Goal: Task Accomplishment & Management: Use online tool/utility

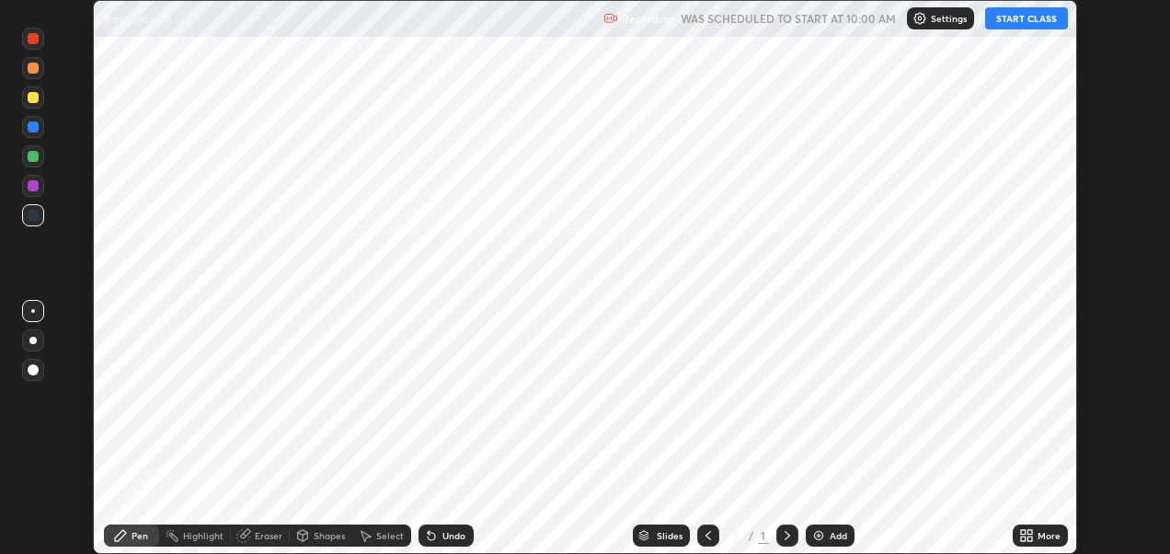
scroll to position [554, 1169]
click at [1022, 17] on button "START CLASS" at bounding box center [1026, 18] width 83 height 22
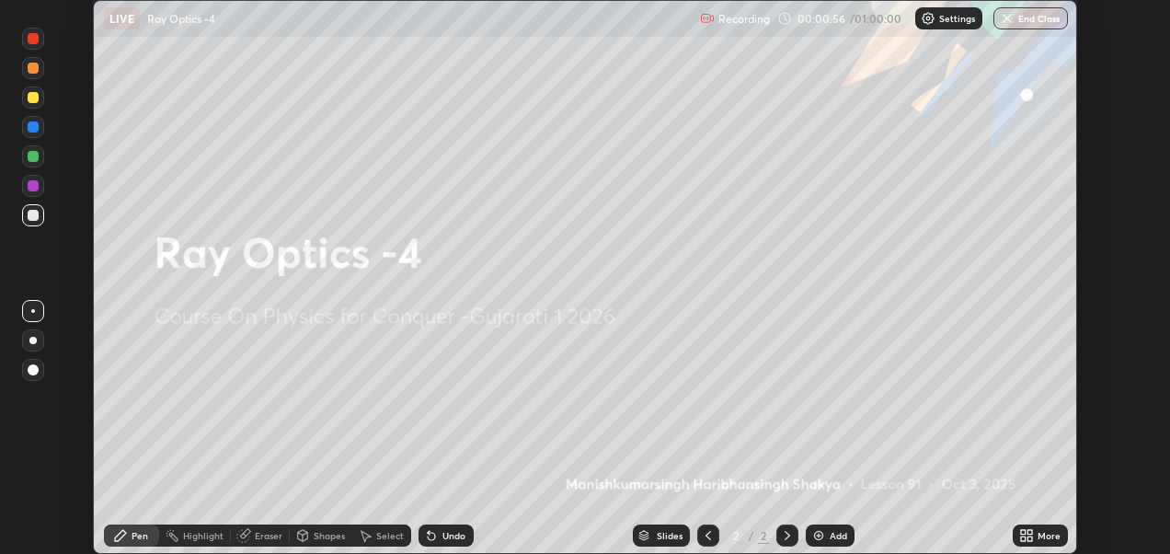
click at [1028, 531] on icon at bounding box center [1029, 532] width 5 height 5
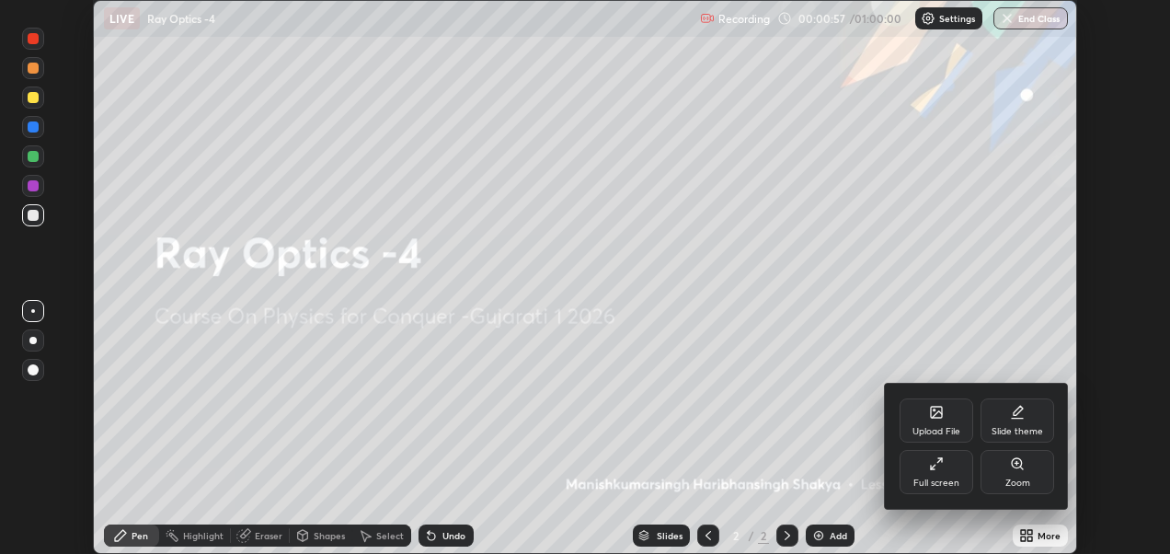
click at [945, 422] on div "Upload File" at bounding box center [936, 420] width 74 height 44
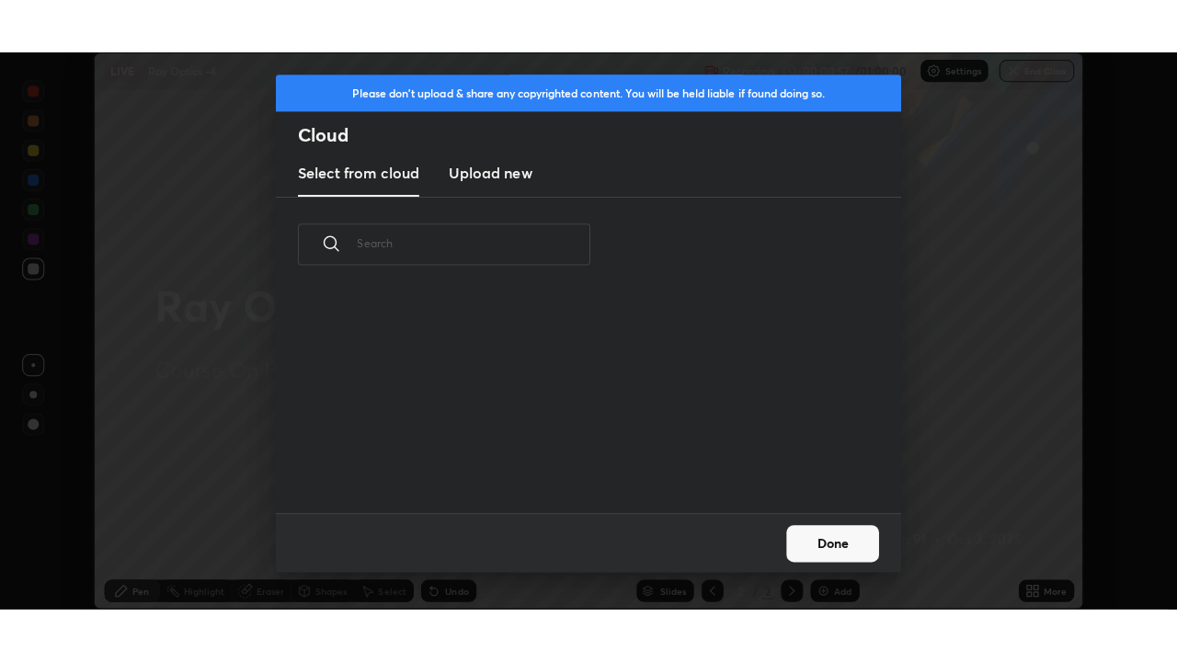
scroll to position [220, 590]
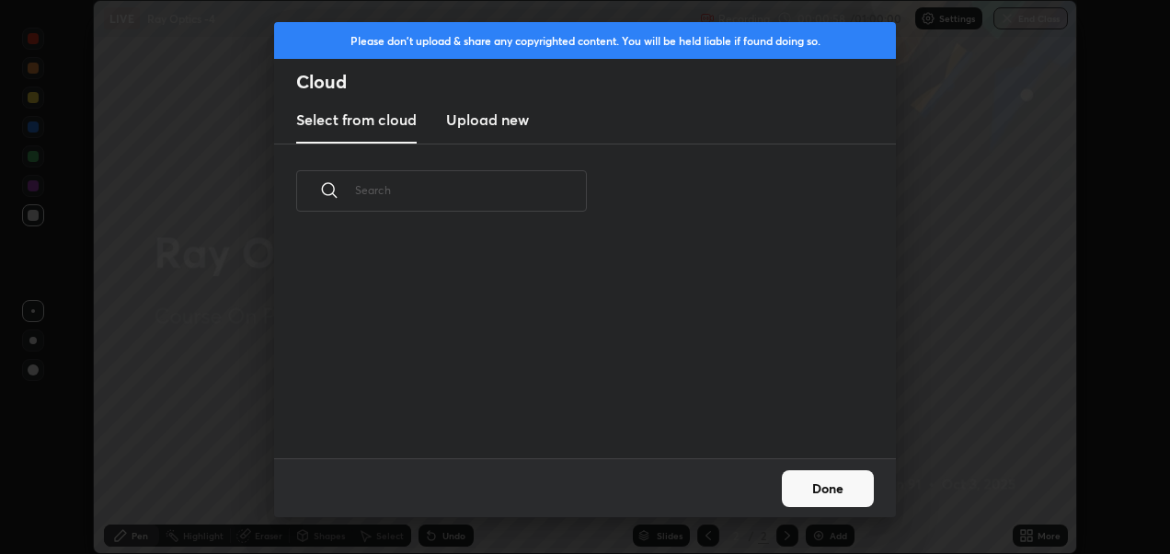
click at [510, 123] on h3 "Upload new" at bounding box center [487, 120] width 83 height 22
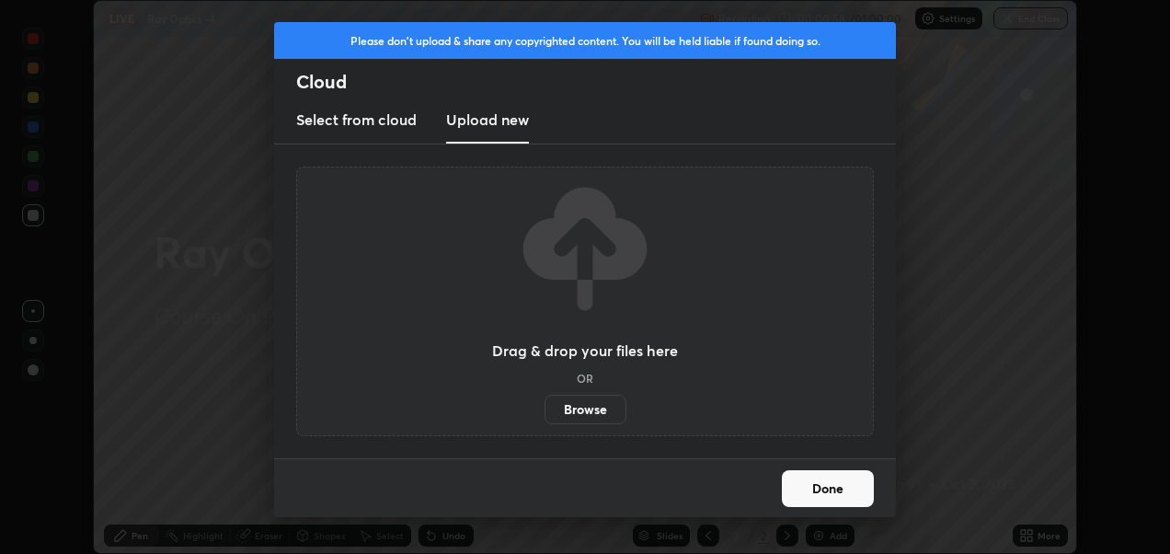
click at [583, 406] on label "Browse" at bounding box center [585, 408] width 82 height 29
click at [544, 406] on input "Browse" at bounding box center [544, 408] width 0 height 29
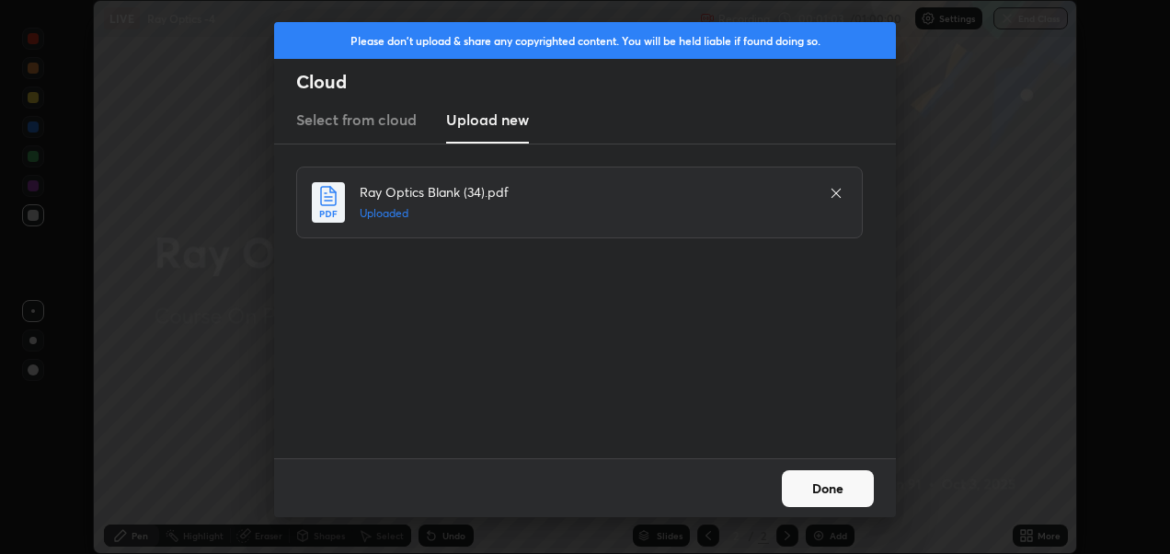
click at [810, 477] on button "Done" at bounding box center [828, 488] width 92 height 37
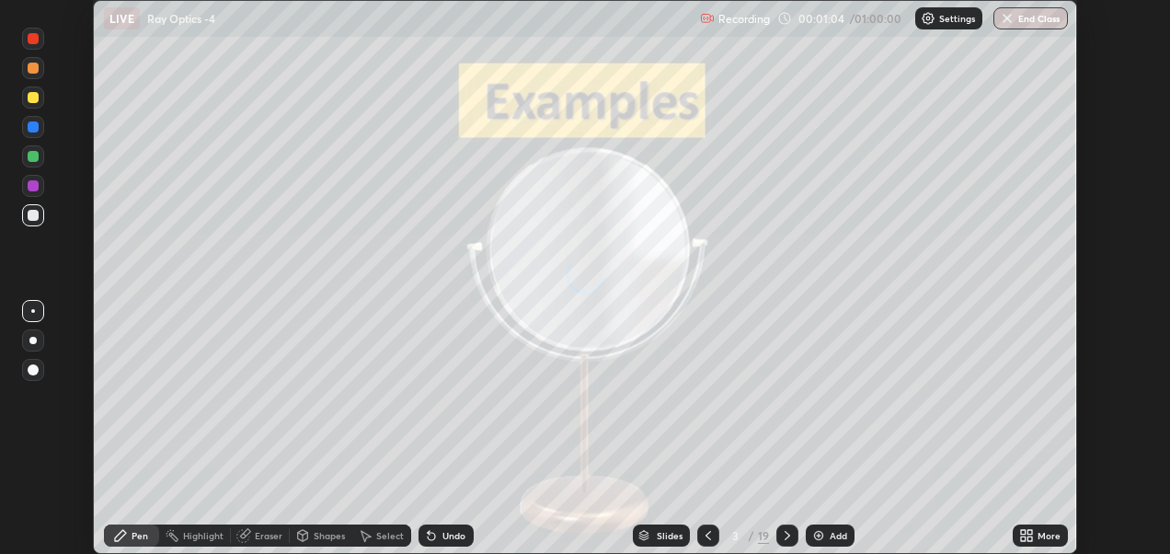
click at [1022, 535] on icon at bounding box center [1026, 535] width 15 height 15
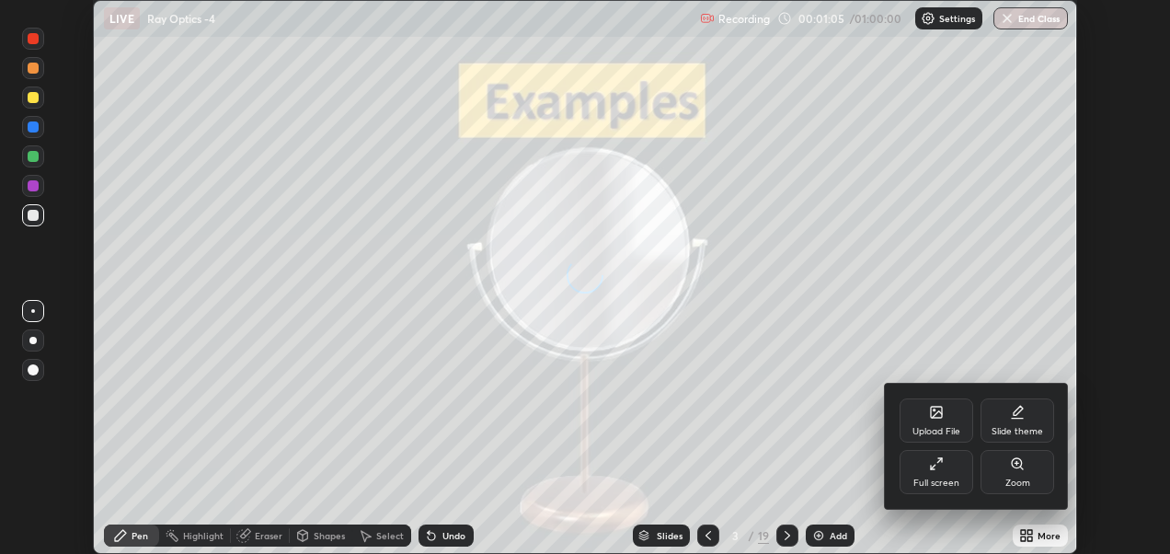
click at [946, 463] on div "Full screen" at bounding box center [936, 472] width 74 height 44
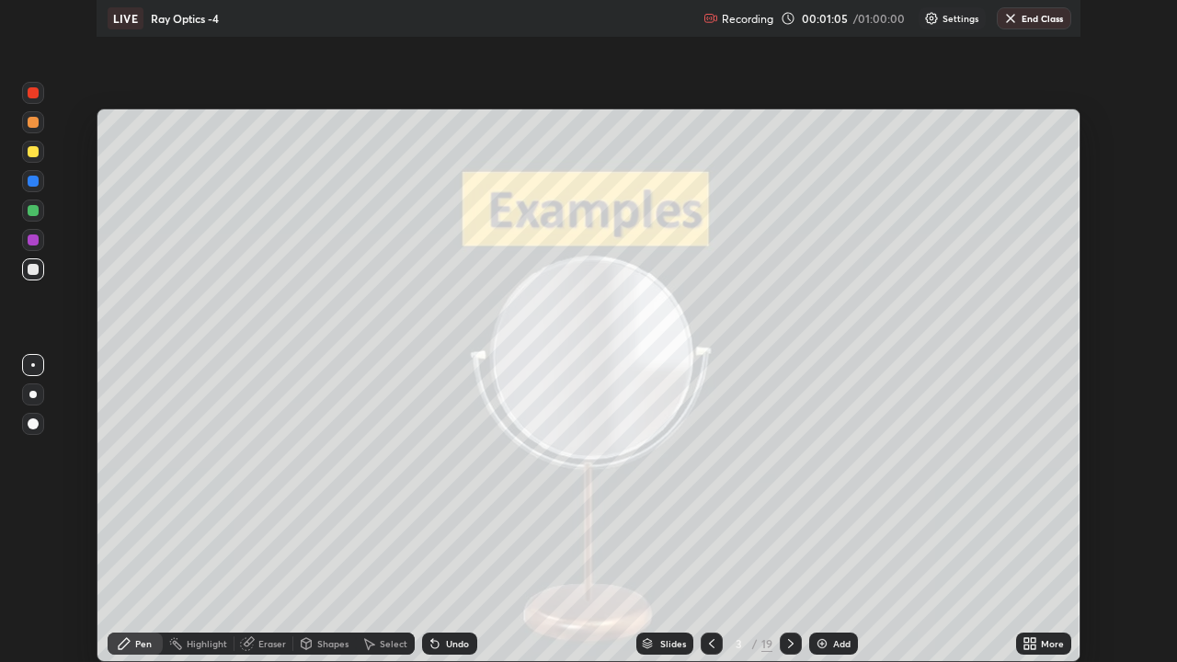
scroll to position [662, 1177]
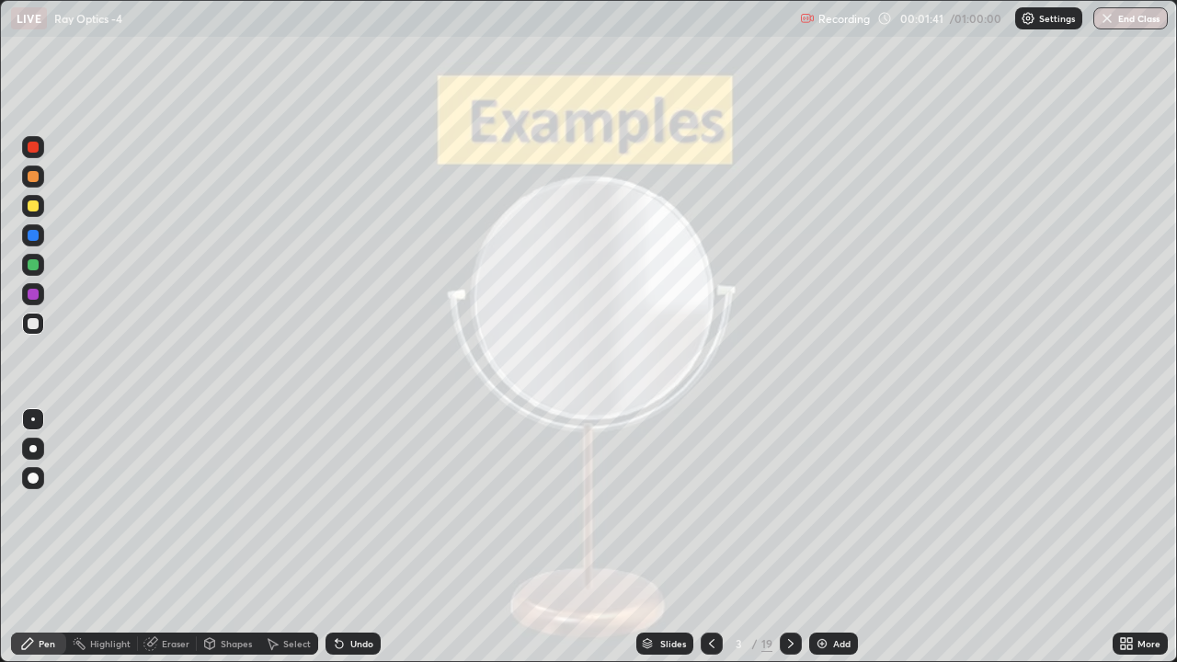
click at [32, 485] on div at bounding box center [33, 478] width 22 height 22
click at [33, 173] on div at bounding box center [33, 176] width 11 height 11
click at [342, 553] on icon at bounding box center [339, 643] width 15 height 15
click at [343, 553] on icon at bounding box center [339, 643] width 15 height 15
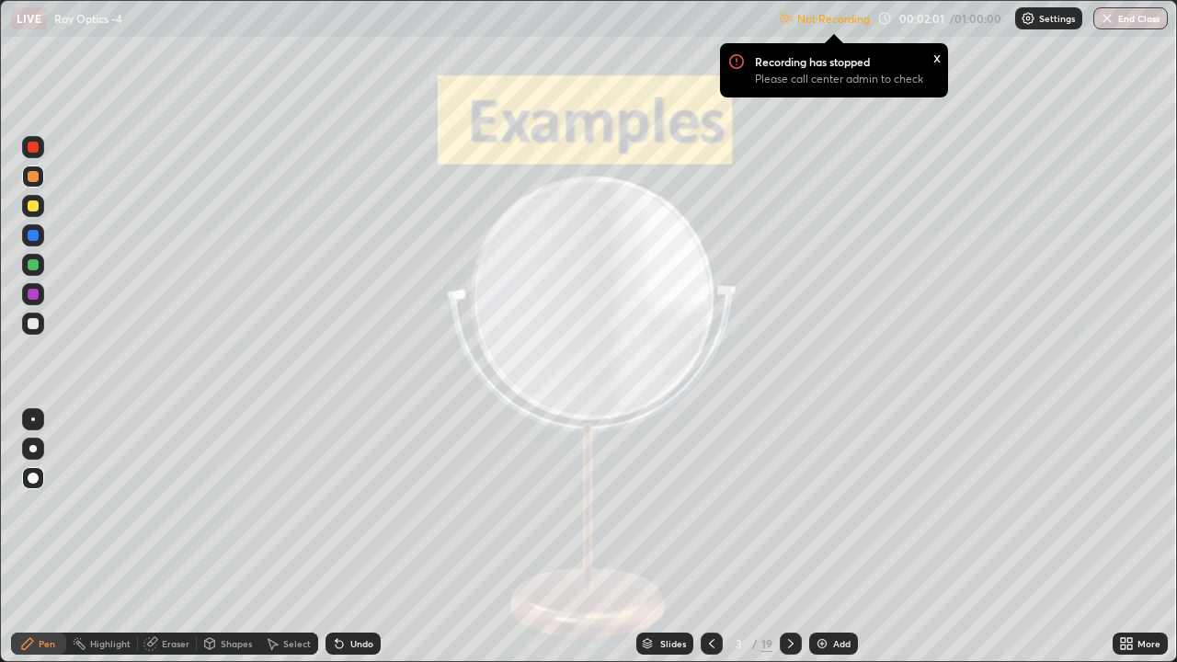
click at [1044, 20] on p "Settings" at bounding box center [1057, 18] width 36 height 9
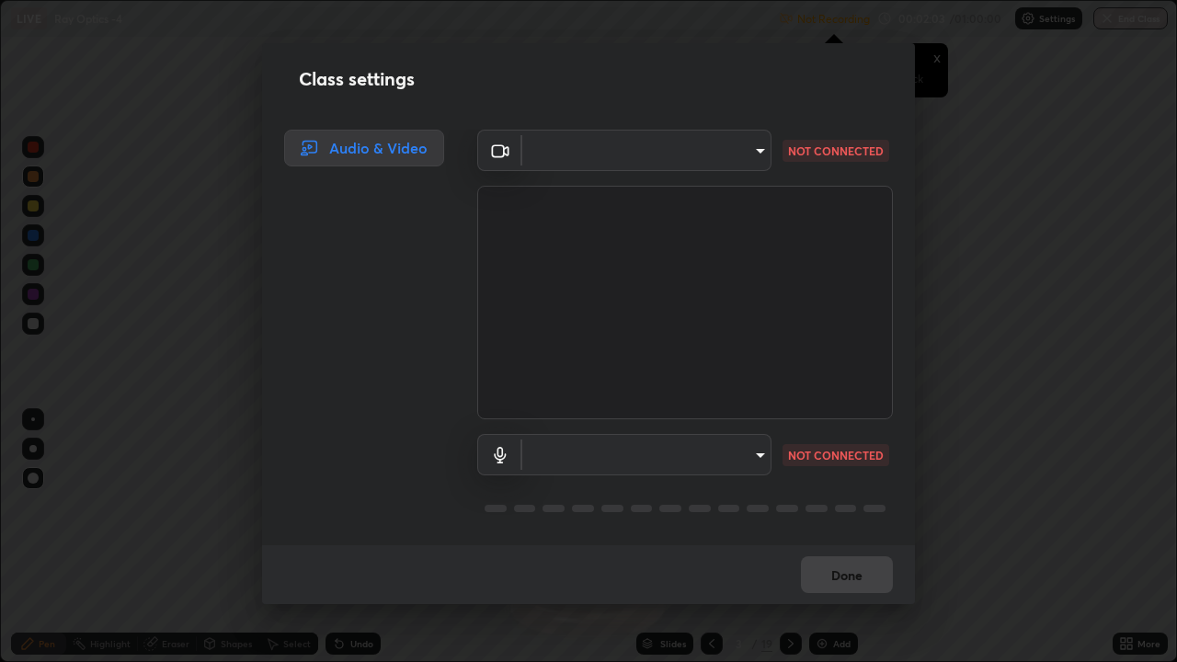
type input "2d2e2489656aed81fa1717d56b5087f64160cedd5dfe9d71df32aea02503d73d"
type input "default"
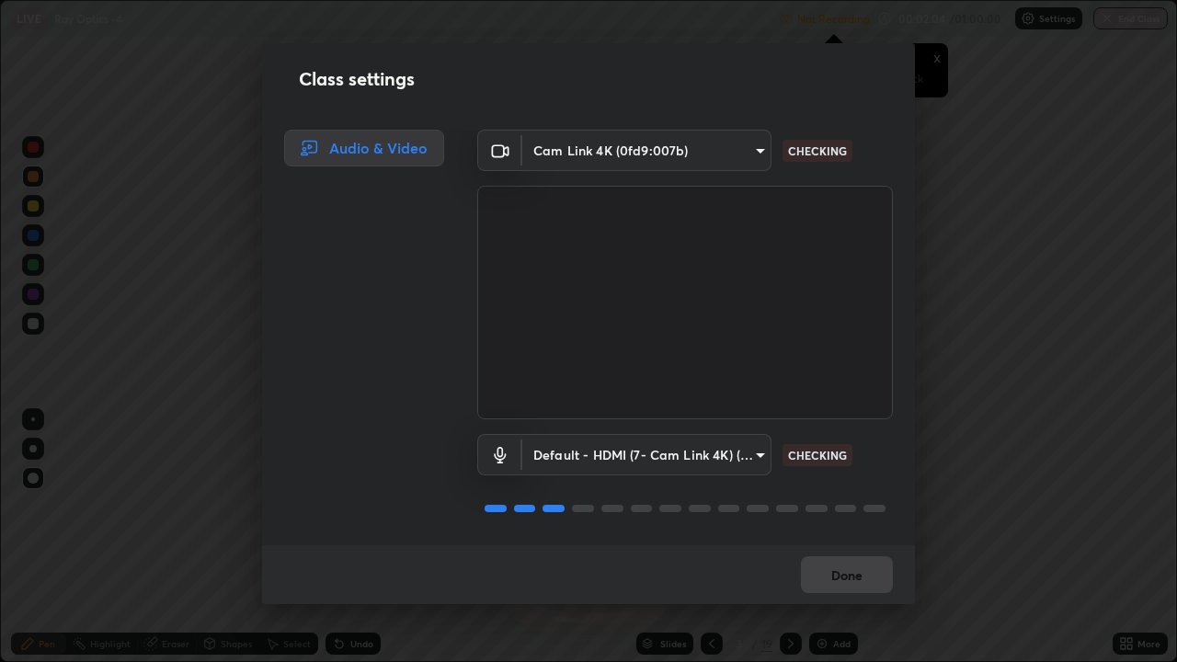
scroll to position [2, 0]
click at [846, 553] on div "Done" at bounding box center [588, 574] width 653 height 59
click at [843, 553] on button "Done" at bounding box center [847, 574] width 92 height 37
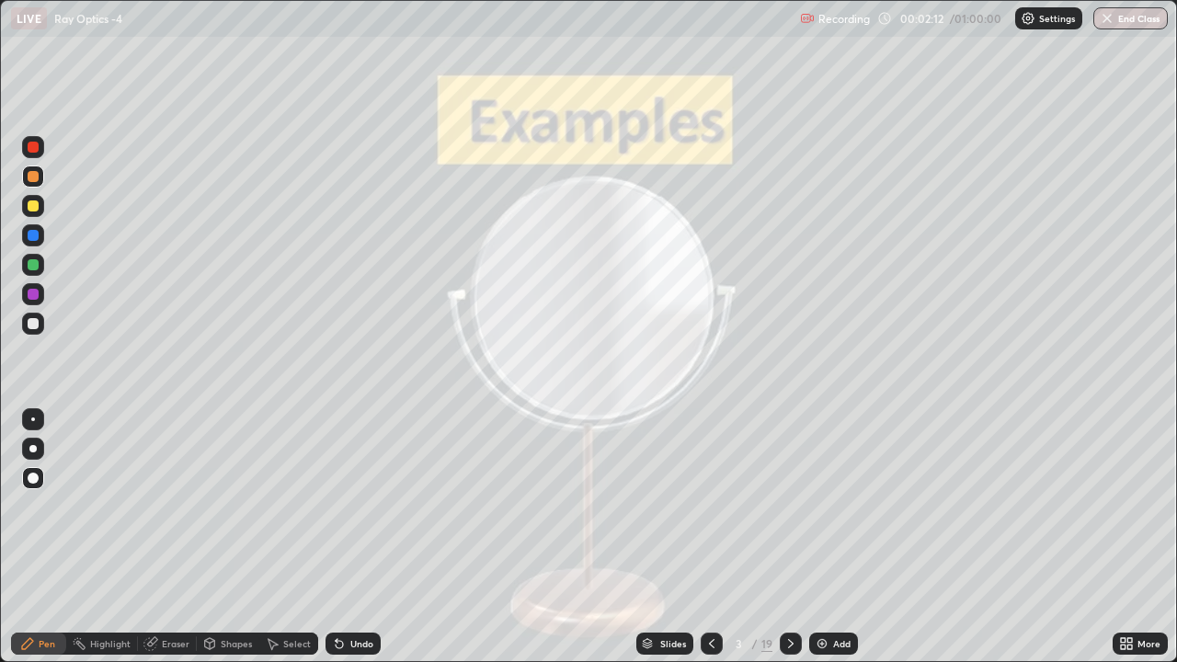
click at [791, 553] on icon at bounding box center [790, 643] width 15 height 15
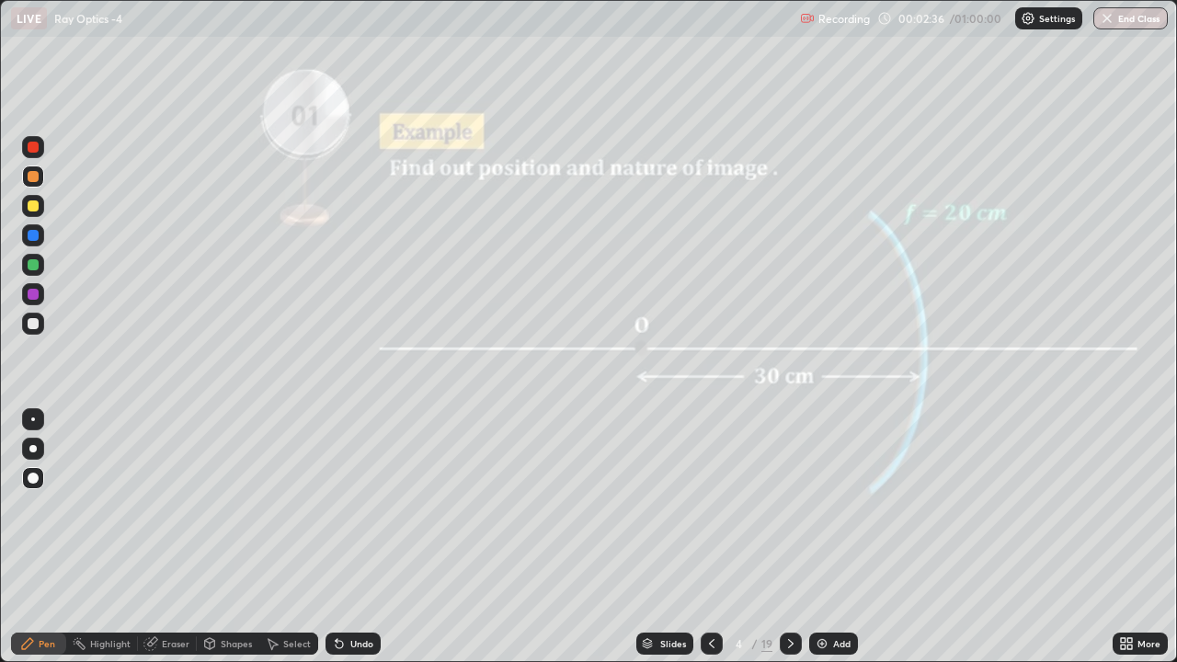
click at [215, 553] on icon at bounding box center [209, 643] width 15 height 15
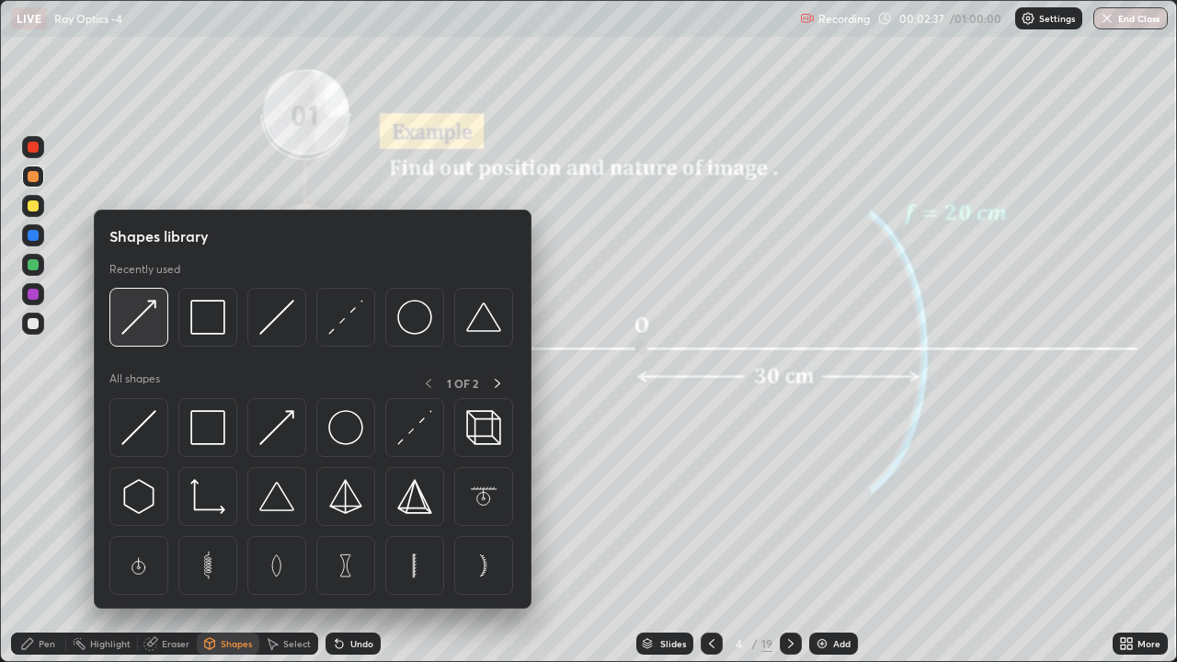
click at [139, 318] on img at bounding box center [138, 317] width 35 height 35
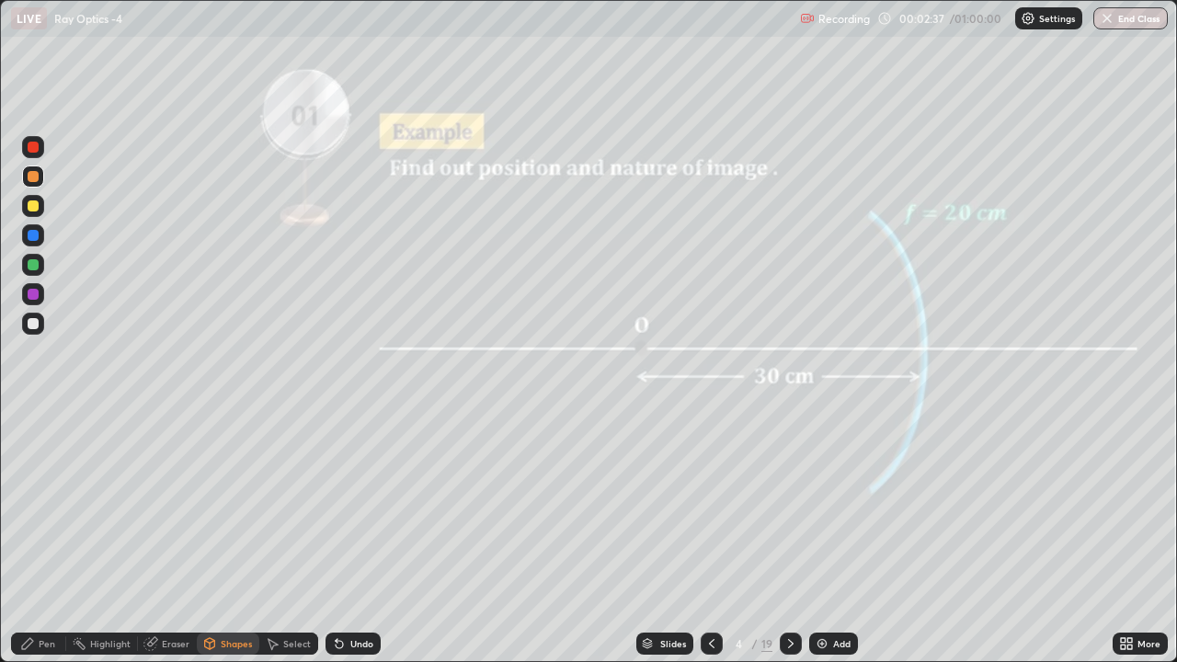
click at [37, 207] on div at bounding box center [33, 205] width 11 height 11
click at [30, 326] on div at bounding box center [33, 323] width 11 height 11
click at [43, 553] on div "Pen" at bounding box center [47, 643] width 17 height 9
click at [29, 304] on div at bounding box center [33, 294] width 22 height 22
click at [230, 553] on div "Shapes" at bounding box center [236, 643] width 31 height 9
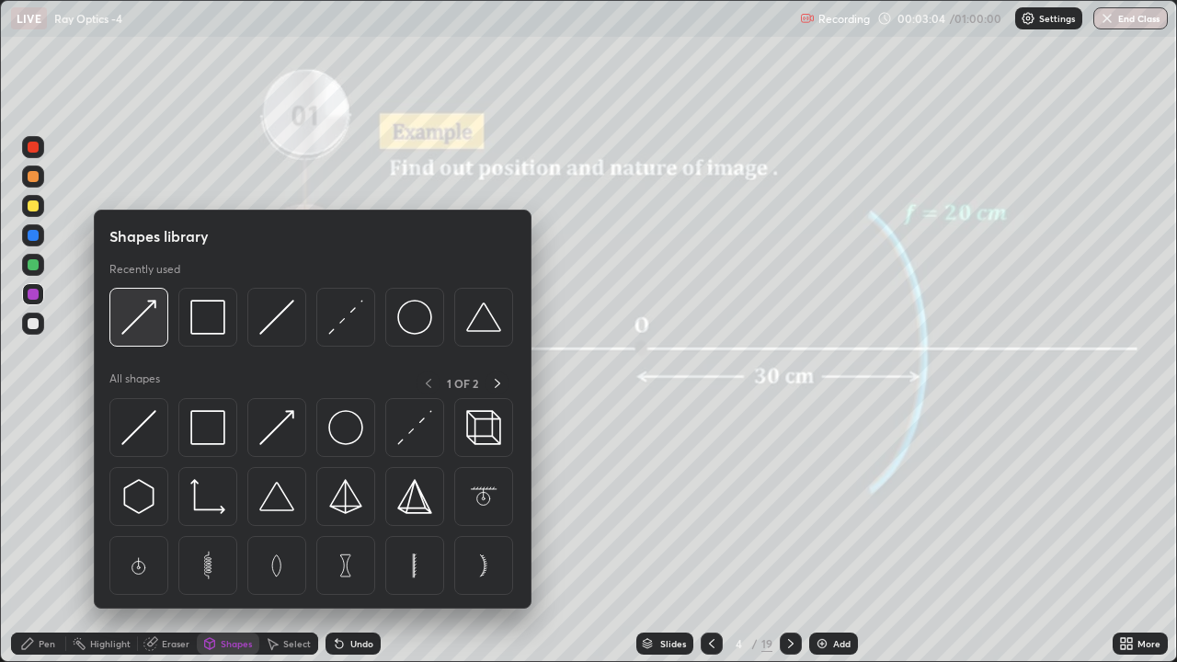
click at [141, 317] on img at bounding box center [138, 317] width 35 height 35
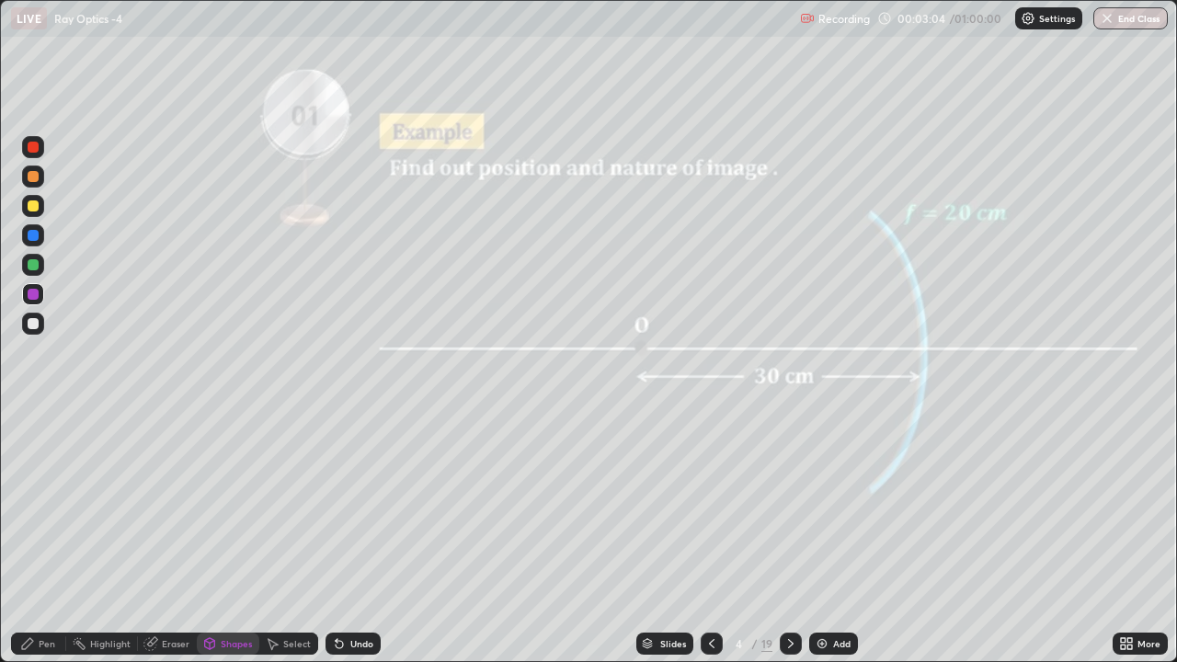
click at [29, 207] on div at bounding box center [33, 205] width 11 height 11
click at [40, 553] on div "Pen" at bounding box center [47, 643] width 17 height 9
click at [31, 176] on div at bounding box center [33, 176] width 11 height 11
click at [29, 206] on div at bounding box center [33, 205] width 11 height 11
click at [30, 322] on div at bounding box center [33, 323] width 11 height 11
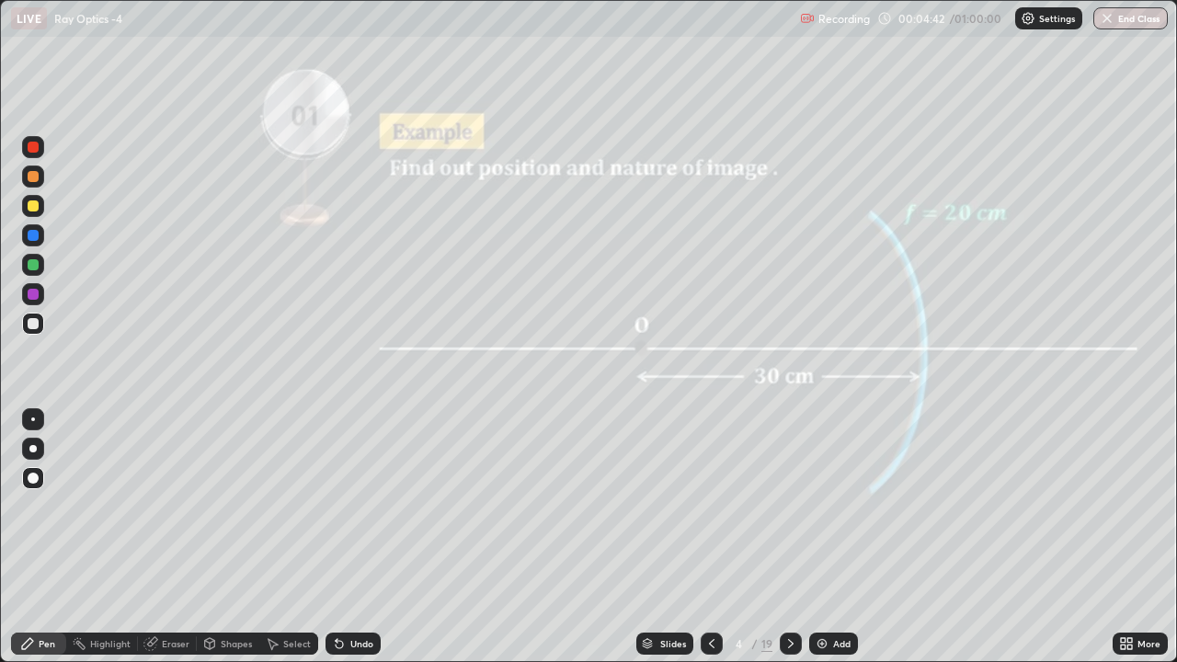
click at [222, 553] on div "Shapes" at bounding box center [236, 643] width 31 height 9
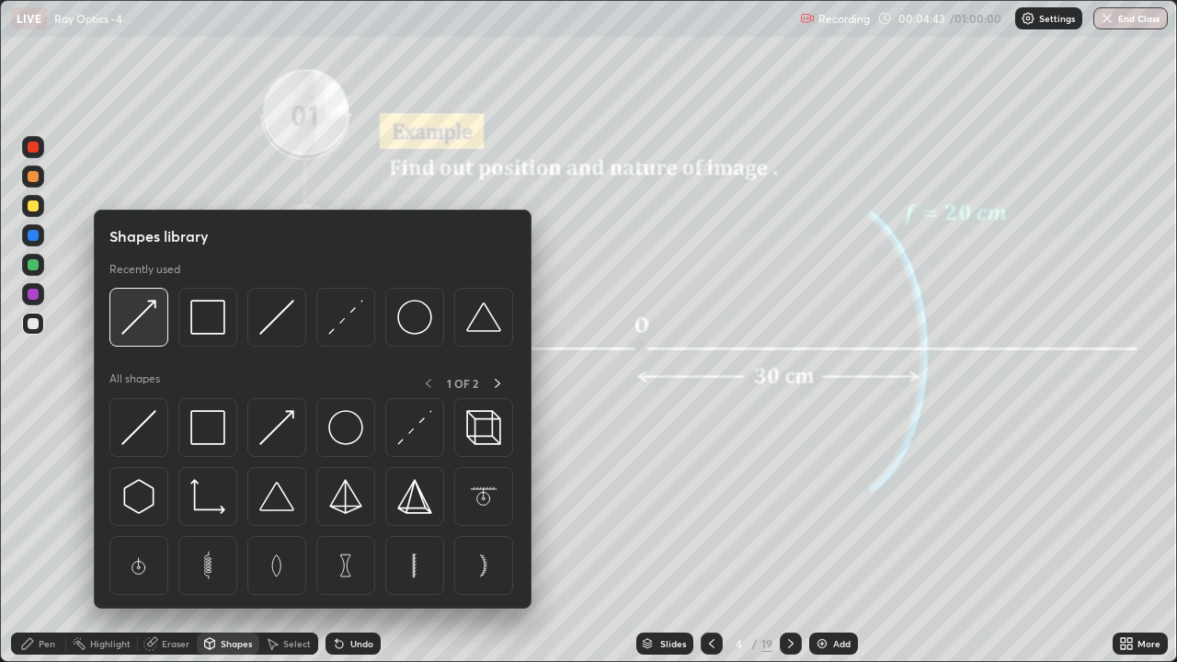
click at [140, 319] on img at bounding box center [138, 317] width 35 height 35
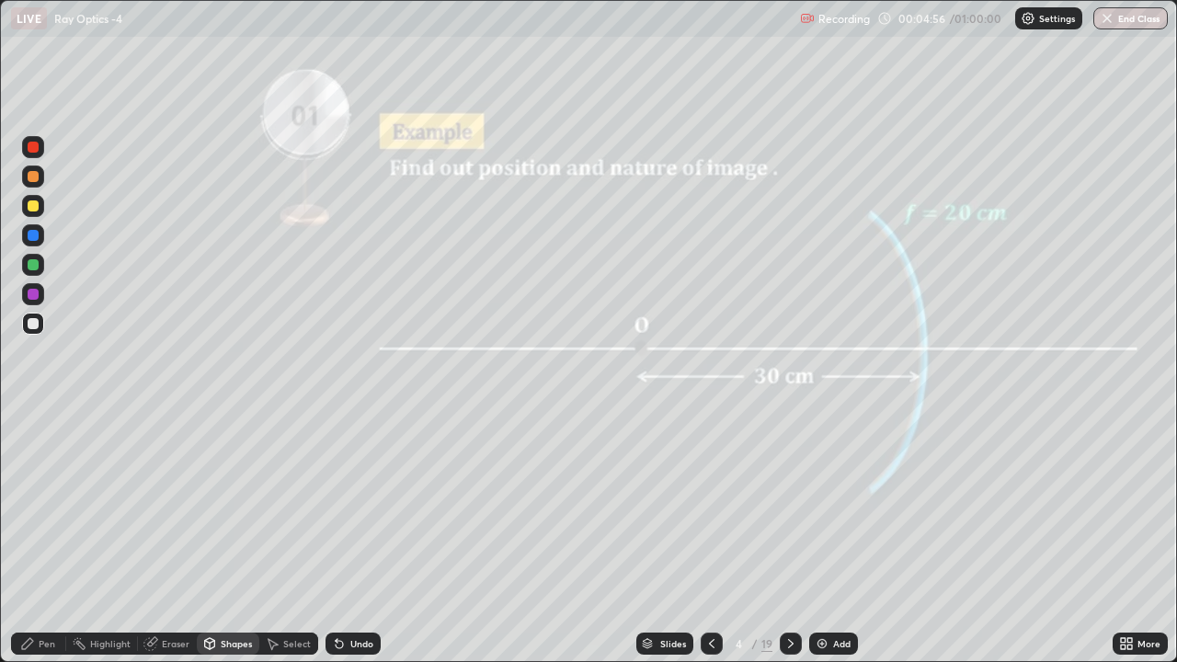
click at [350, 553] on div "Undo" at bounding box center [361, 643] width 23 height 9
click at [348, 553] on div "Undo" at bounding box center [353, 644] width 55 height 22
click at [351, 553] on div "Undo" at bounding box center [353, 644] width 55 height 22
click at [355, 553] on div "Undo" at bounding box center [361, 643] width 23 height 9
click at [41, 553] on div "Pen" at bounding box center [38, 644] width 55 height 22
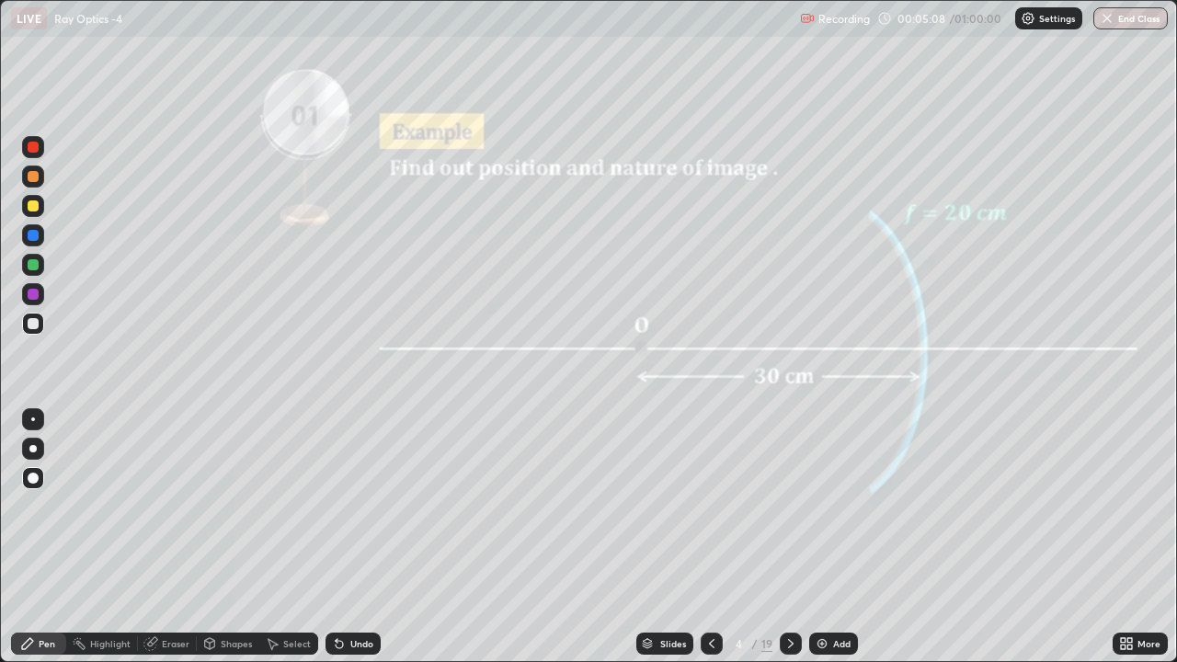
click at [35, 204] on div at bounding box center [33, 205] width 11 height 11
click at [788, 553] on icon at bounding box center [790, 643] width 15 height 15
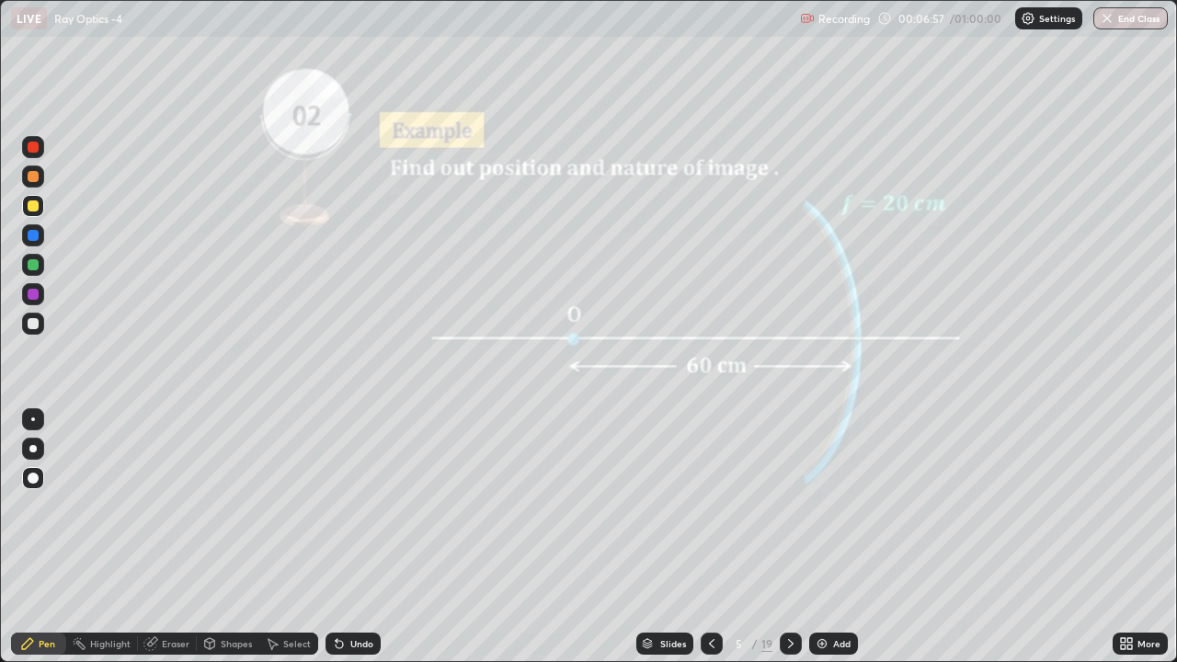
click at [30, 175] on div at bounding box center [33, 176] width 11 height 11
click at [28, 323] on div at bounding box center [33, 323] width 11 height 11
click at [35, 207] on div at bounding box center [33, 205] width 11 height 11
click at [36, 198] on div at bounding box center [33, 206] width 22 height 22
click at [31, 175] on div at bounding box center [33, 176] width 11 height 11
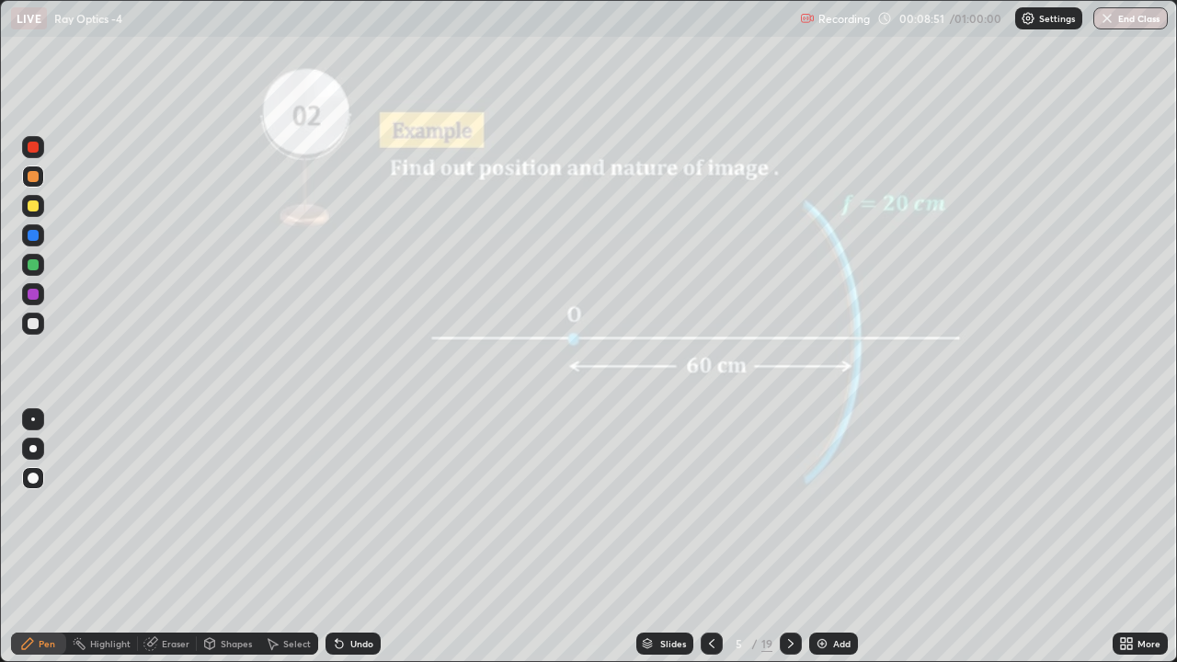
click at [792, 553] on icon at bounding box center [790, 643] width 15 height 15
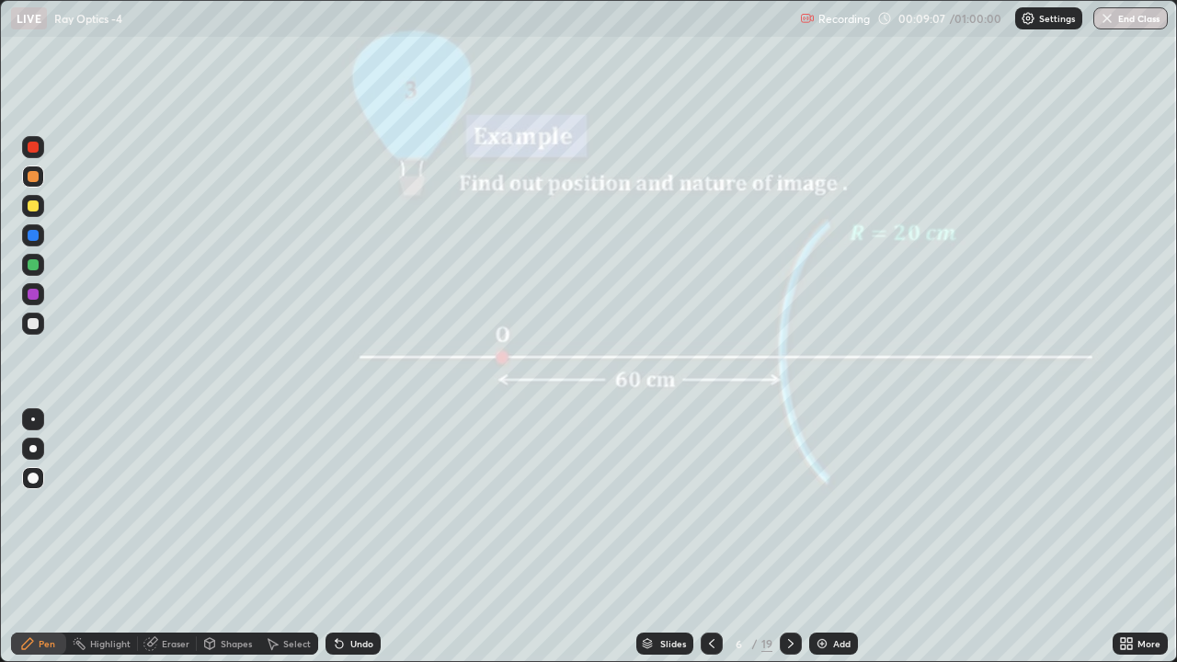
click at [221, 553] on div "Shapes" at bounding box center [236, 643] width 31 height 9
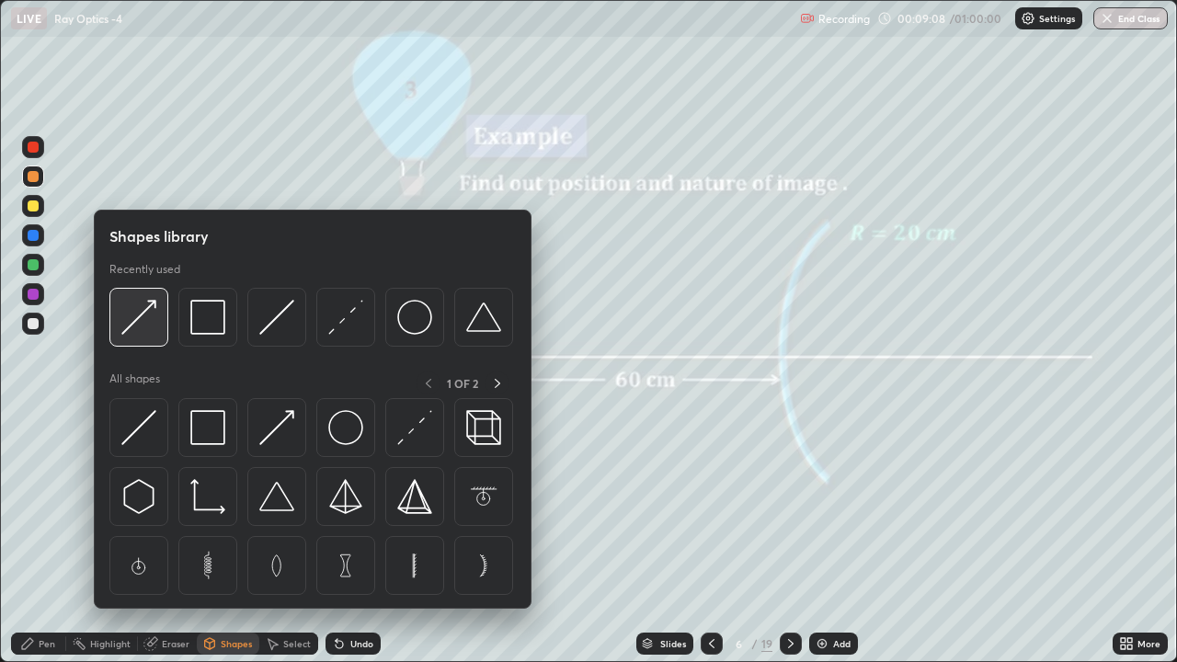
click at [143, 326] on img at bounding box center [138, 317] width 35 height 35
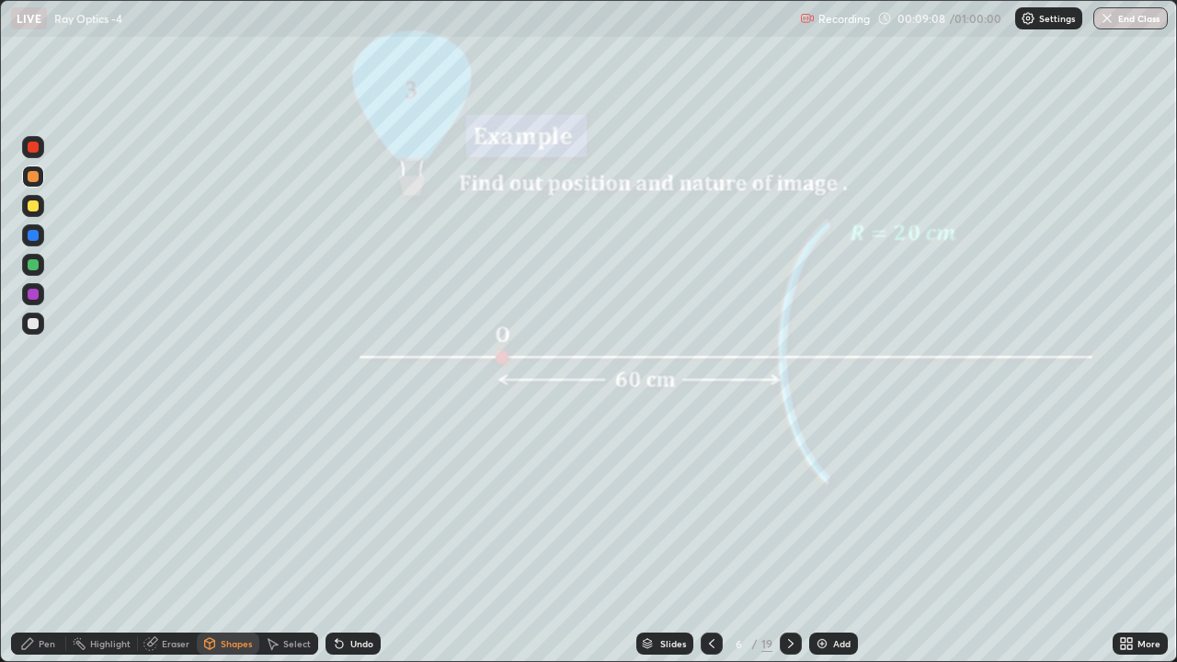
click at [36, 211] on div at bounding box center [33, 205] width 11 height 11
click at [40, 324] on div at bounding box center [33, 324] width 22 height 22
click at [32, 553] on icon at bounding box center [27, 643] width 15 height 15
click at [32, 177] on div at bounding box center [33, 176] width 11 height 11
click at [29, 205] on div at bounding box center [33, 205] width 11 height 11
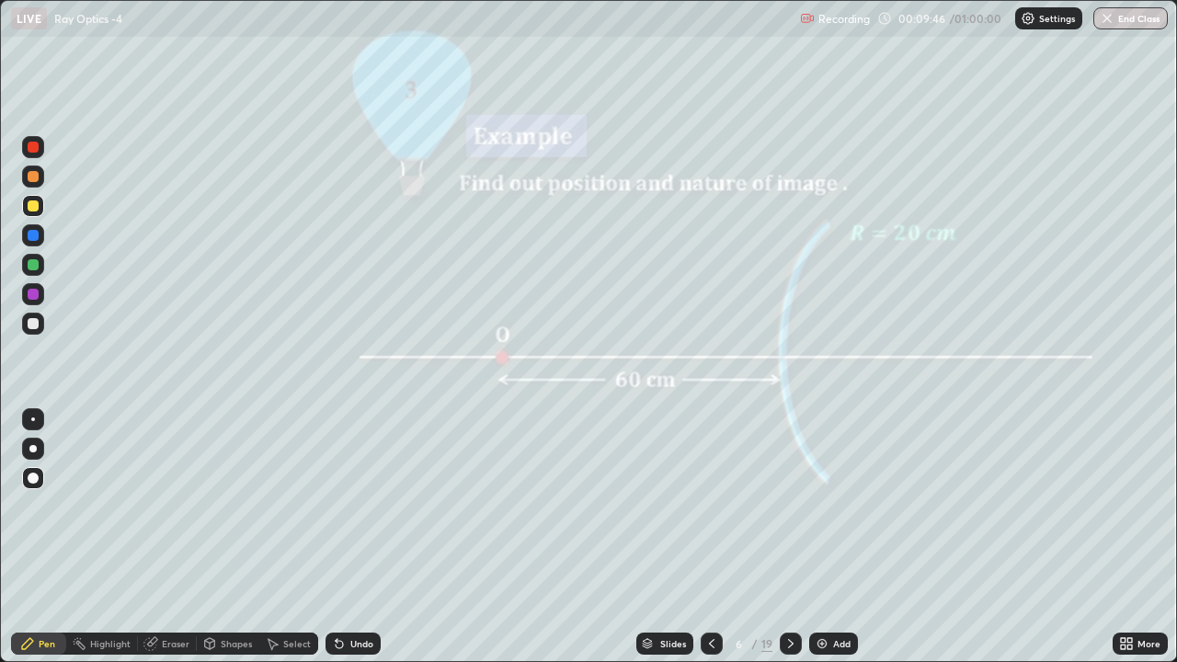
click at [31, 174] on div at bounding box center [33, 176] width 11 height 11
click at [788, 553] on icon at bounding box center [791, 643] width 6 height 9
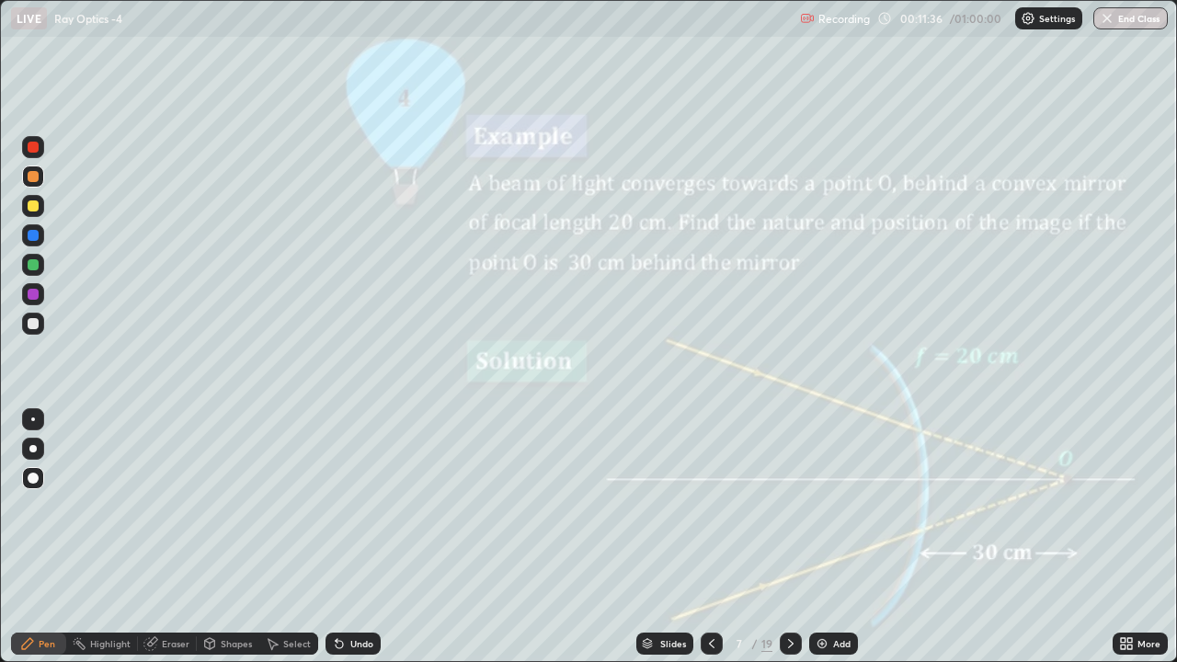
click at [354, 553] on div "Undo" at bounding box center [361, 643] width 23 height 9
click at [34, 324] on div at bounding box center [33, 323] width 11 height 11
click at [30, 203] on div at bounding box center [33, 205] width 11 height 11
click at [166, 553] on div "Eraser" at bounding box center [176, 643] width 28 height 9
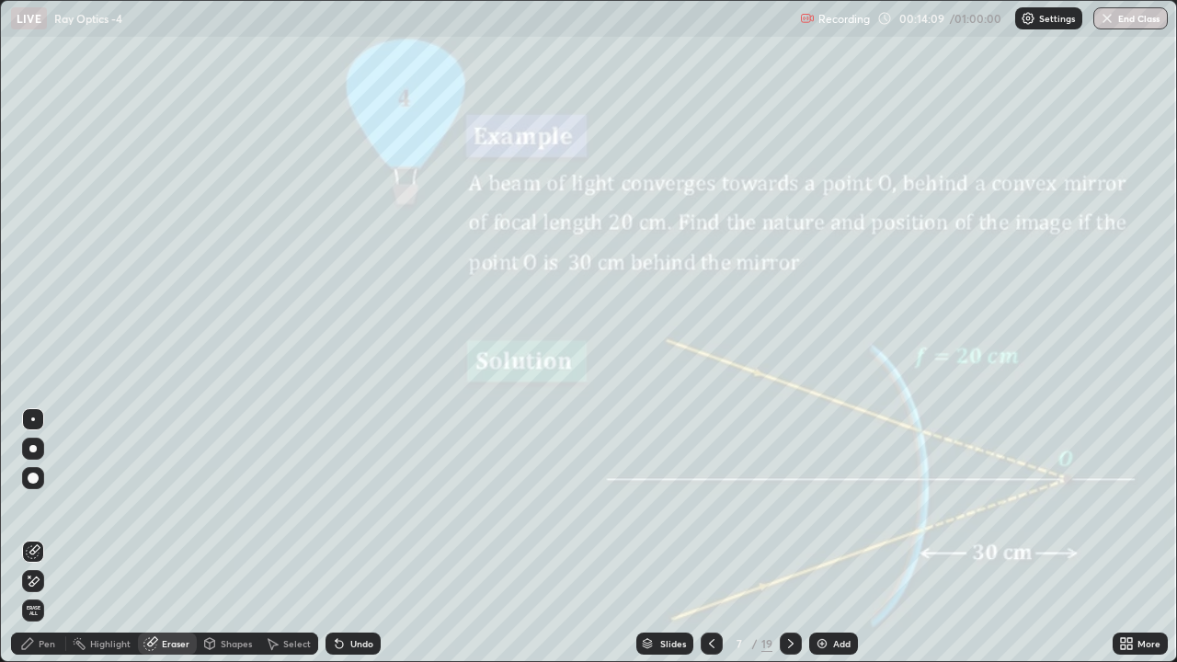
click at [33, 553] on icon at bounding box center [33, 582] width 15 height 16
click at [27, 553] on icon at bounding box center [27, 643] width 15 height 15
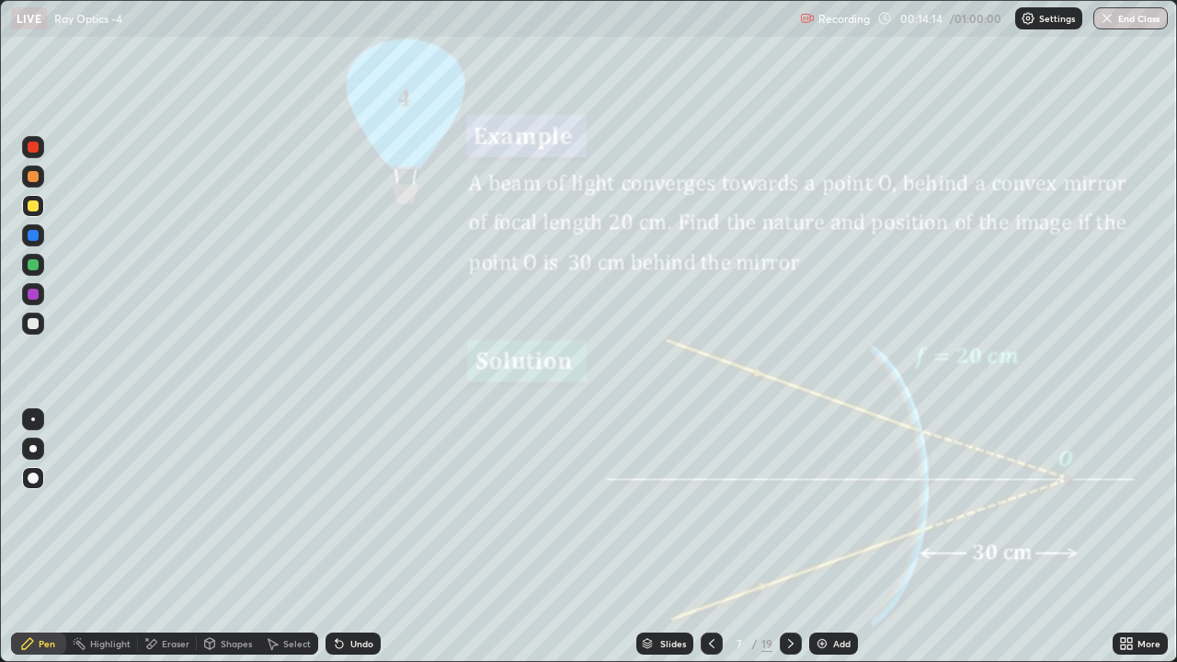
click at [162, 553] on div "Eraser" at bounding box center [176, 643] width 28 height 9
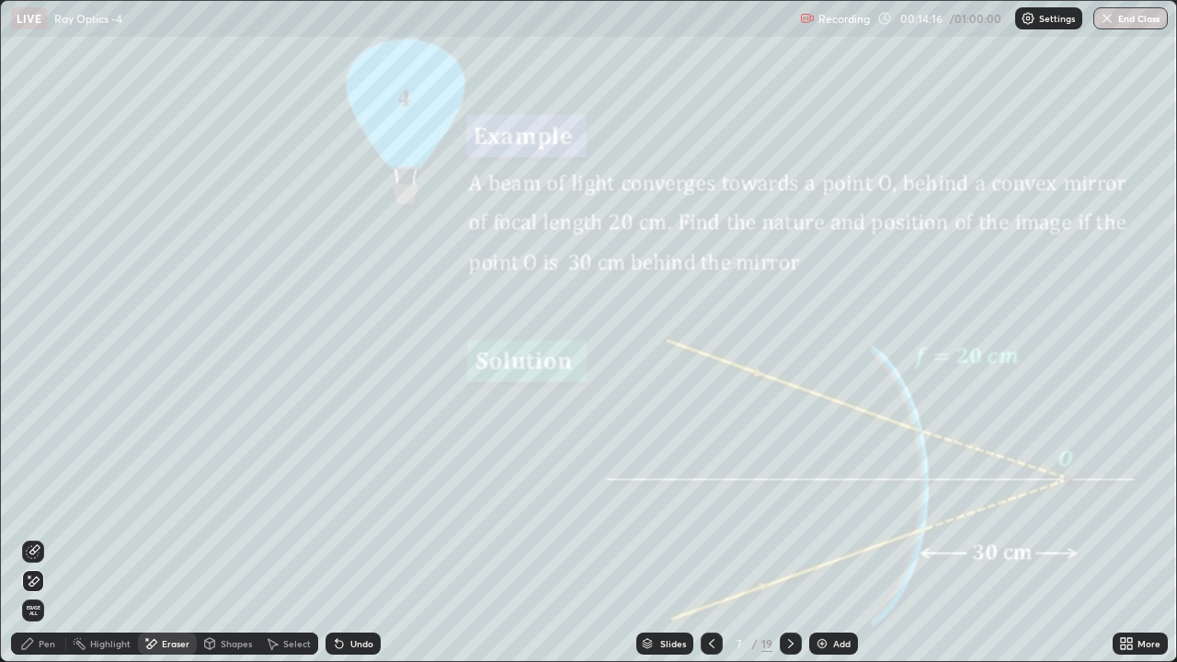
click at [29, 553] on icon at bounding box center [27, 643] width 11 height 11
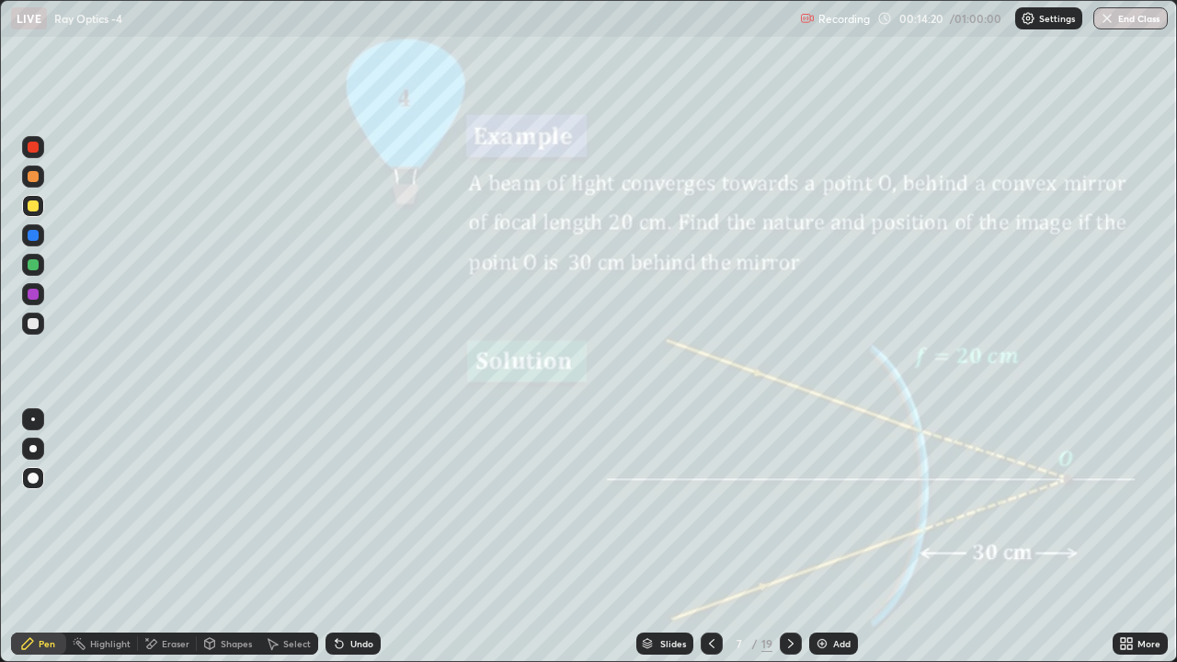
click at [233, 553] on div "Shapes" at bounding box center [228, 644] width 63 height 22
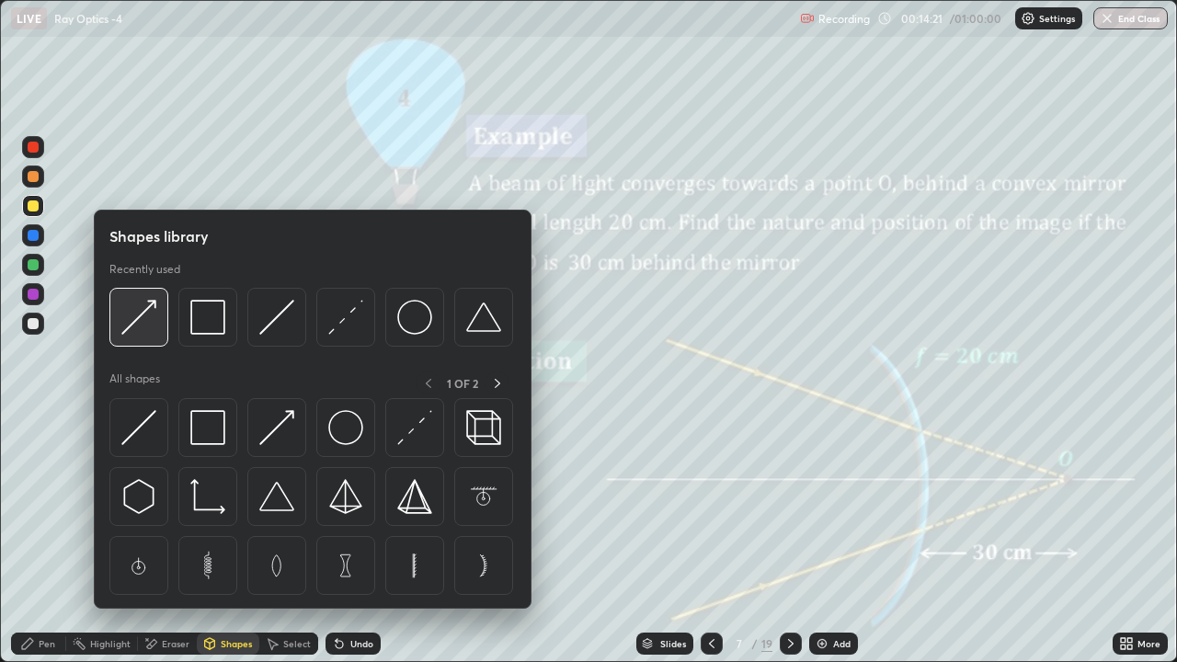
click at [136, 319] on img at bounding box center [138, 317] width 35 height 35
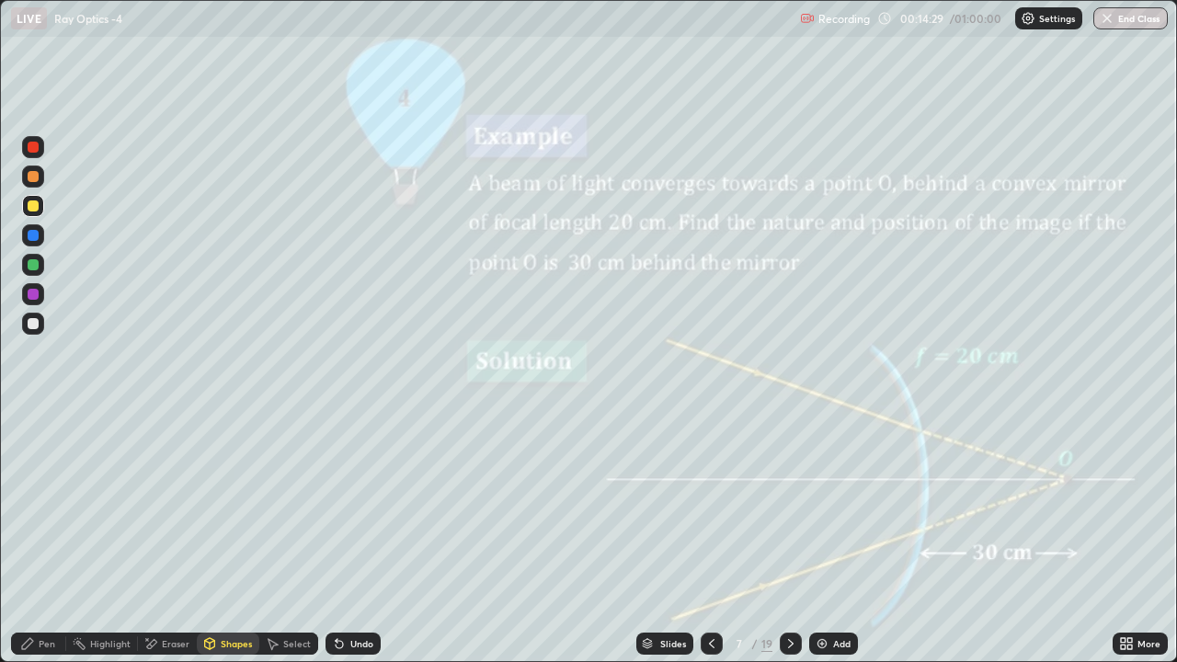
click at [28, 553] on icon at bounding box center [27, 643] width 11 height 11
click at [26, 177] on div at bounding box center [33, 177] width 22 height 22
click at [792, 553] on div at bounding box center [791, 644] width 22 height 22
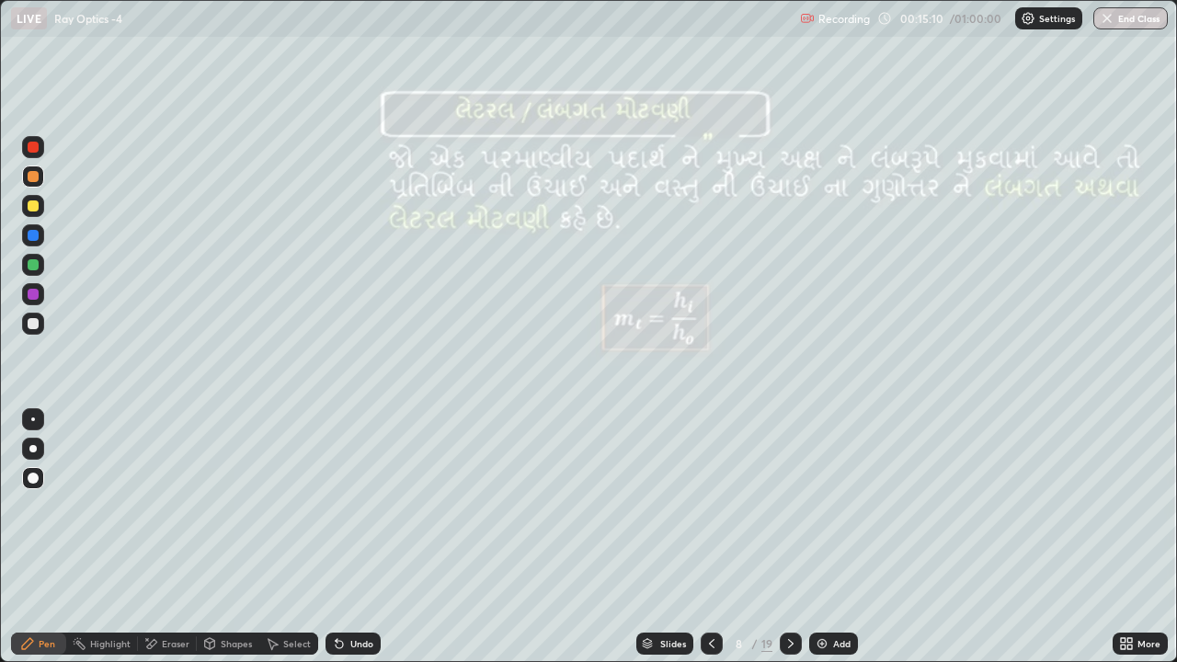
click at [36, 322] on div at bounding box center [33, 323] width 11 height 11
click at [223, 553] on div "Shapes" at bounding box center [228, 644] width 63 height 22
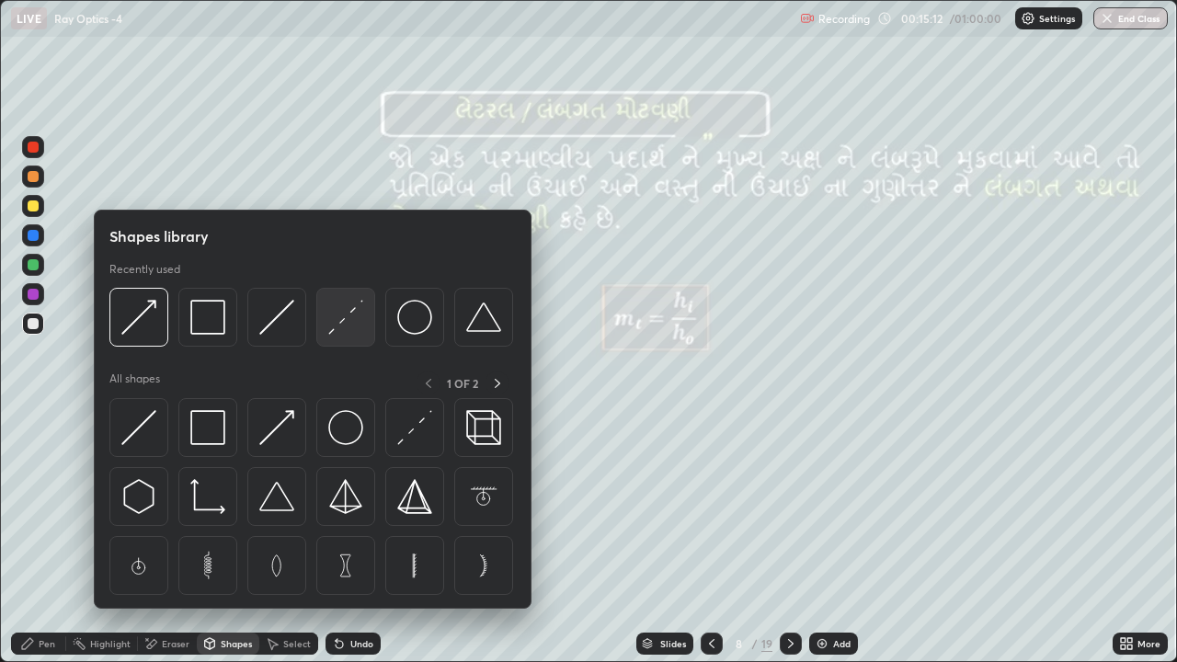
click at [341, 324] on img at bounding box center [345, 317] width 35 height 35
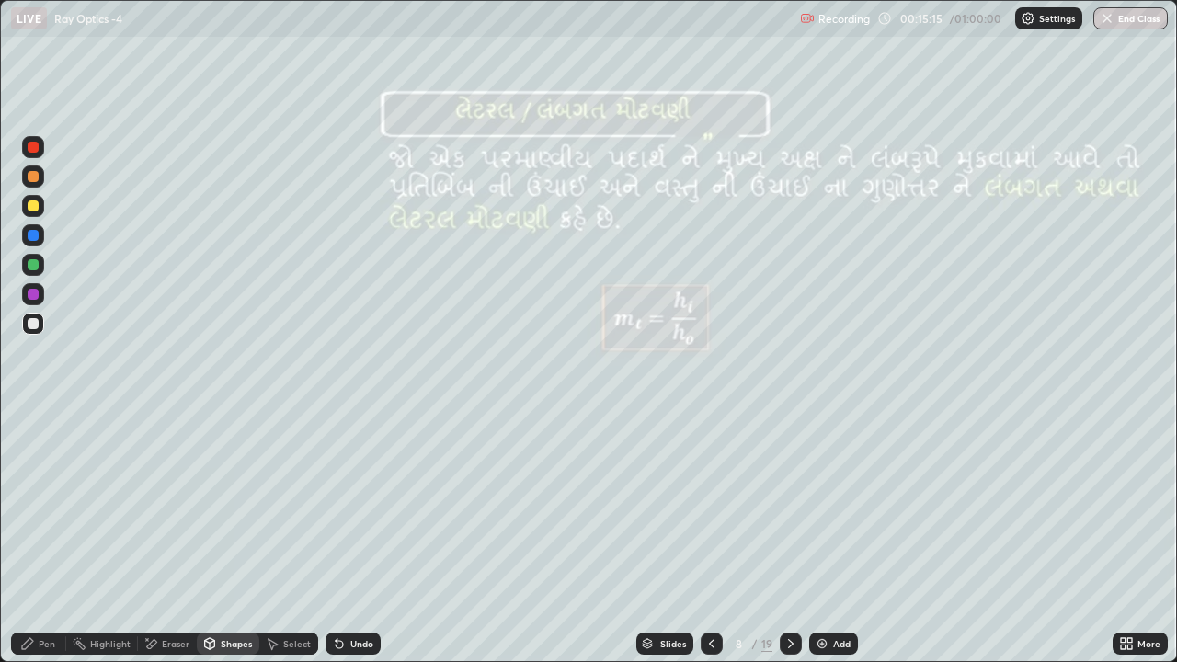
click at [32, 553] on icon at bounding box center [27, 643] width 15 height 15
click at [30, 177] on div at bounding box center [33, 176] width 11 height 11
click at [789, 553] on icon at bounding box center [790, 643] width 15 height 15
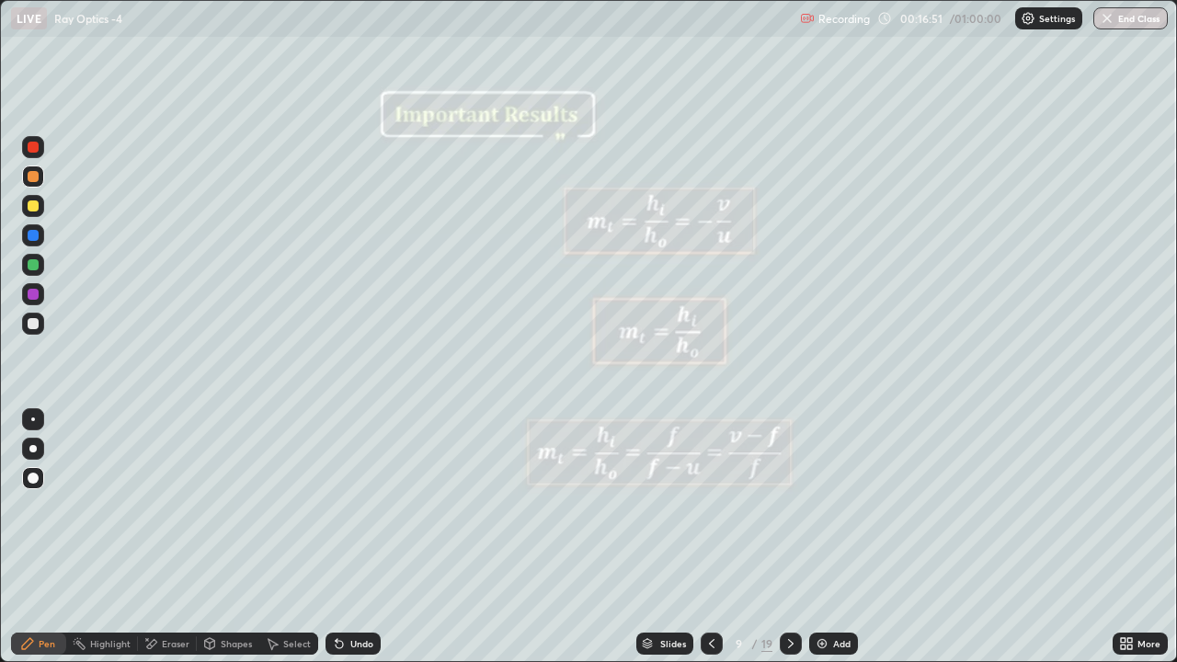
click at [30, 326] on div at bounding box center [33, 323] width 11 height 11
click at [35, 179] on div at bounding box center [33, 176] width 11 height 11
click at [32, 324] on div at bounding box center [33, 323] width 11 height 11
click at [227, 553] on div "Shapes" at bounding box center [236, 643] width 31 height 9
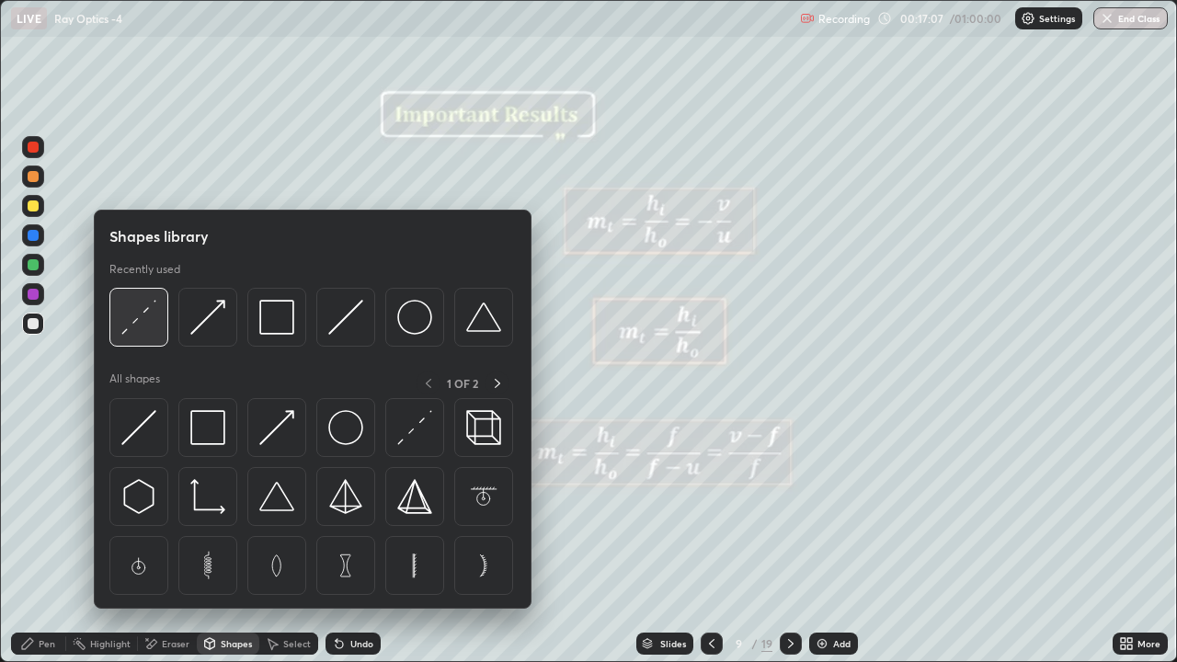
click at [152, 326] on img at bounding box center [138, 317] width 35 height 35
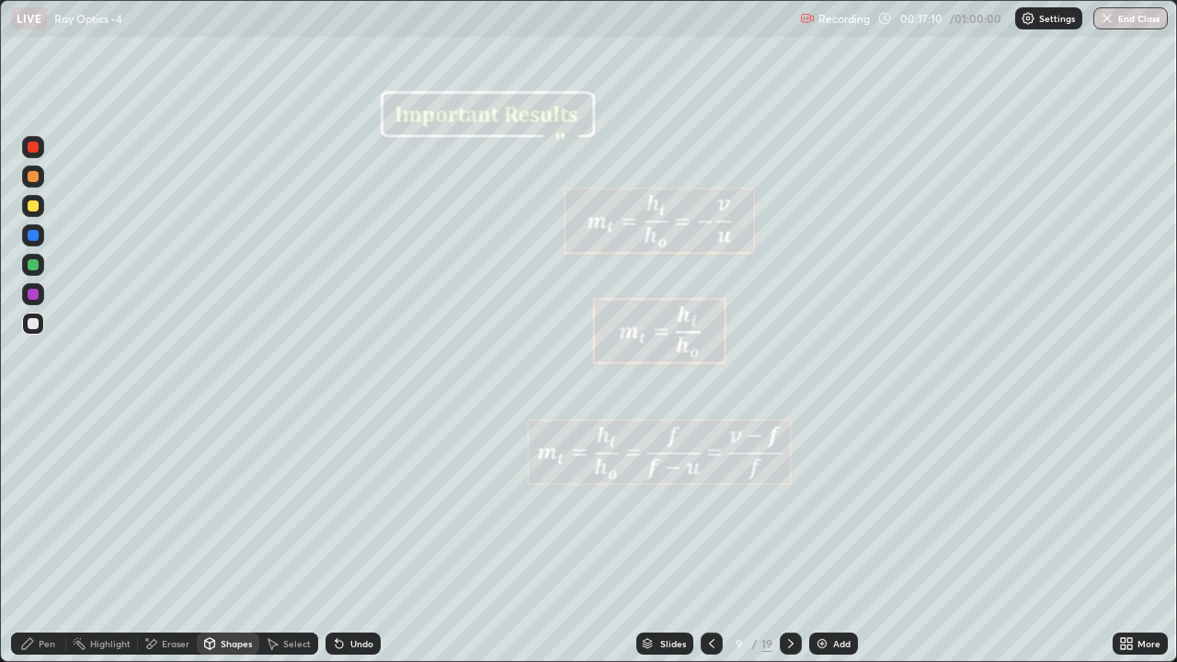
click at [35, 553] on icon at bounding box center [27, 643] width 15 height 15
click at [31, 177] on div at bounding box center [33, 176] width 11 height 11
click at [789, 553] on icon at bounding box center [790, 643] width 15 height 15
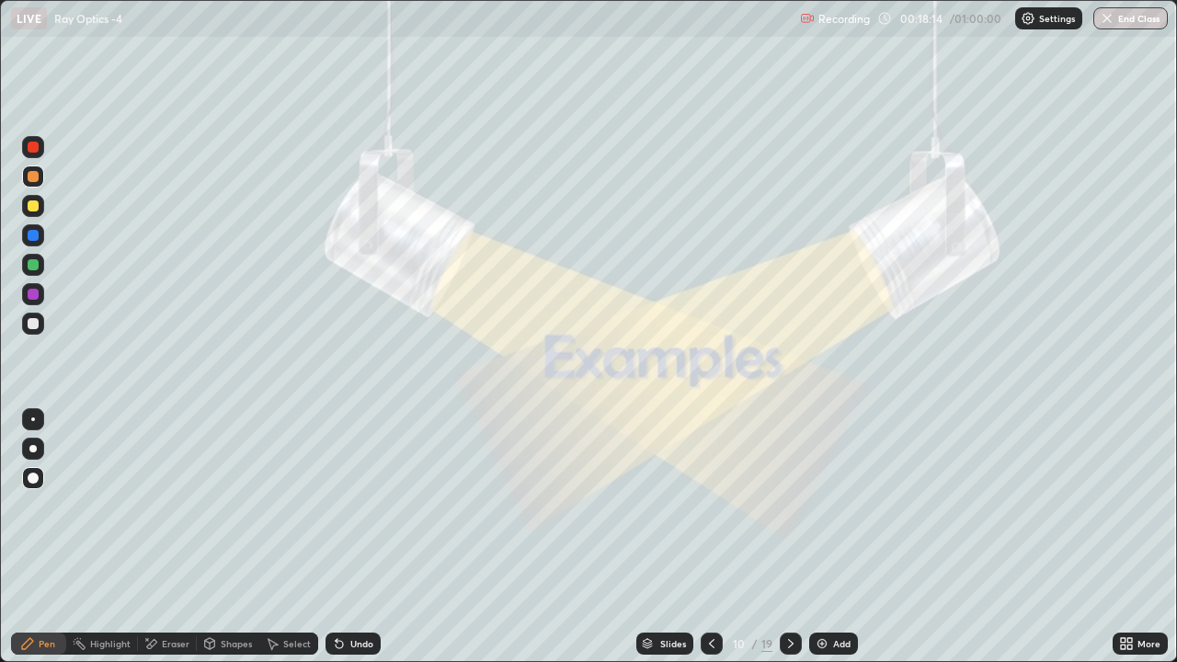
click at [791, 553] on icon at bounding box center [790, 643] width 15 height 15
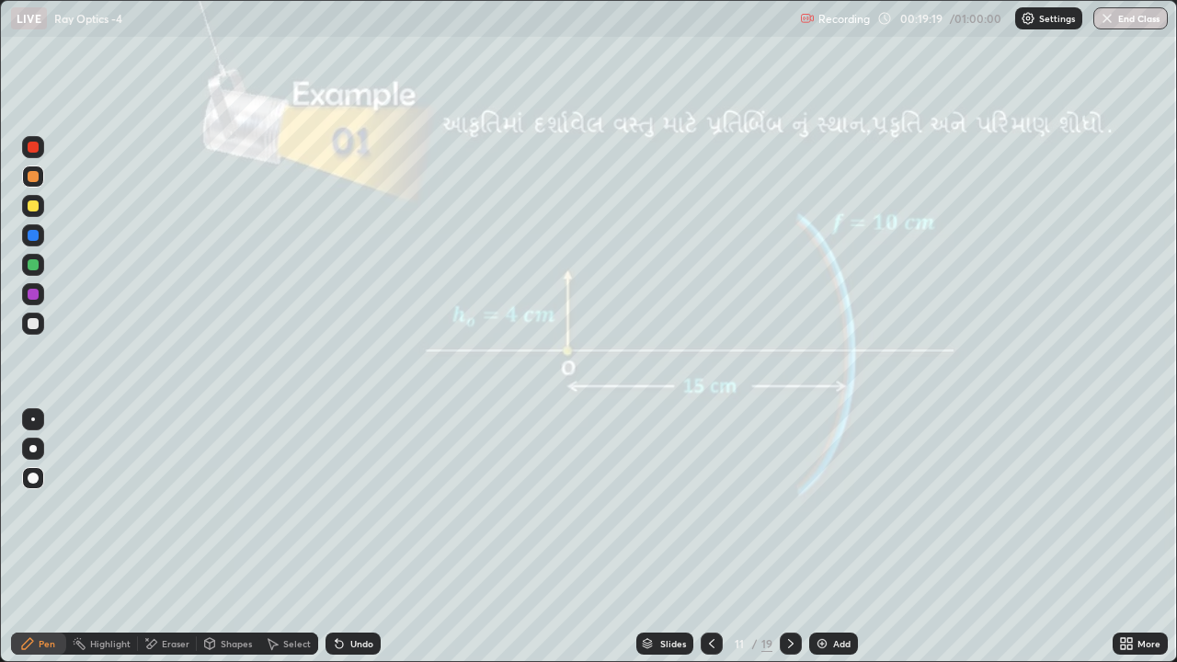
click at [33, 322] on div at bounding box center [33, 323] width 11 height 11
click at [32, 181] on div at bounding box center [33, 176] width 11 height 11
click at [25, 203] on div at bounding box center [33, 206] width 22 height 22
click at [29, 320] on div at bounding box center [33, 323] width 11 height 11
click at [33, 201] on div at bounding box center [33, 205] width 11 height 11
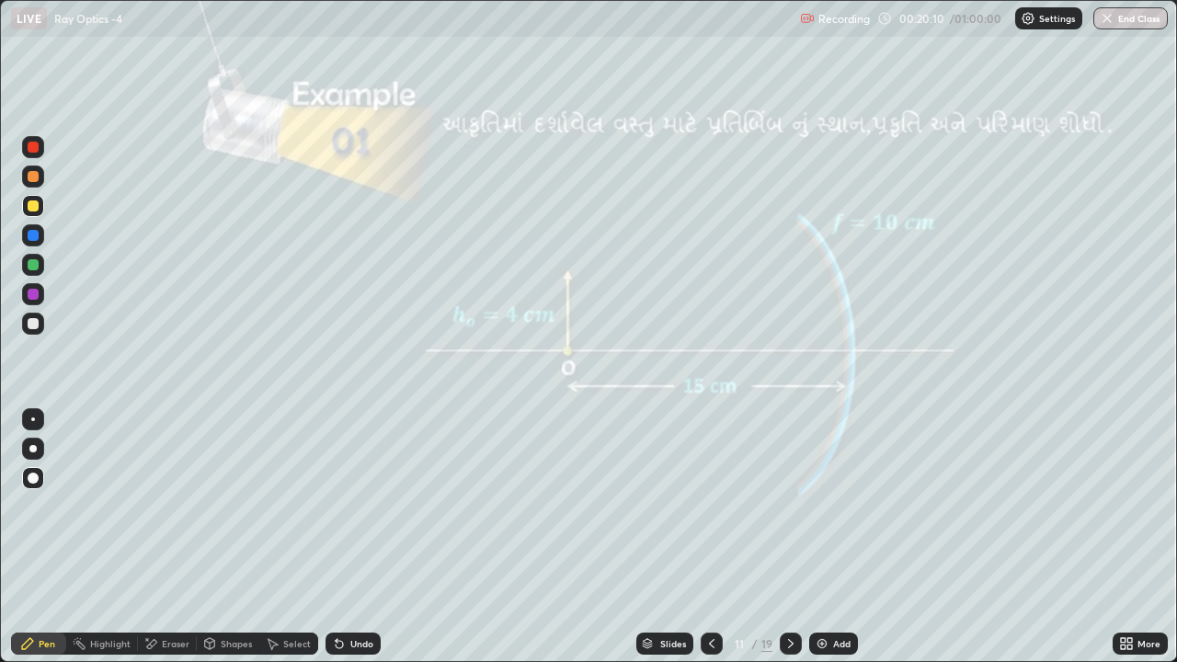
click at [30, 176] on div at bounding box center [33, 176] width 11 height 11
click at [39, 213] on div at bounding box center [33, 206] width 22 height 22
click at [33, 325] on div at bounding box center [33, 323] width 11 height 11
click at [29, 202] on div at bounding box center [33, 205] width 11 height 11
click at [36, 181] on div at bounding box center [33, 176] width 11 height 11
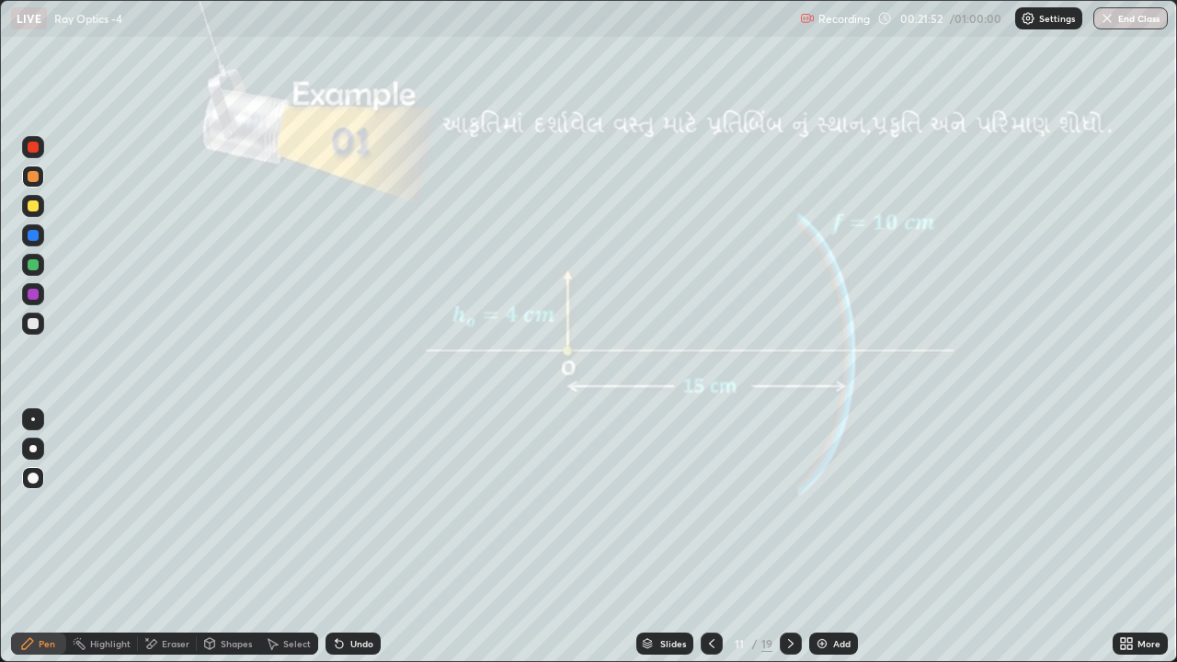
click at [792, 553] on icon at bounding box center [790, 643] width 15 height 15
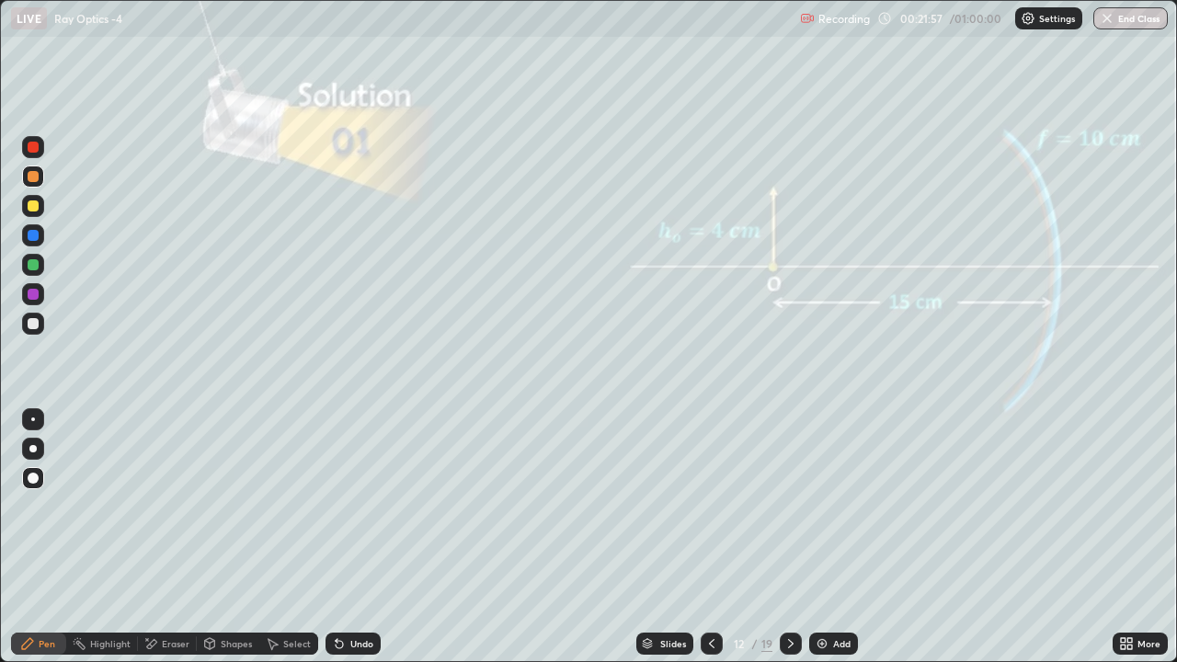
click at [789, 553] on icon at bounding box center [790, 643] width 15 height 15
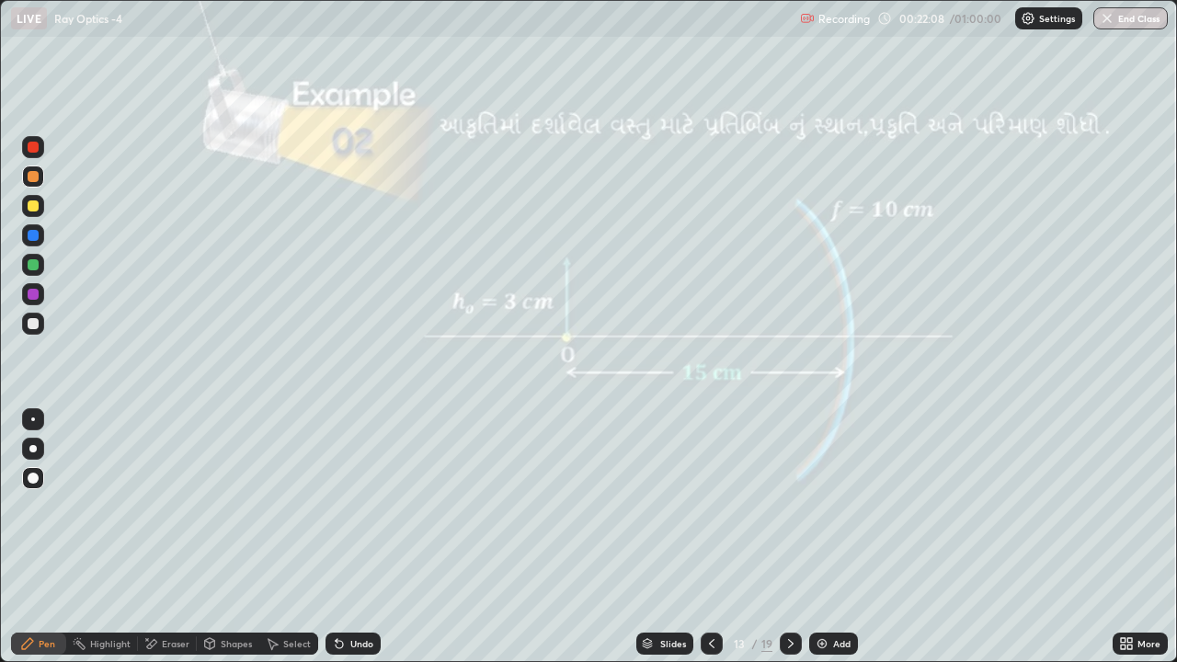
click at [709, 553] on icon at bounding box center [712, 643] width 6 height 9
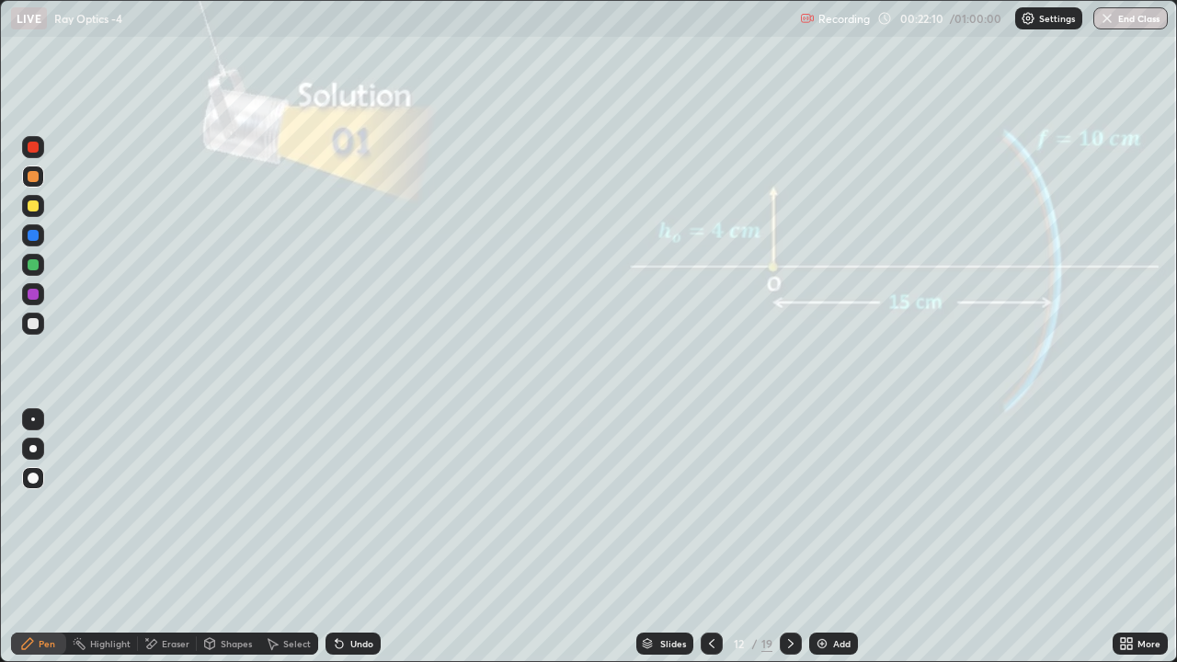
click at [789, 553] on icon at bounding box center [790, 643] width 15 height 15
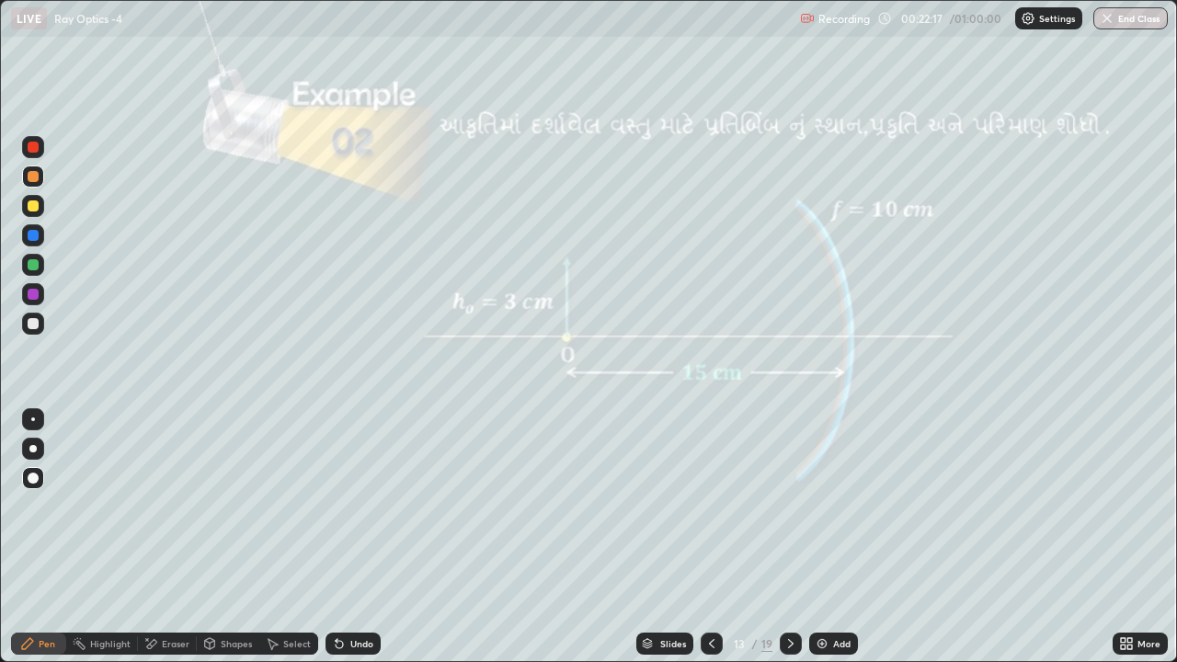
click at [711, 553] on icon at bounding box center [711, 643] width 15 height 15
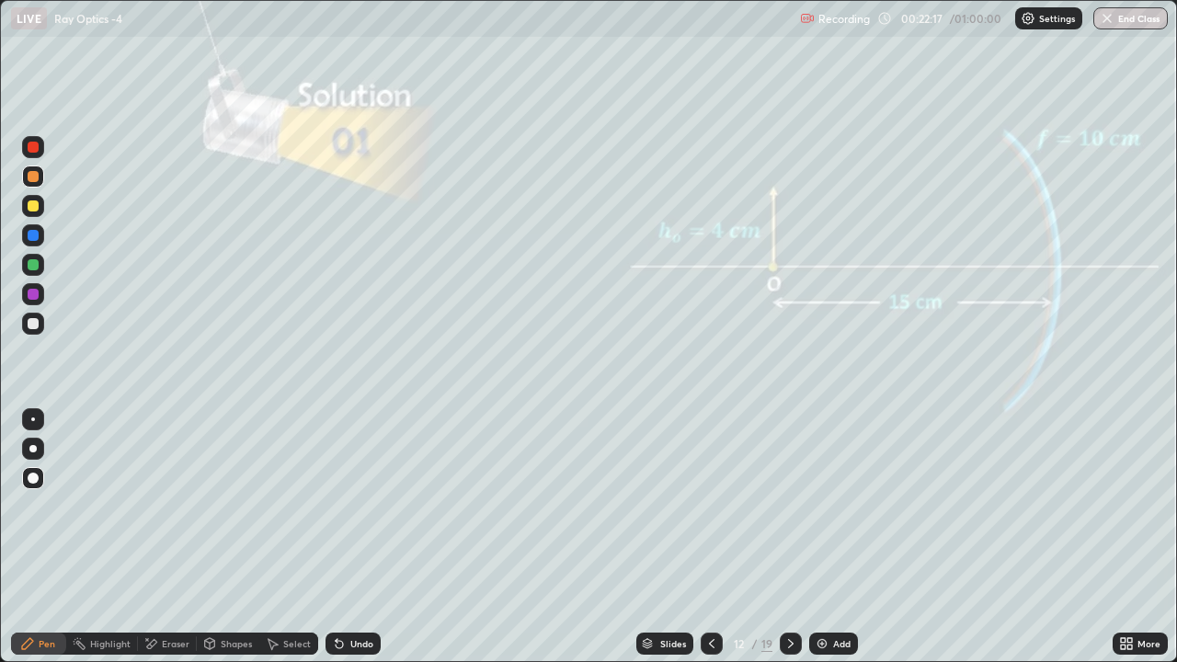
click at [713, 553] on icon at bounding box center [711, 643] width 15 height 15
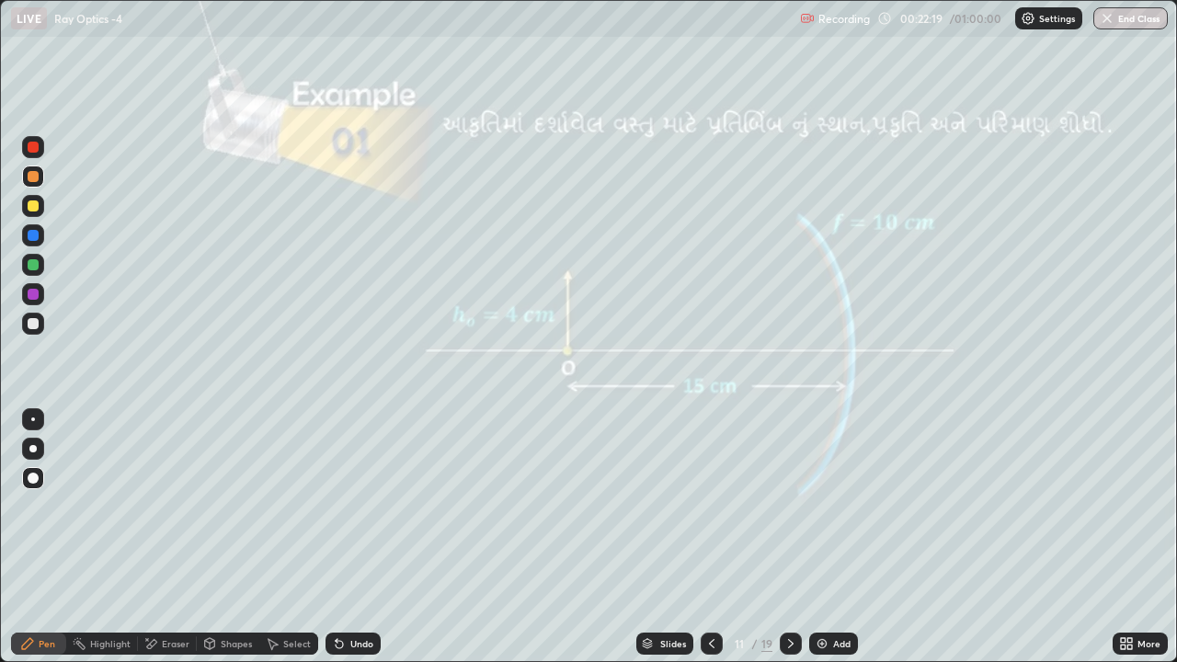
click at [789, 553] on icon at bounding box center [790, 643] width 15 height 15
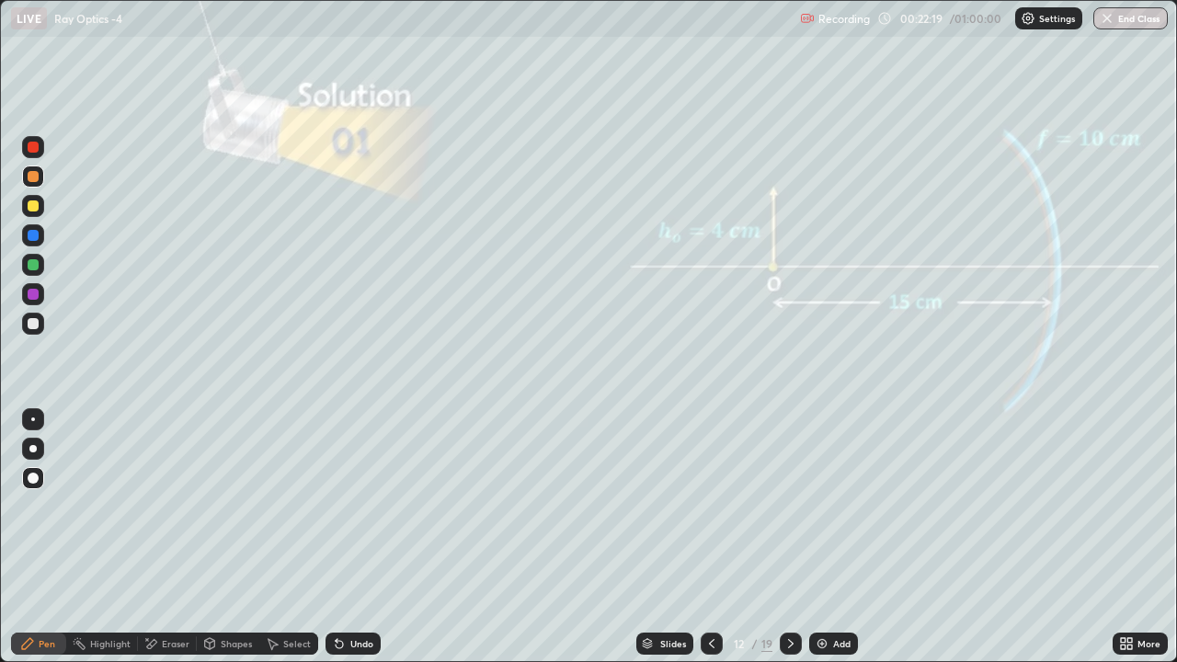
click at [789, 553] on icon at bounding box center [790, 643] width 15 height 15
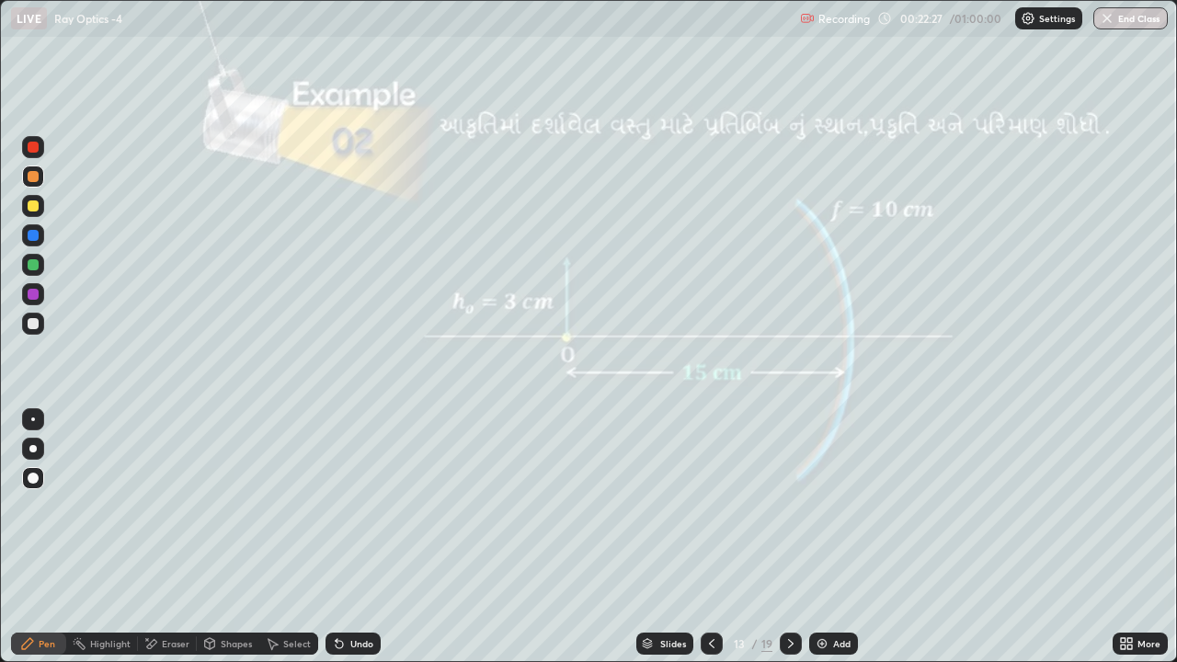
click at [31, 201] on div at bounding box center [33, 205] width 11 height 11
click at [786, 553] on icon at bounding box center [790, 643] width 15 height 15
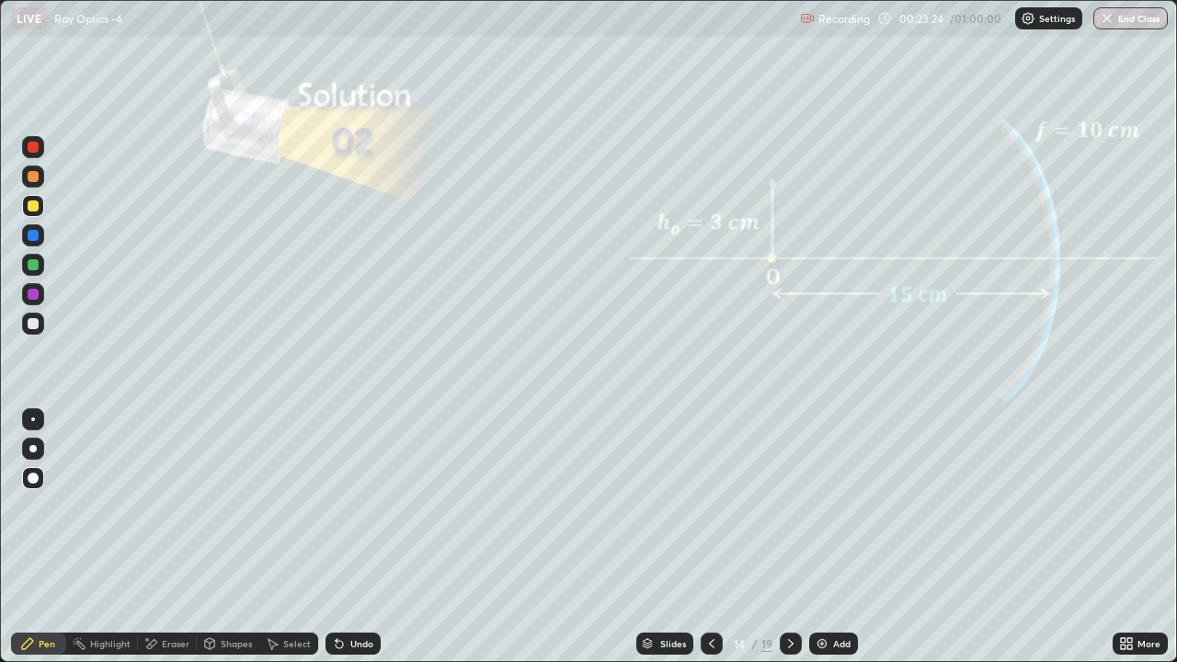
click at [789, 553] on icon at bounding box center [790, 643] width 15 height 15
click at [40, 326] on div at bounding box center [33, 324] width 22 height 22
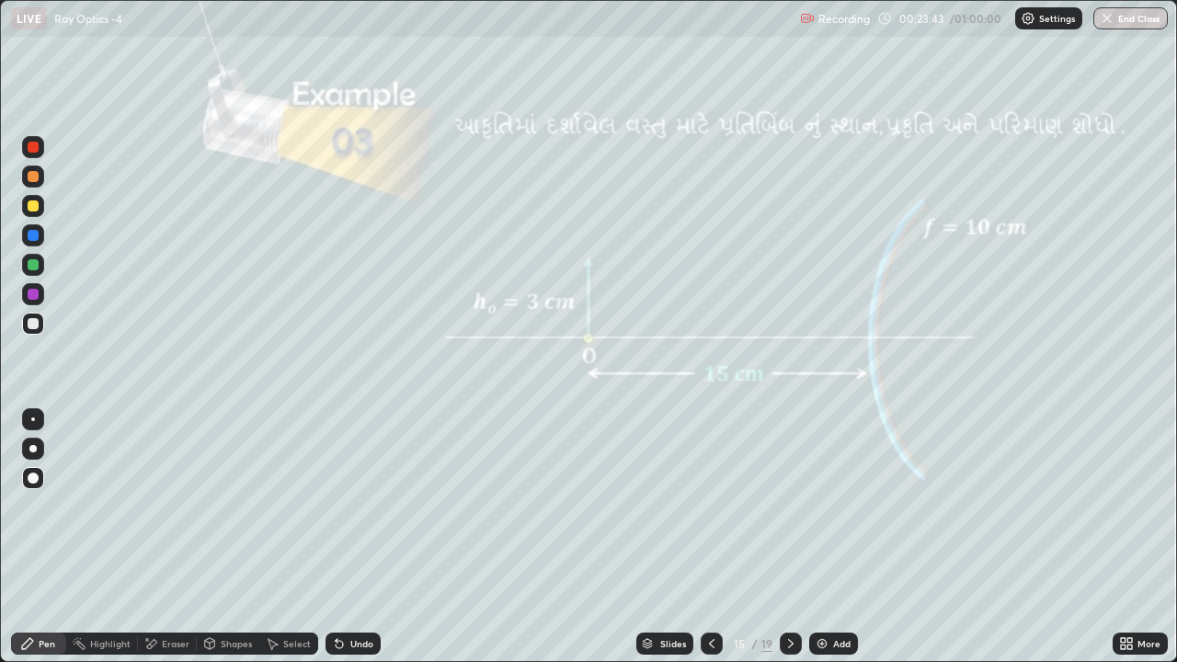
click at [34, 174] on div at bounding box center [33, 176] width 11 height 11
click at [32, 210] on div at bounding box center [33, 205] width 11 height 11
click at [352, 553] on div "Undo" at bounding box center [361, 643] width 23 height 9
click at [350, 553] on div "Undo" at bounding box center [361, 643] width 23 height 9
click at [345, 553] on div "Undo" at bounding box center [353, 644] width 55 height 22
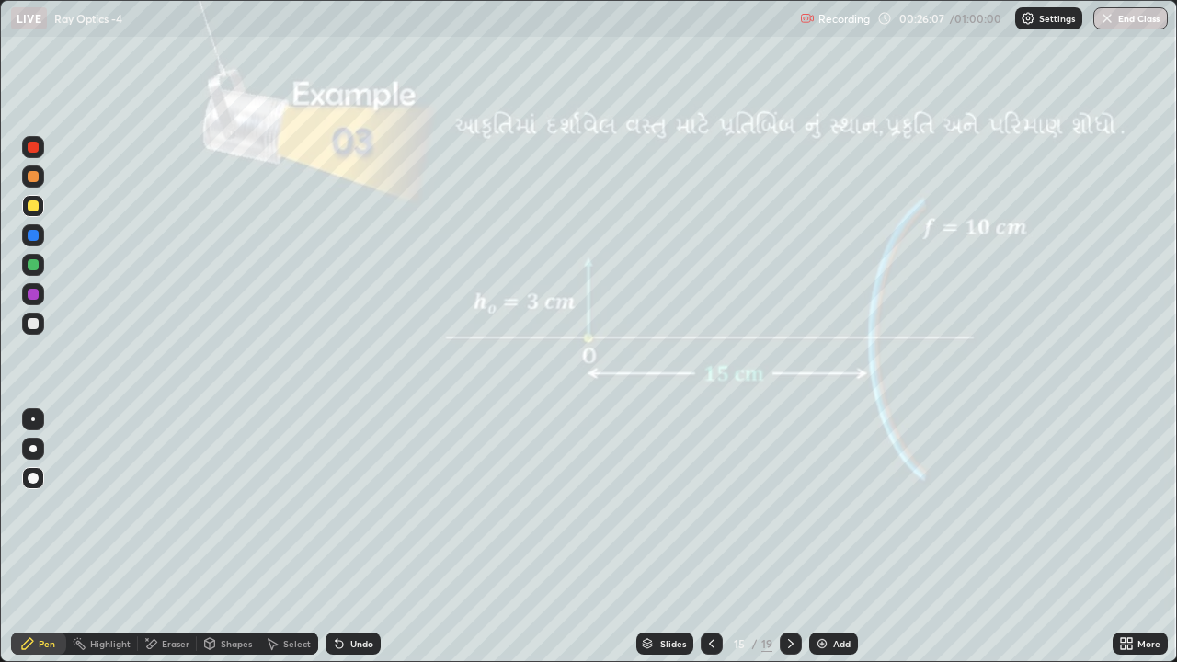
click at [345, 553] on div "Undo" at bounding box center [353, 644] width 55 height 22
click at [788, 553] on icon at bounding box center [790, 643] width 15 height 15
click at [789, 553] on icon at bounding box center [790, 643] width 15 height 15
click at [33, 325] on div at bounding box center [33, 323] width 11 height 11
click at [31, 178] on div at bounding box center [33, 176] width 11 height 11
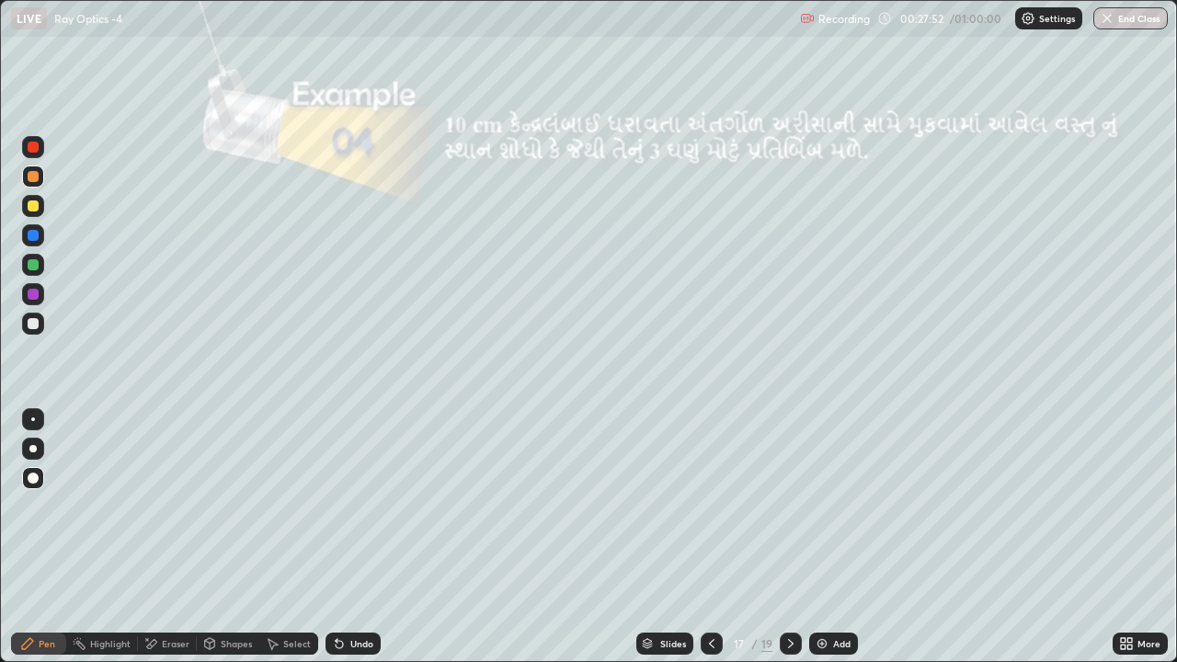
click at [31, 206] on div at bounding box center [33, 205] width 11 height 11
click at [789, 553] on icon at bounding box center [790, 643] width 15 height 15
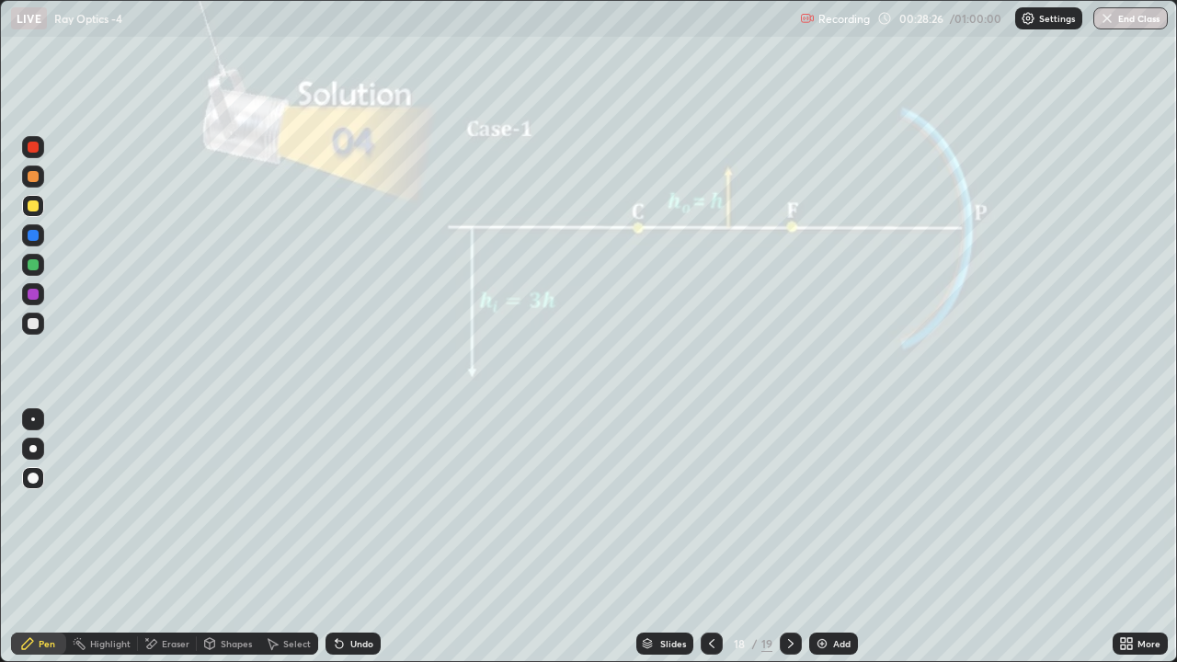
click at [788, 553] on div at bounding box center [791, 644] width 22 height 22
click at [709, 553] on icon at bounding box center [712, 643] width 6 height 9
click at [33, 168] on div at bounding box center [33, 177] width 22 height 22
click at [33, 209] on div at bounding box center [33, 205] width 11 height 11
click at [37, 176] on div at bounding box center [33, 176] width 11 height 11
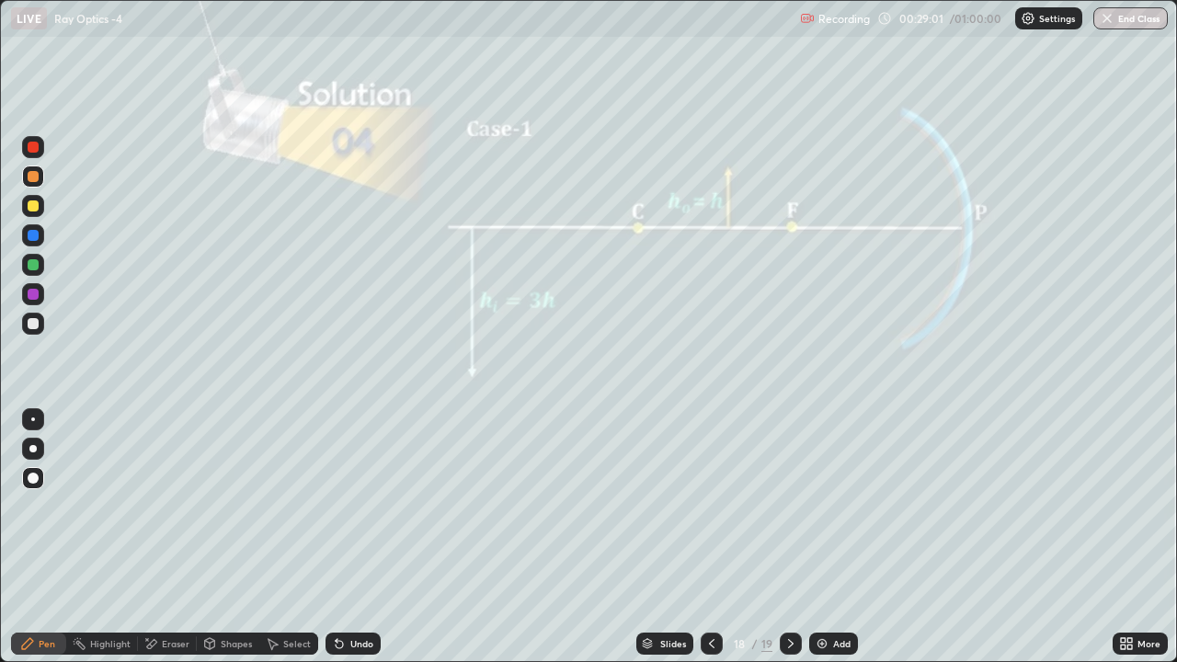
click at [711, 553] on icon at bounding box center [712, 643] width 6 height 9
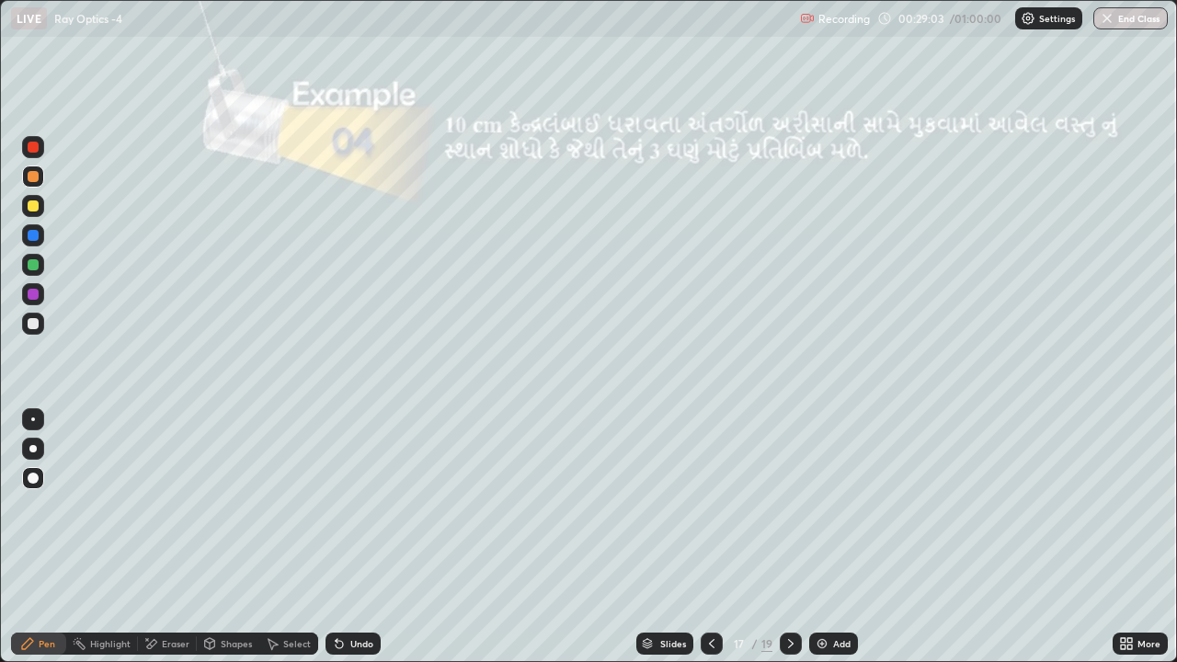
click at [789, 553] on icon at bounding box center [791, 643] width 6 height 9
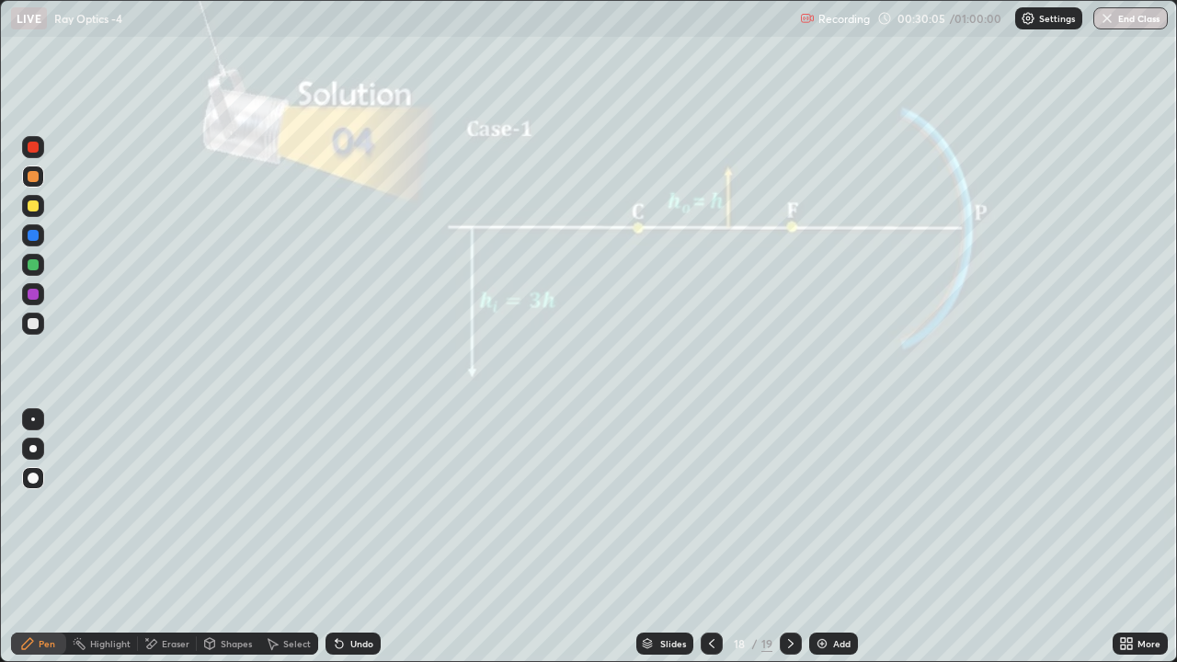
click at [787, 553] on icon at bounding box center [790, 643] width 15 height 15
click at [31, 326] on div at bounding box center [33, 323] width 11 height 11
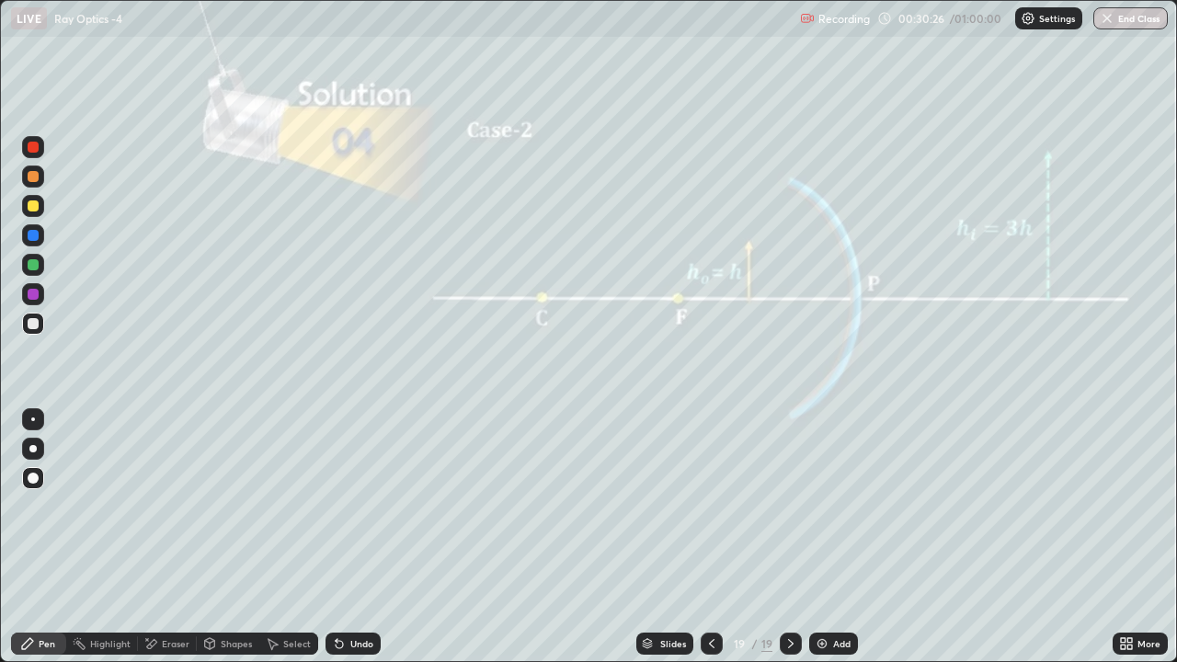
click at [32, 177] on div at bounding box center [33, 176] width 11 height 11
click at [1123, 553] on icon at bounding box center [1123, 647] width 5 height 5
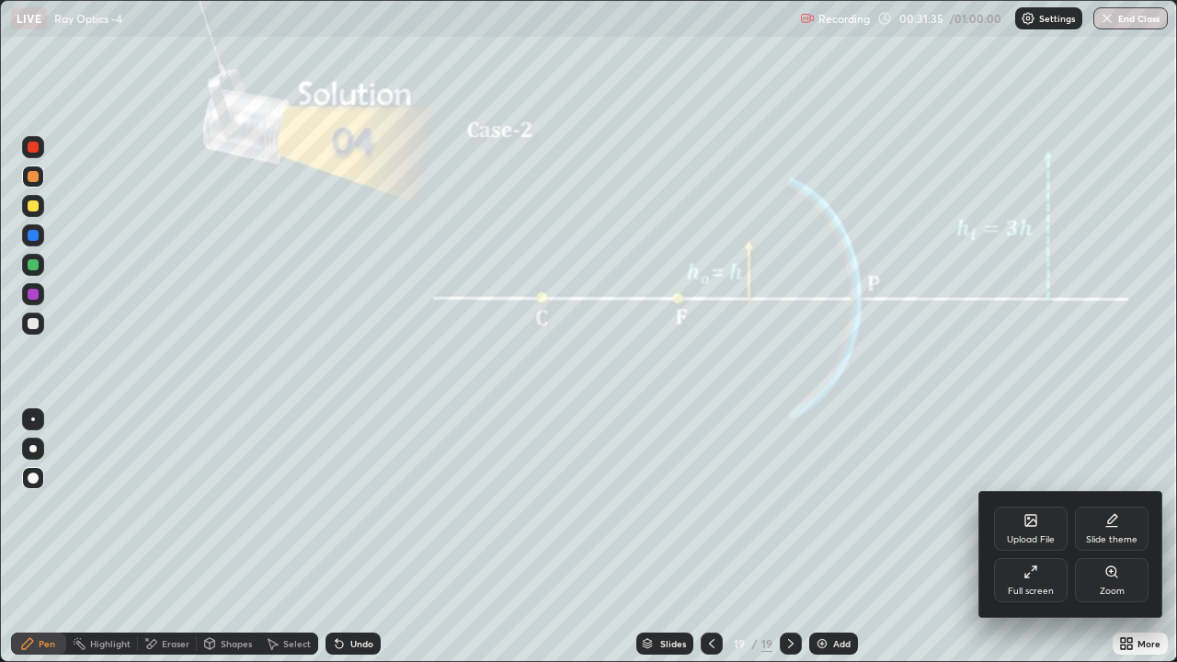
click at [1110, 528] on div "Slide theme" at bounding box center [1112, 529] width 74 height 44
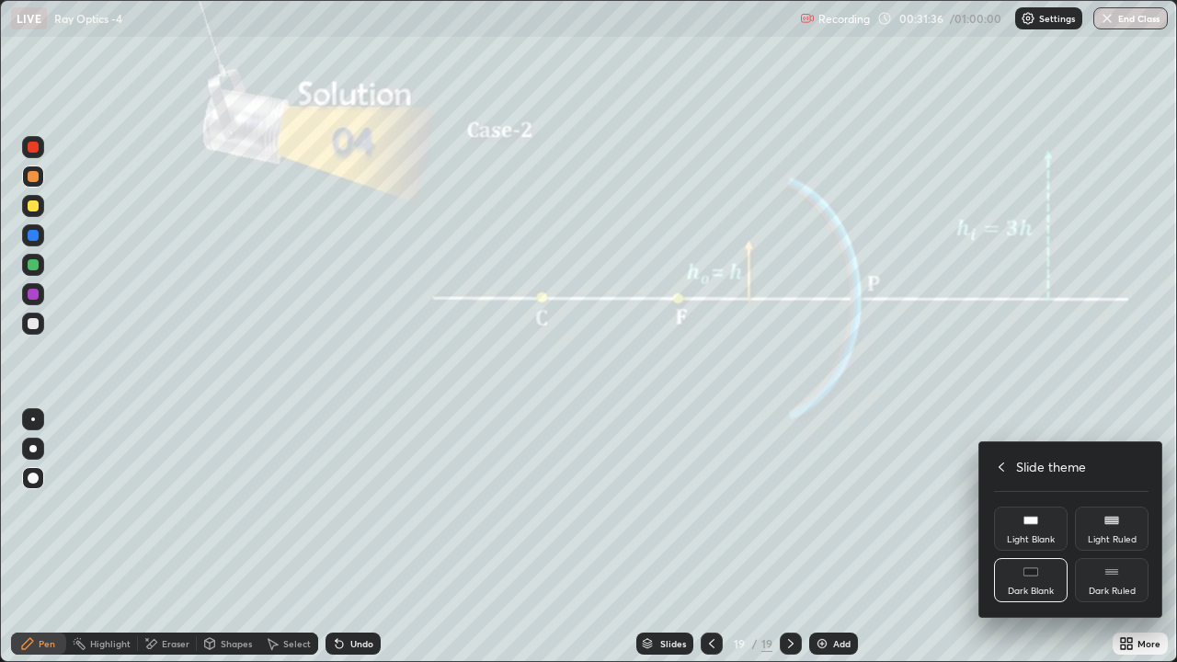
click at [1114, 553] on rect at bounding box center [1111, 571] width 14 height 7
click at [1001, 467] on icon at bounding box center [1001, 467] width 15 height 15
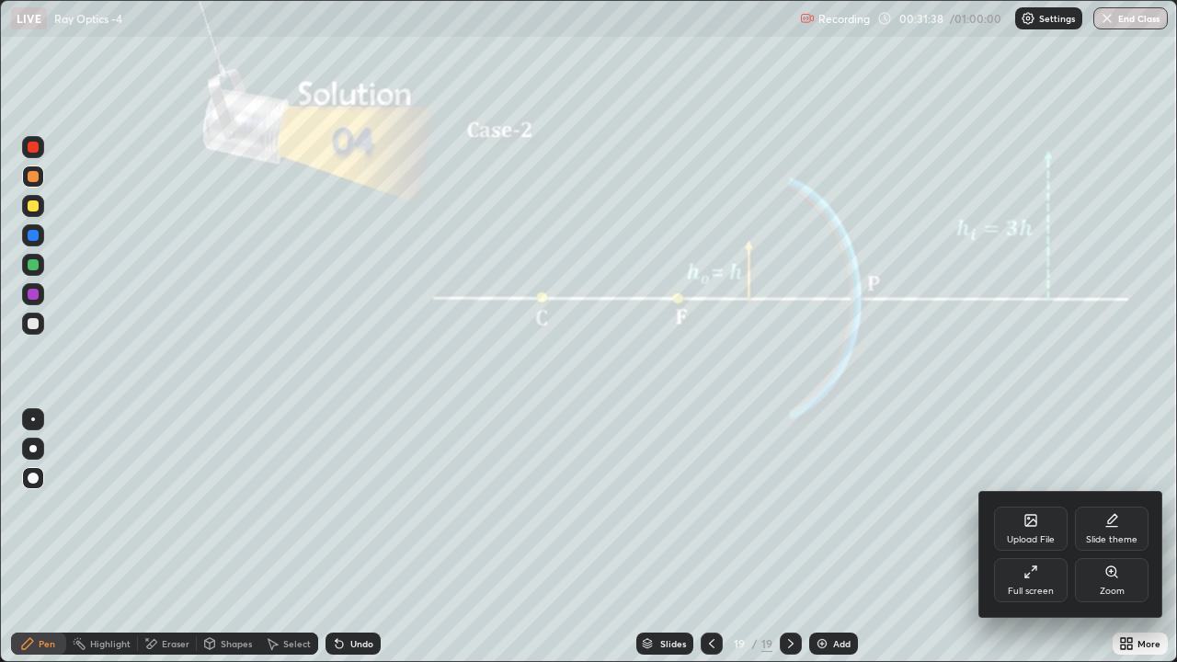
click at [945, 553] on div at bounding box center [588, 331] width 1177 height 662
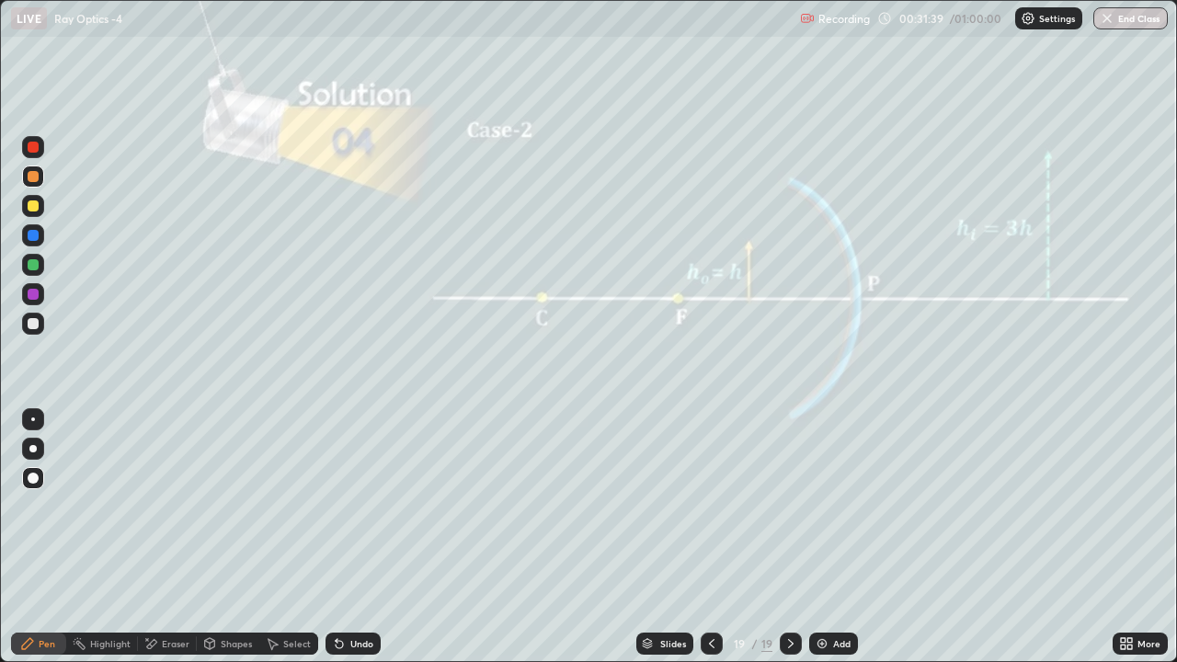
click at [837, 553] on div "Add" at bounding box center [841, 643] width 17 height 9
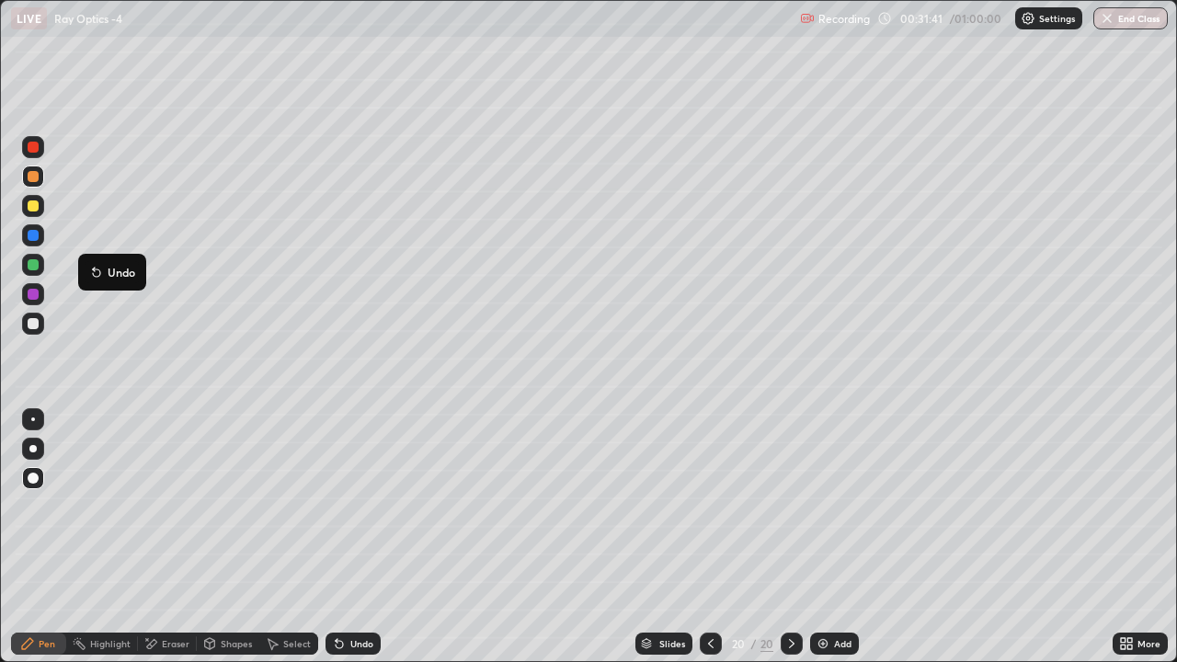
click at [33, 205] on div at bounding box center [33, 205] width 11 height 11
click at [228, 553] on div "Shapes" at bounding box center [236, 643] width 31 height 9
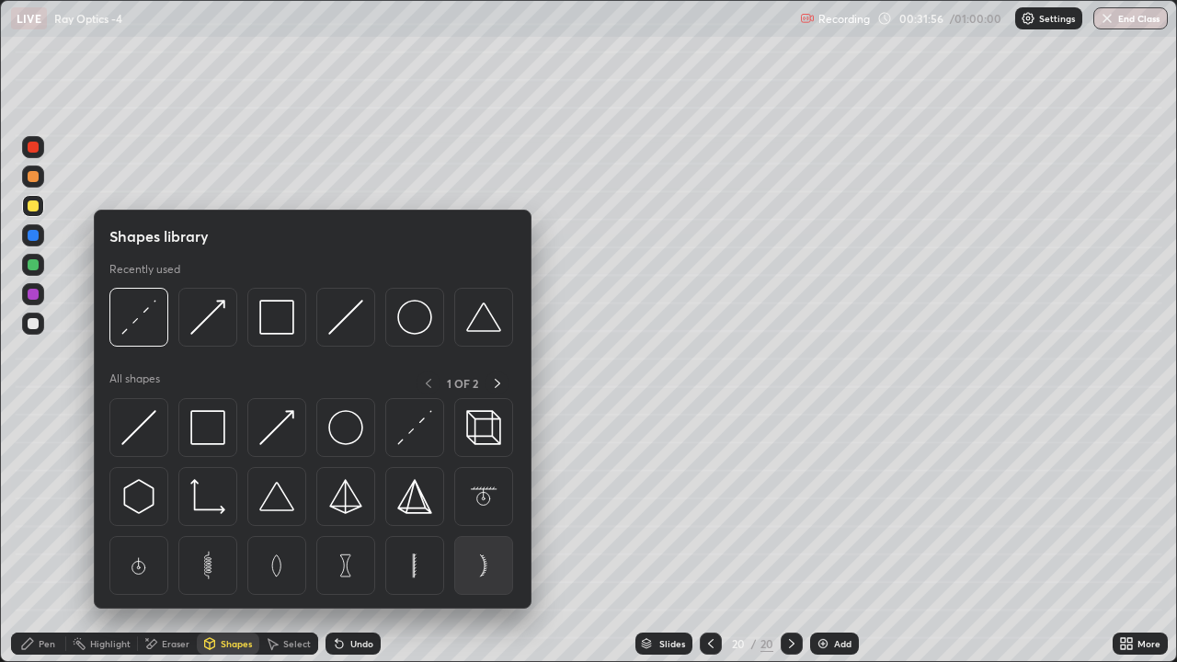
click at [477, 553] on img at bounding box center [483, 565] width 35 height 35
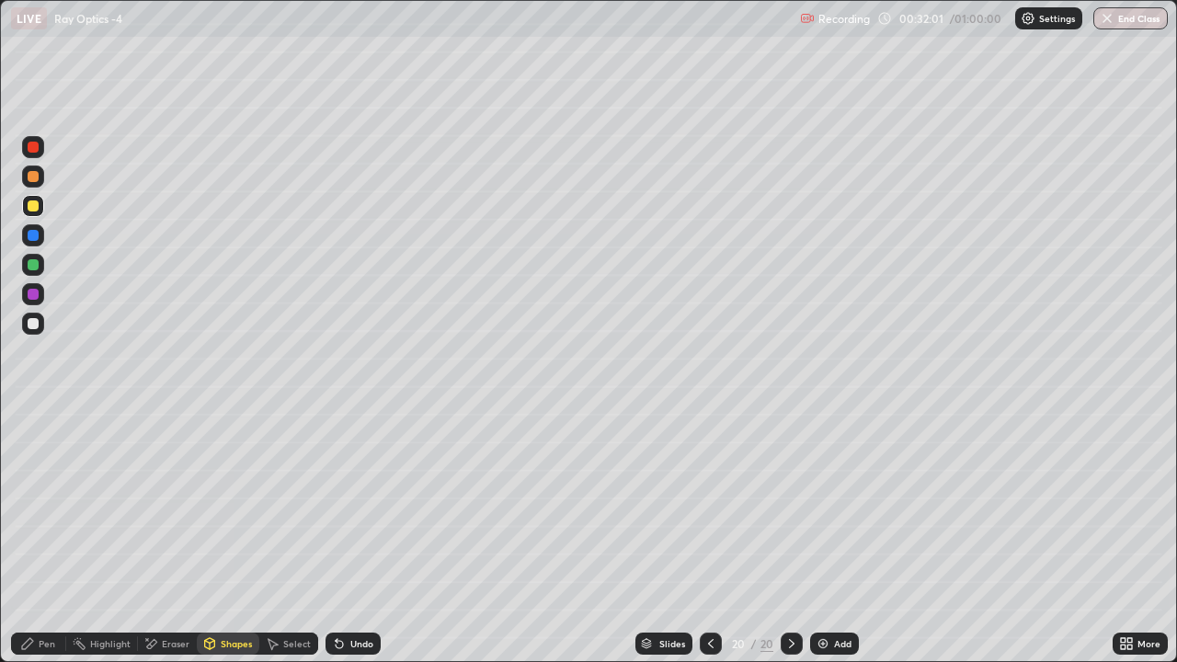
click at [236, 553] on div "Shapes" at bounding box center [236, 643] width 31 height 9
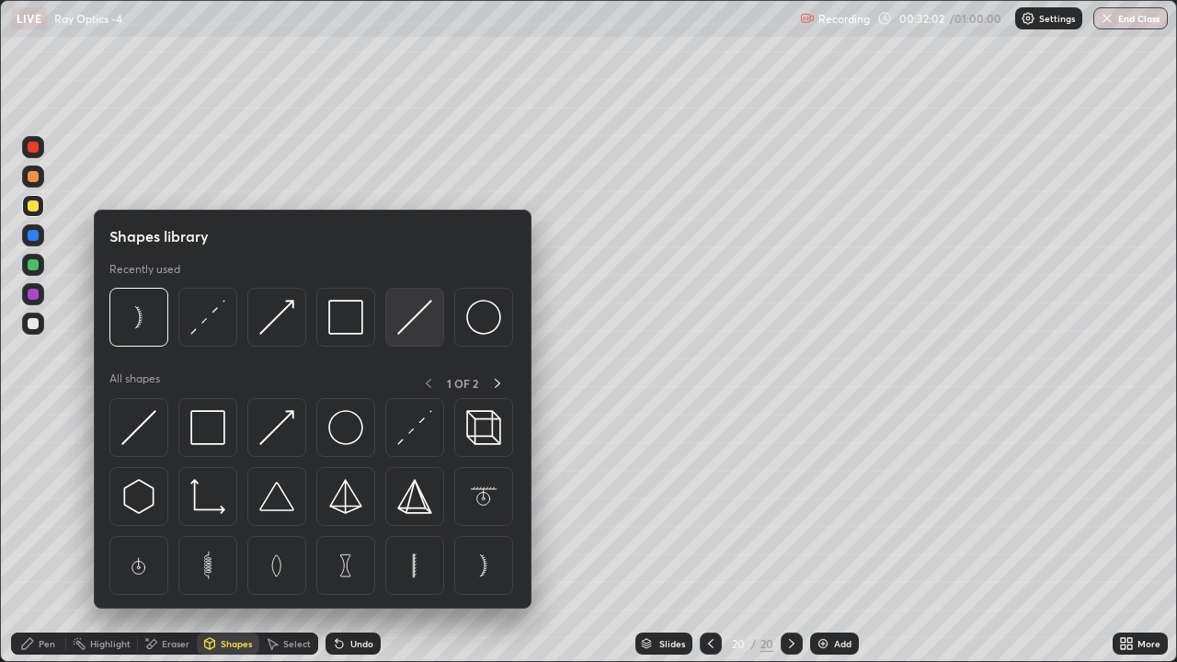
click at [406, 320] on img at bounding box center [414, 317] width 35 height 35
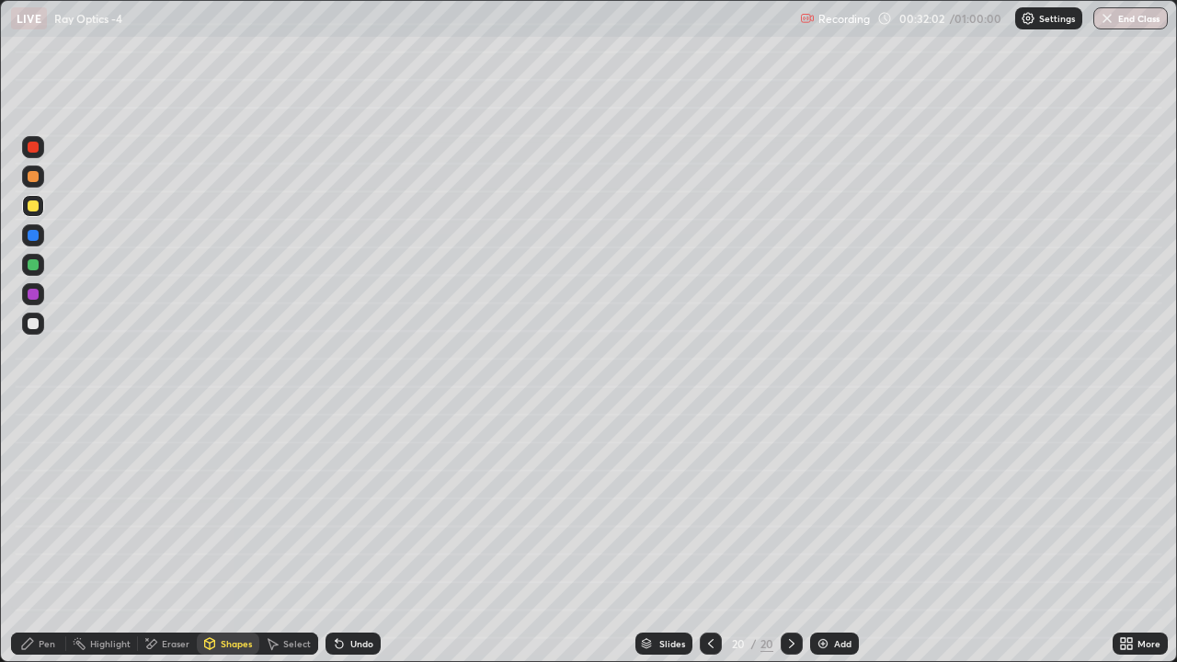
click at [37, 325] on div at bounding box center [33, 323] width 11 height 11
click at [225, 553] on div "Shapes" at bounding box center [228, 644] width 63 height 22
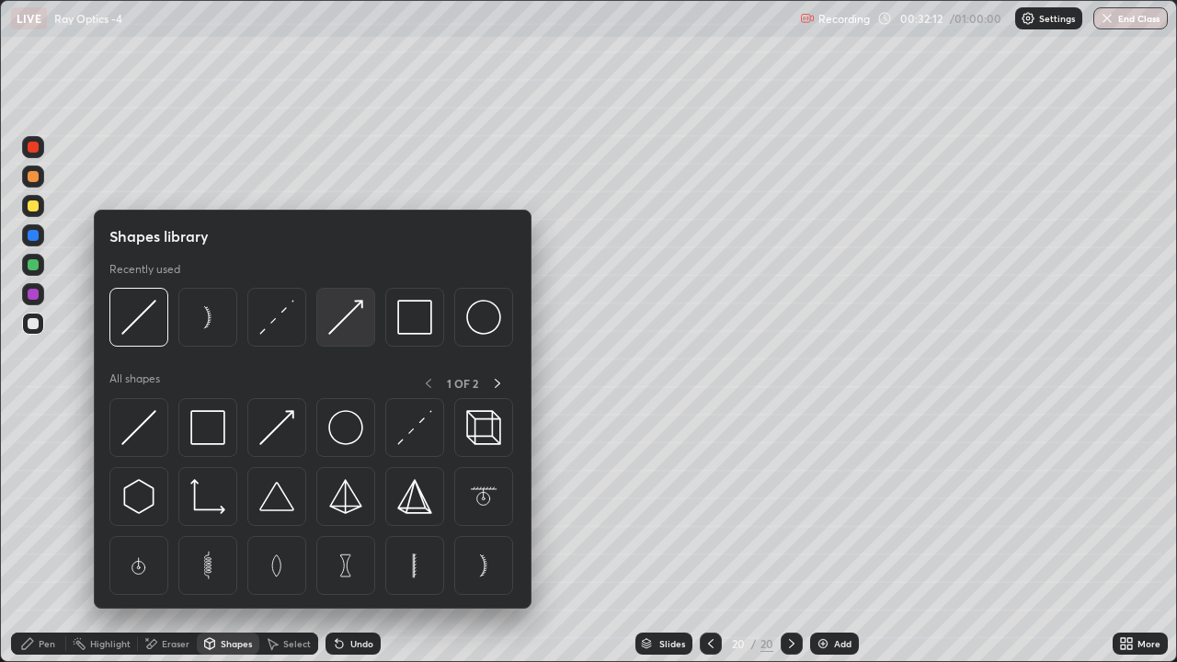
click at [329, 326] on img at bounding box center [345, 317] width 35 height 35
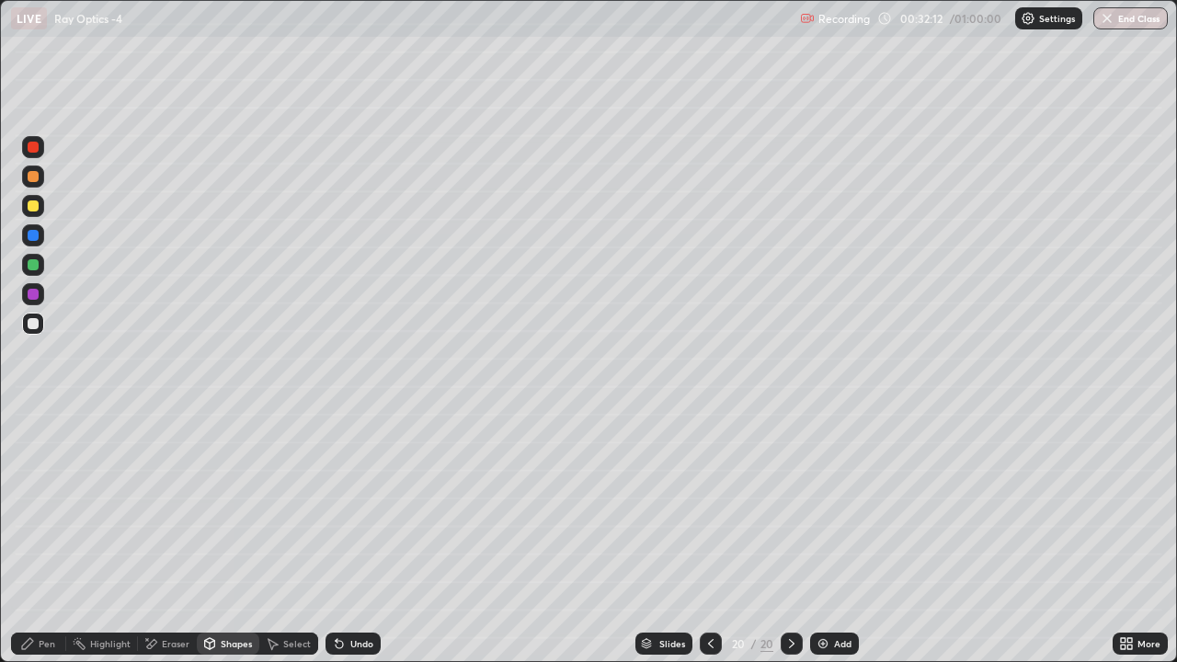
click at [29, 173] on div at bounding box center [33, 176] width 11 height 11
click at [356, 553] on div "Undo" at bounding box center [361, 643] width 23 height 9
click at [29, 202] on div at bounding box center [33, 205] width 11 height 11
click at [242, 553] on div "Shapes" at bounding box center [228, 644] width 63 height 22
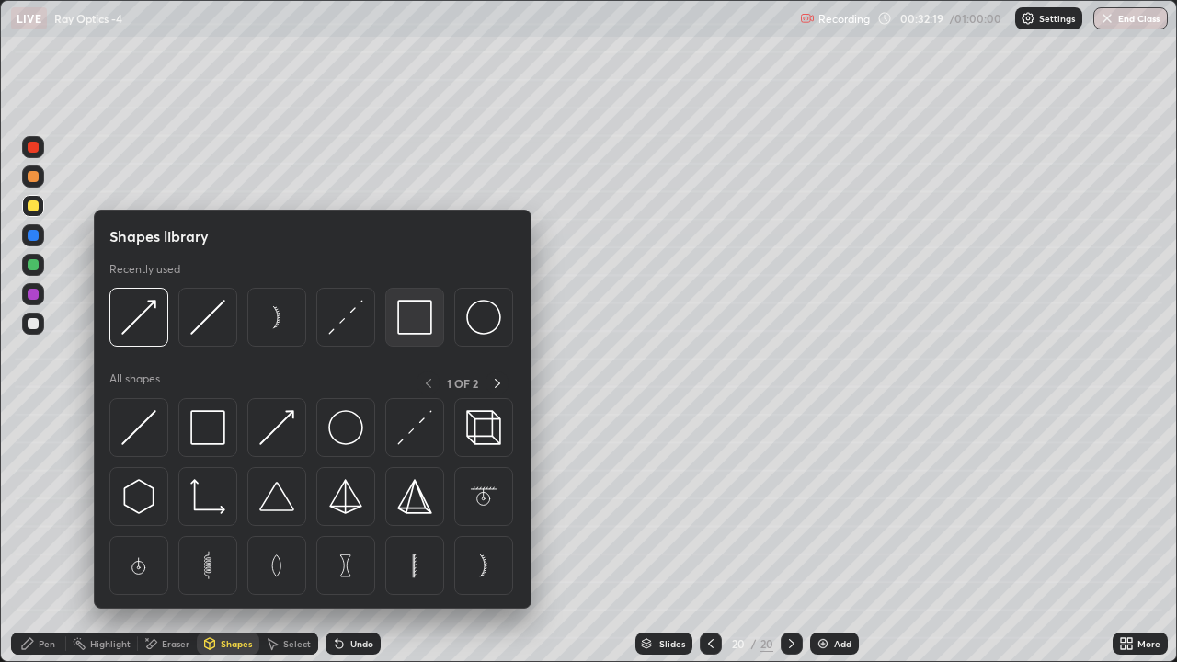
click at [403, 325] on img at bounding box center [414, 317] width 35 height 35
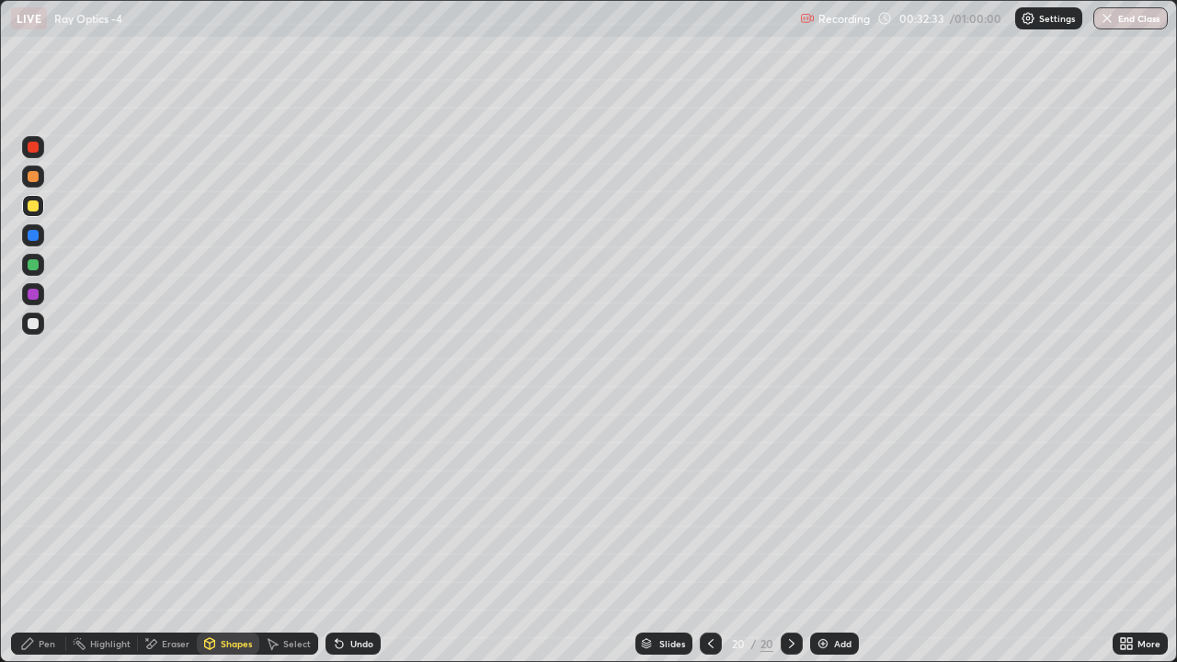
click at [108, 553] on div "Highlight" at bounding box center [110, 643] width 40 height 9
click at [29, 553] on icon at bounding box center [33, 581] width 15 height 15
click at [38, 553] on div "Pen" at bounding box center [38, 644] width 55 height 22
click at [28, 178] on div at bounding box center [33, 176] width 11 height 11
click at [234, 553] on div "Shapes" at bounding box center [236, 643] width 31 height 9
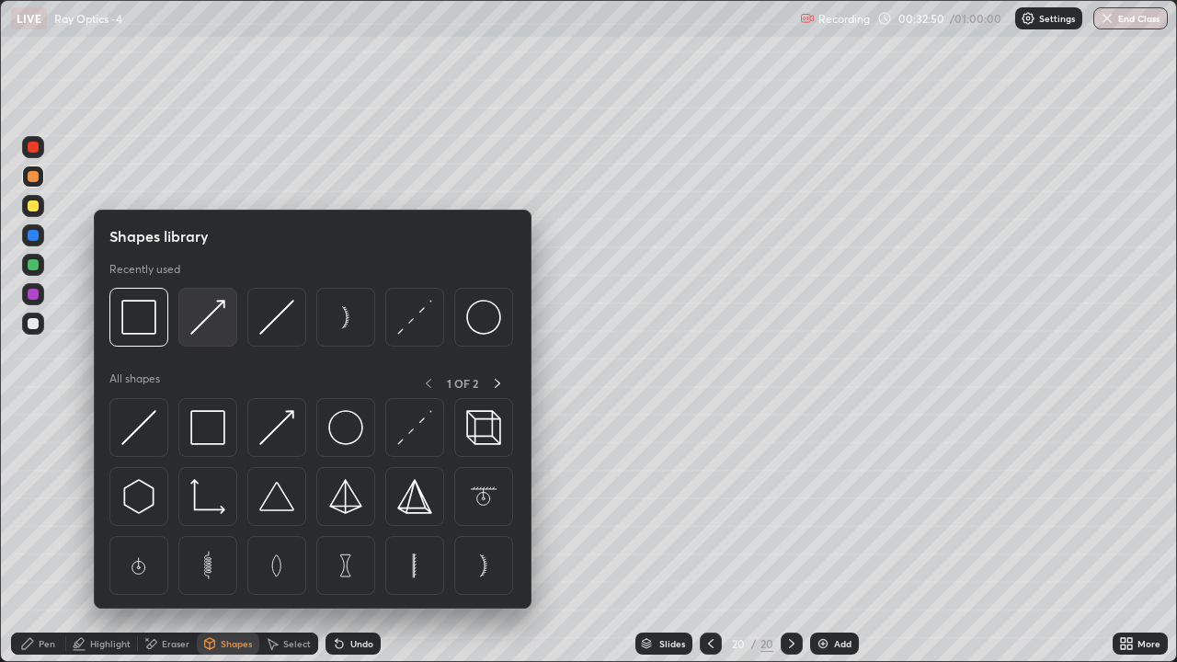
click at [197, 332] on img at bounding box center [207, 317] width 35 height 35
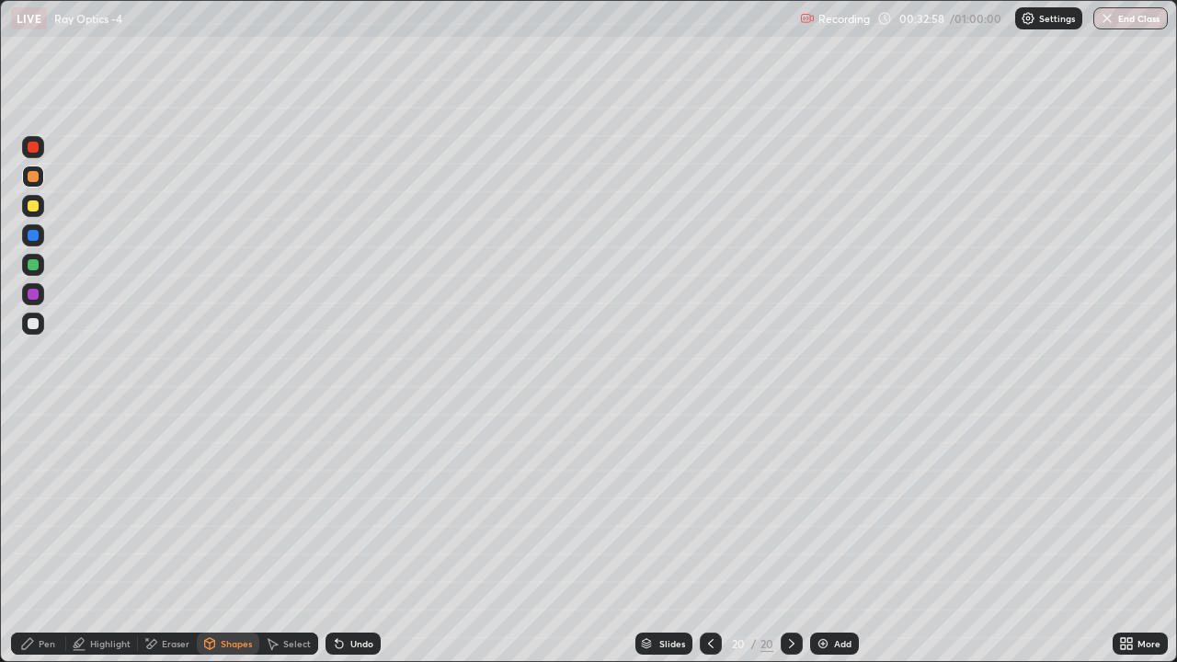
click at [40, 553] on div "Pen" at bounding box center [47, 643] width 17 height 9
click at [29, 267] on div at bounding box center [33, 264] width 11 height 11
click at [33, 238] on div at bounding box center [33, 235] width 11 height 11
click at [32, 180] on div at bounding box center [33, 176] width 11 height 11
click at [224, 553] on div "Shapes" at bounding box center [236, 643] width 31 height 9
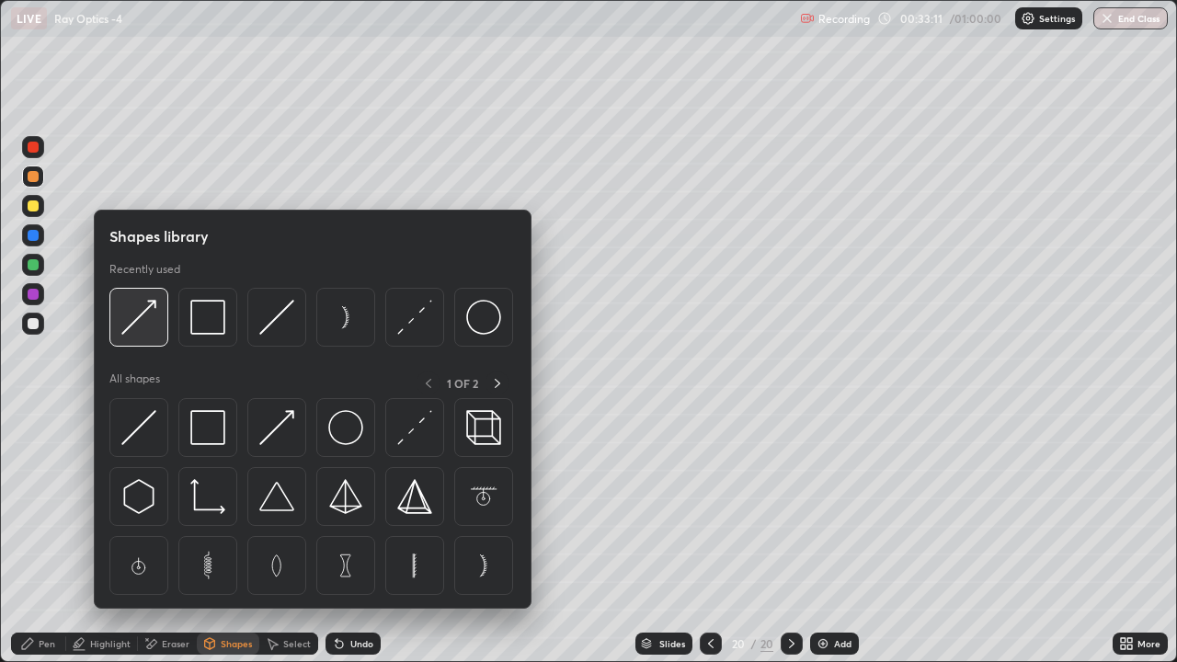
click at [143, 334] on img at bounding box center [138, 317] width 35 height 35
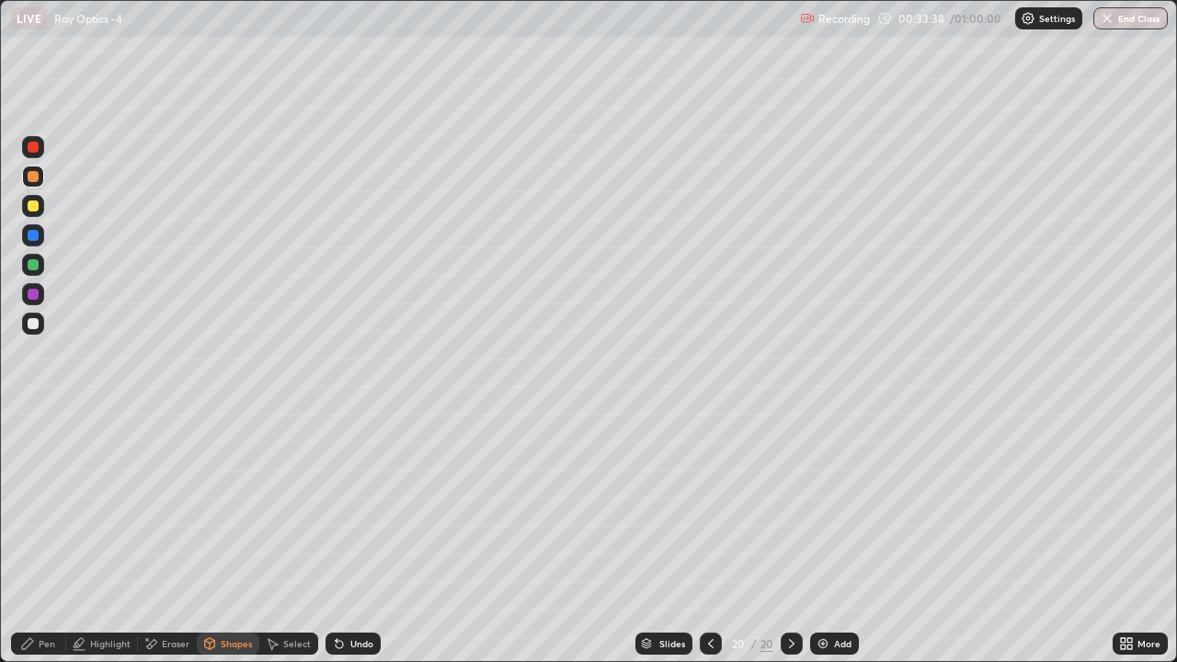
click at [39, 553] on div "Pen" at bounding box center [47, 643] width 17 height 9
click at [29, 150] on div at bounding box center [33, 147] width 11 height 11
click at [31, 200] on div at bounding box center [33, 205] width 11 height 11
click at [169, 553] on div "Eraser" at bounding box center [176, 643] width 28 height 9
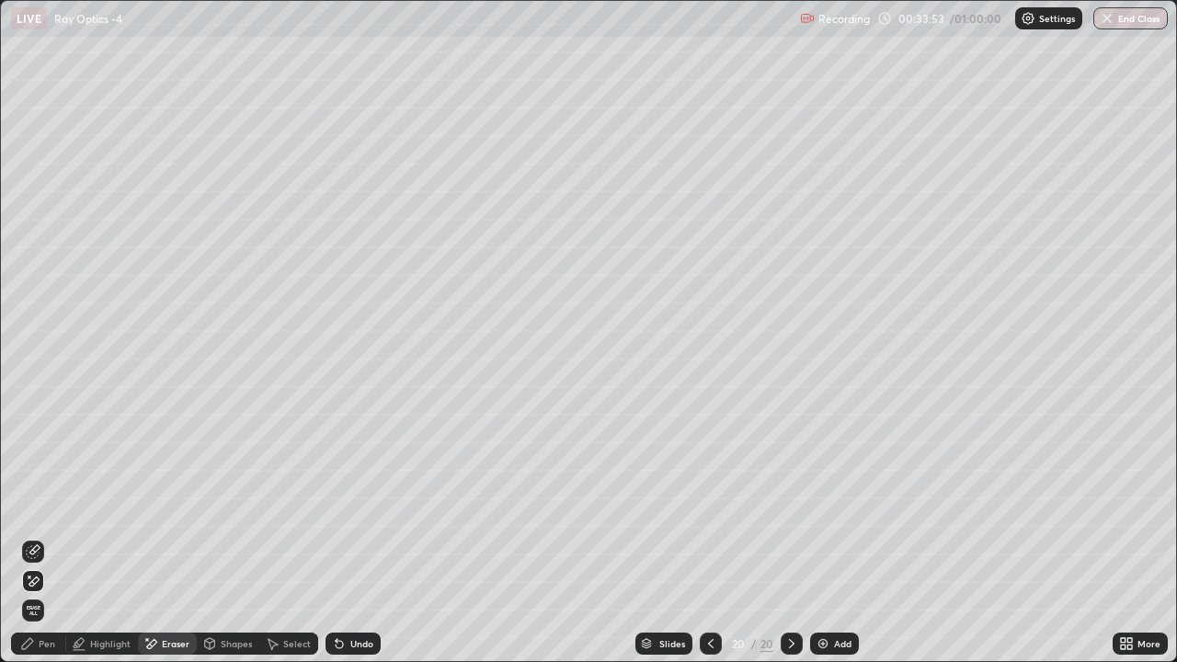
click at [221, 553] on div "Shapes" at bounding box center [236, 643] width 31 height 9
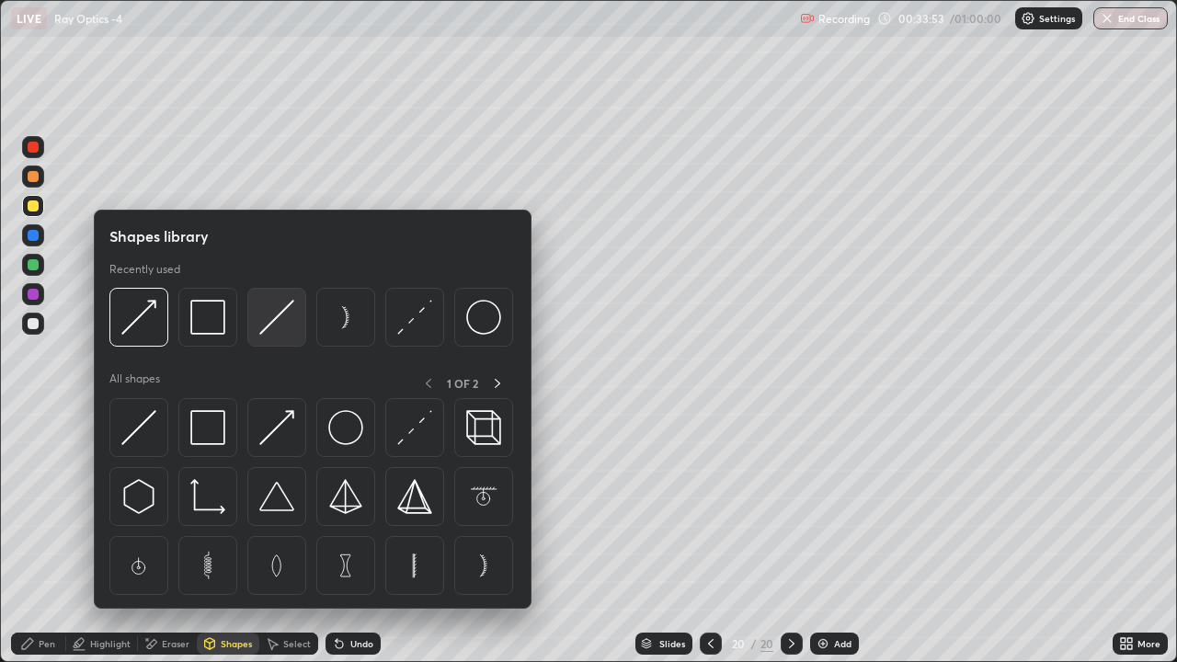
click at [263, 319] on img at bounding box center [276, 317] width 35 height 35
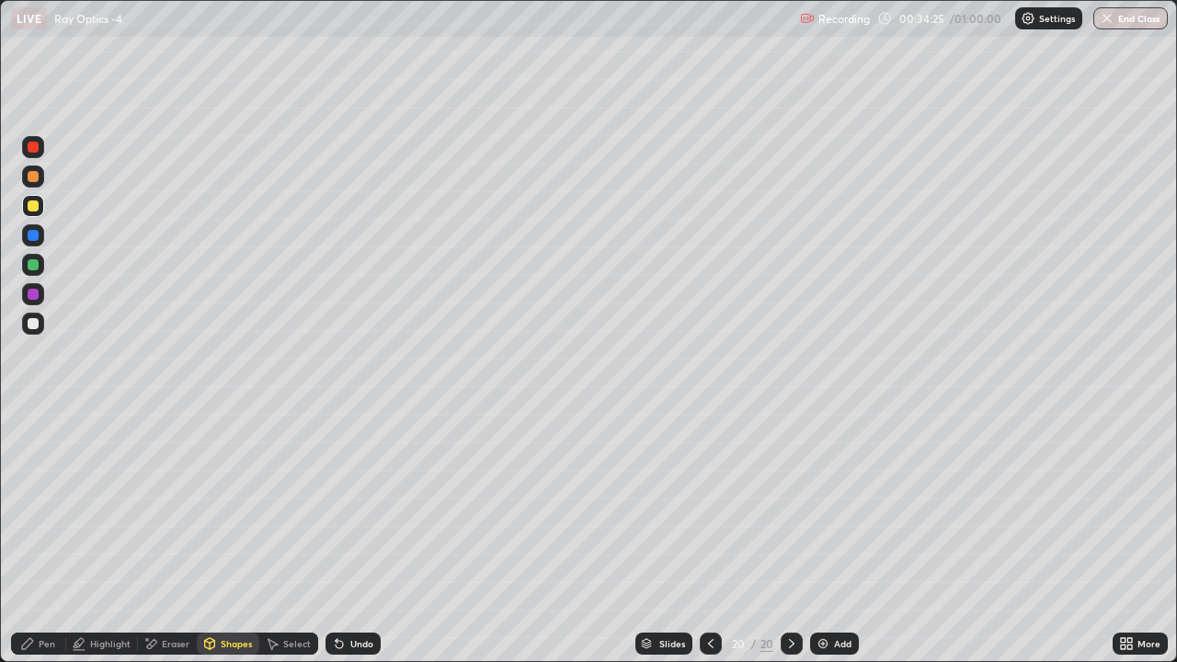
click at [117, 553] on div "Highlight" at bounding box center [102, 644] width 72 height 22
click at [36, 553] on div "Pen" at bounding box center [38, 644] width 55 height 22
click at [834, 553] on div "Add" at bounding box center [842, 643] width 17 height 9
click at [236, 553] on div "Shapes" at bounding box center [236, 643] width 31 height 9
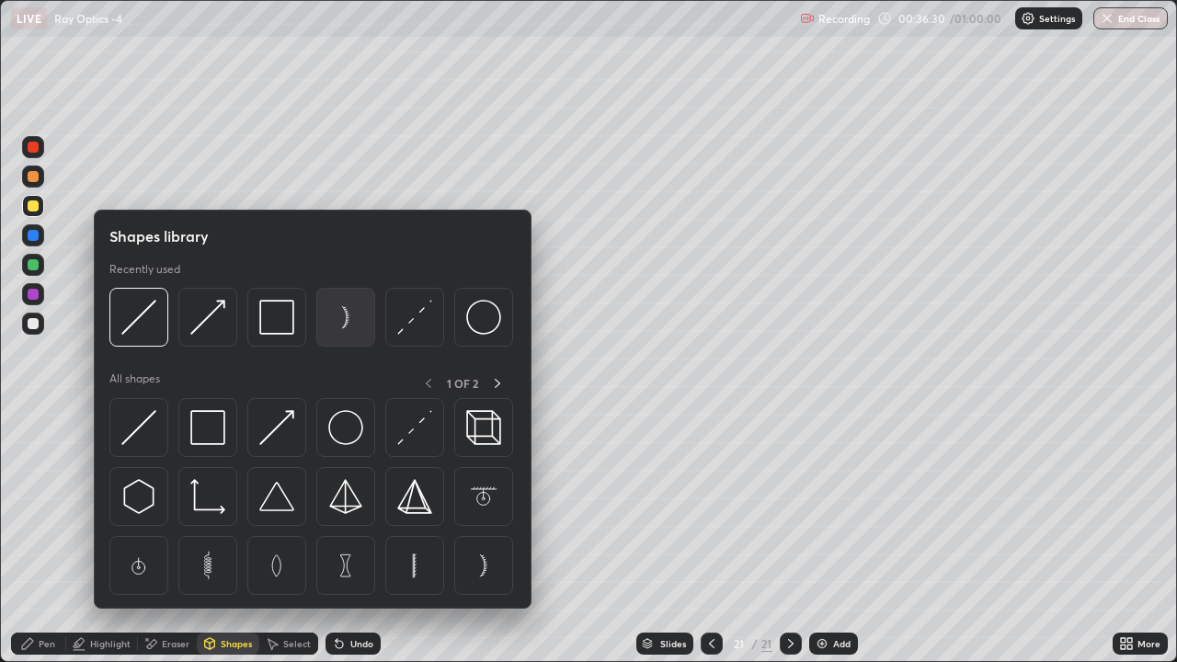
click at [341, 326] on img at bounding box center [345, 317] width 35 height 35
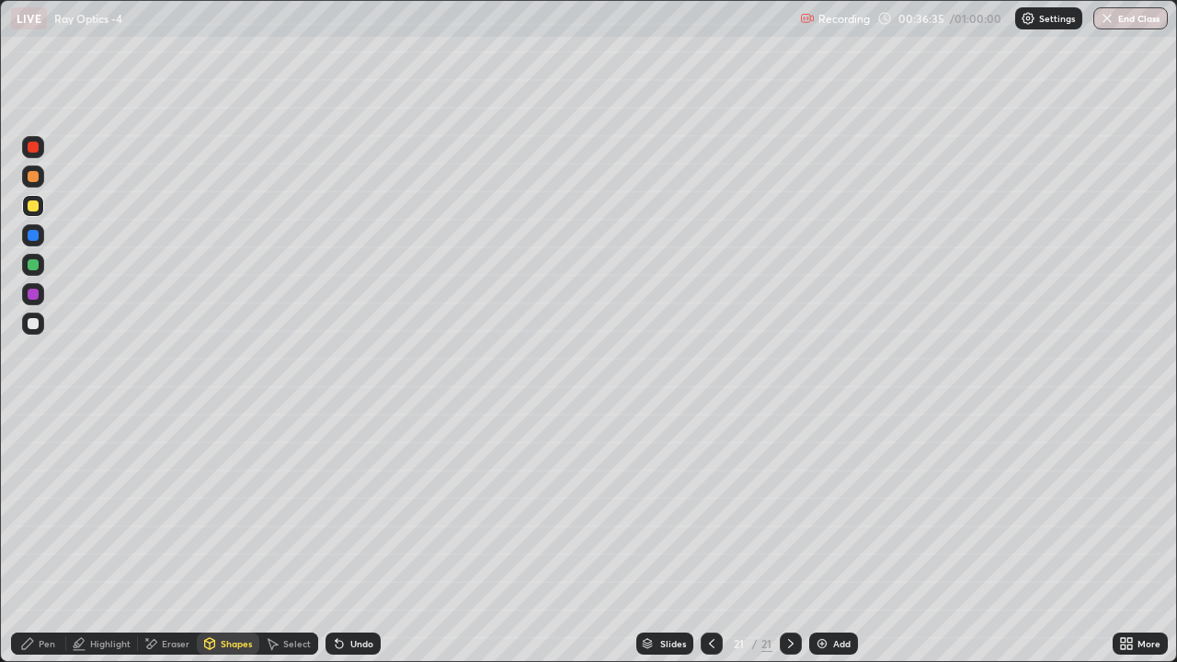
click at [34, 324] on div at bounding box center [33, 323] width 11 height 11
click at [232, 553] on div "Shapes" at bounding box center [228, 644] width 63 height 22
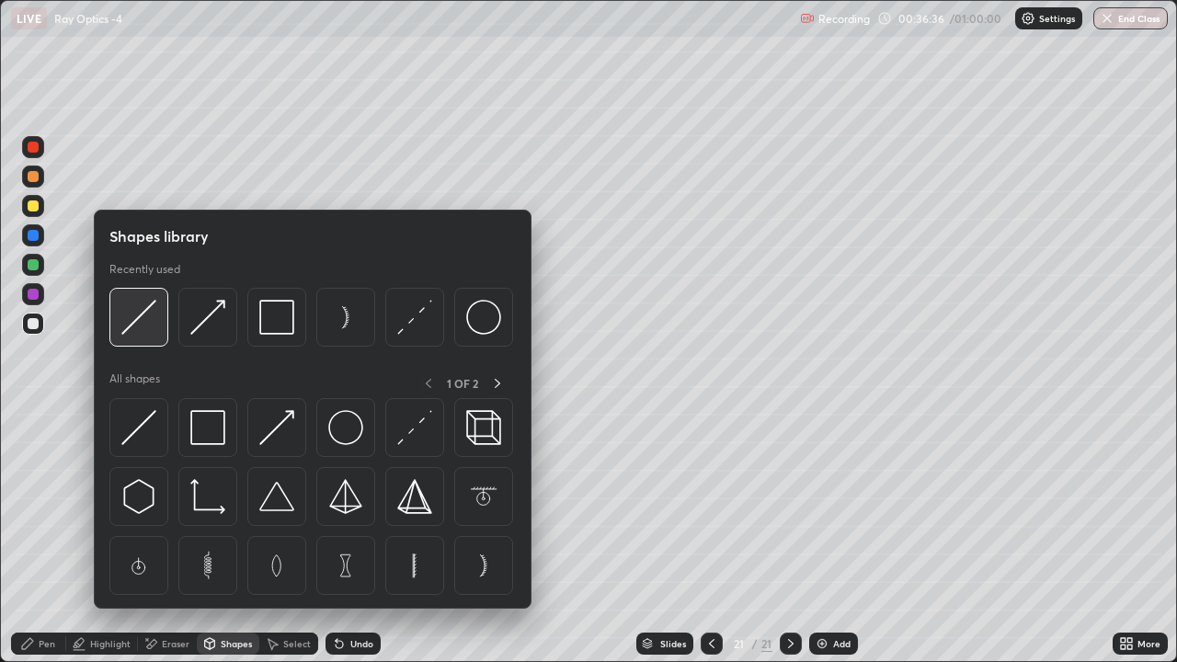
click at [144, 324] on img at bounding box center [138, 317] width 35 height 35
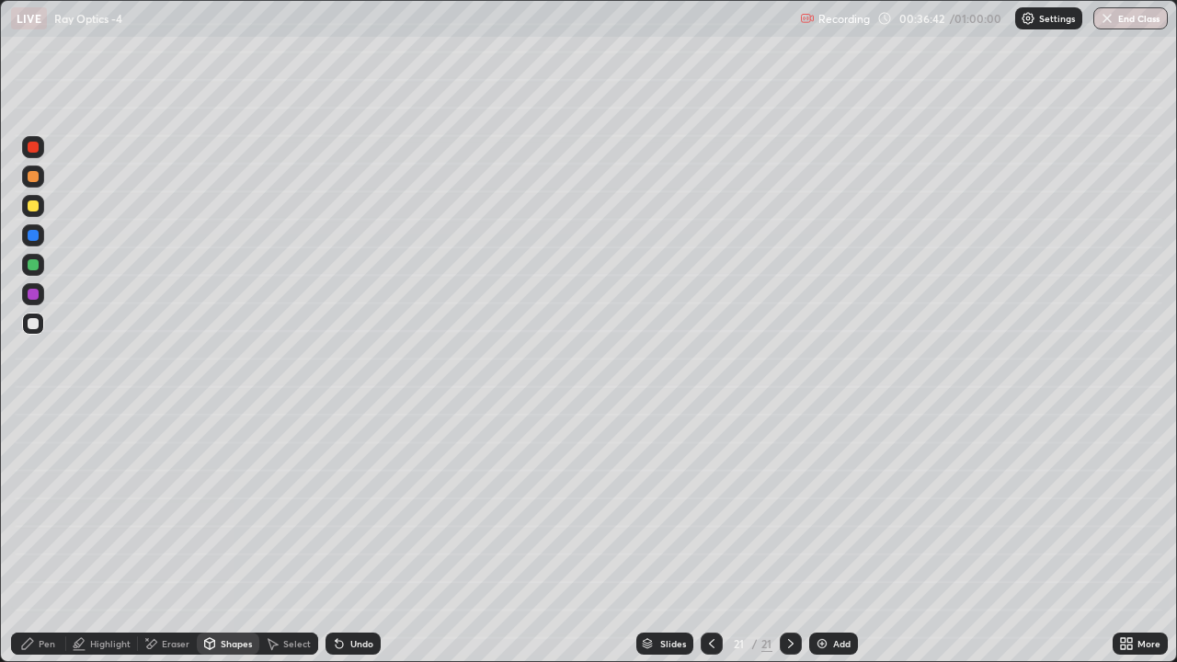
click at [45, 553] on div "Pen" at bounding box center [38, 644] width 55 height 22
click at [41, 173] on div at bounding box center [33, 177] width 22 height 22
click at [221, 553] on div "Shapes" at bounding box center [228, 644] width 63 height 22
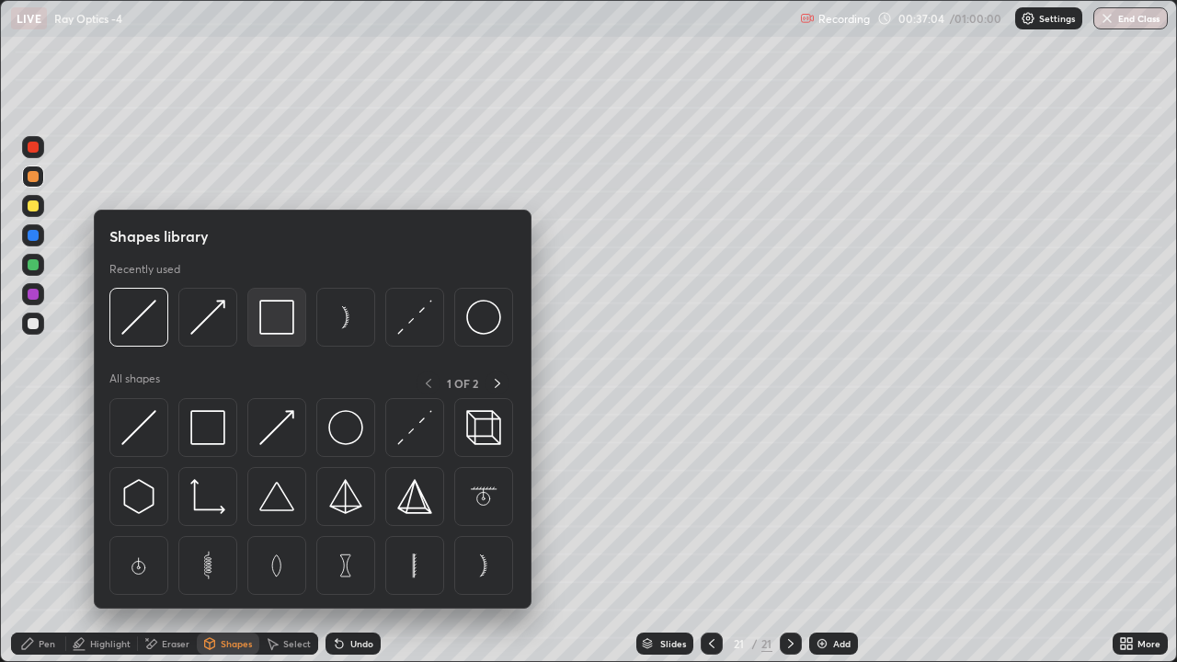
click at [265, 321] on img at bounding box center [276, 317] width 35 height 35
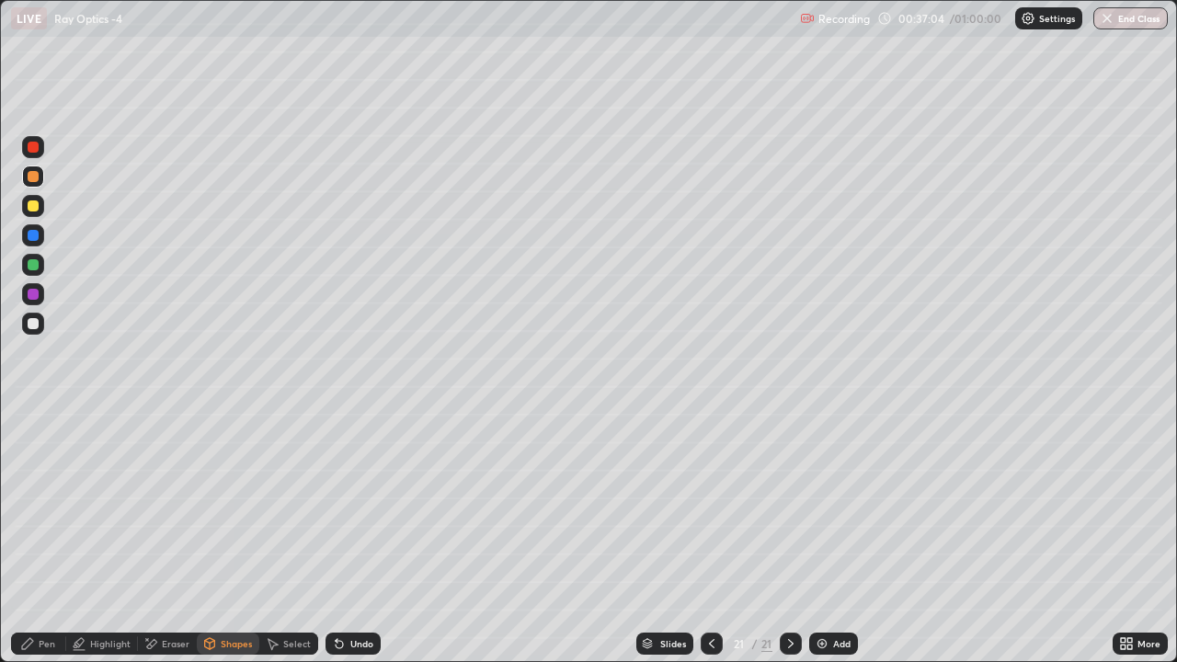
click at [32, 207] on div at bounding box center [33, 205] width 11 height 11
click at [342, 553] on icon at bounding box center [339, 643] width 15 height 15
click at [224, 553] on div "Shapes" at bounding box center [236, 643] width 31 height 9
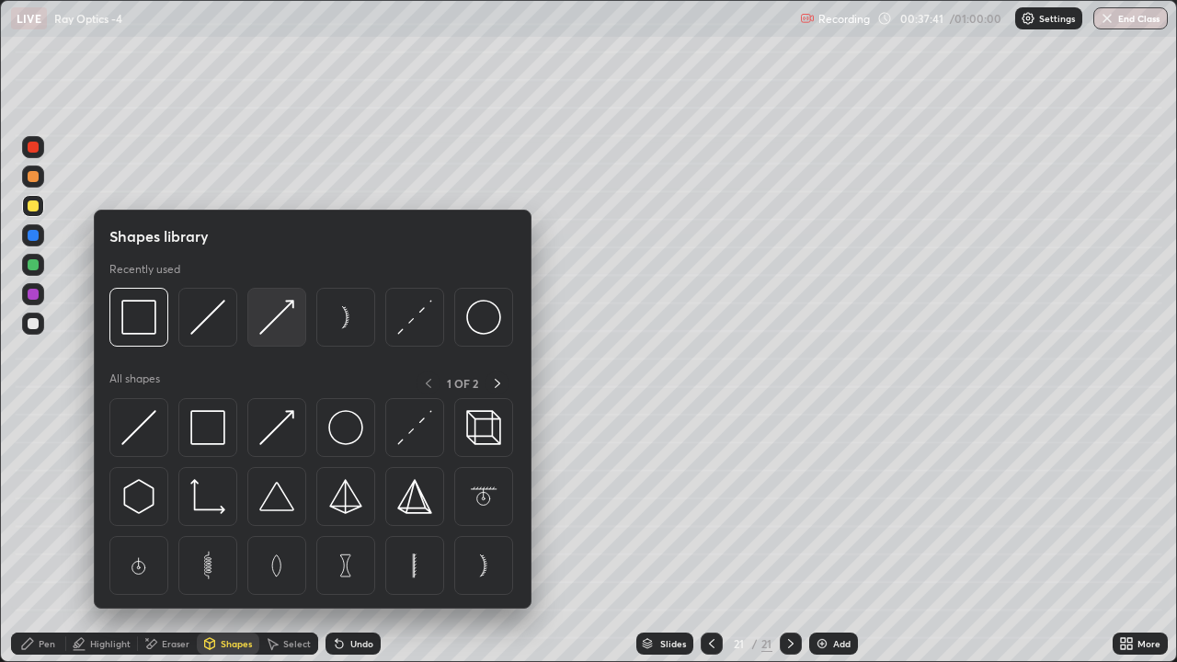
click at [275, 324] on img at bounding box center [276, 317] width 35 height 35
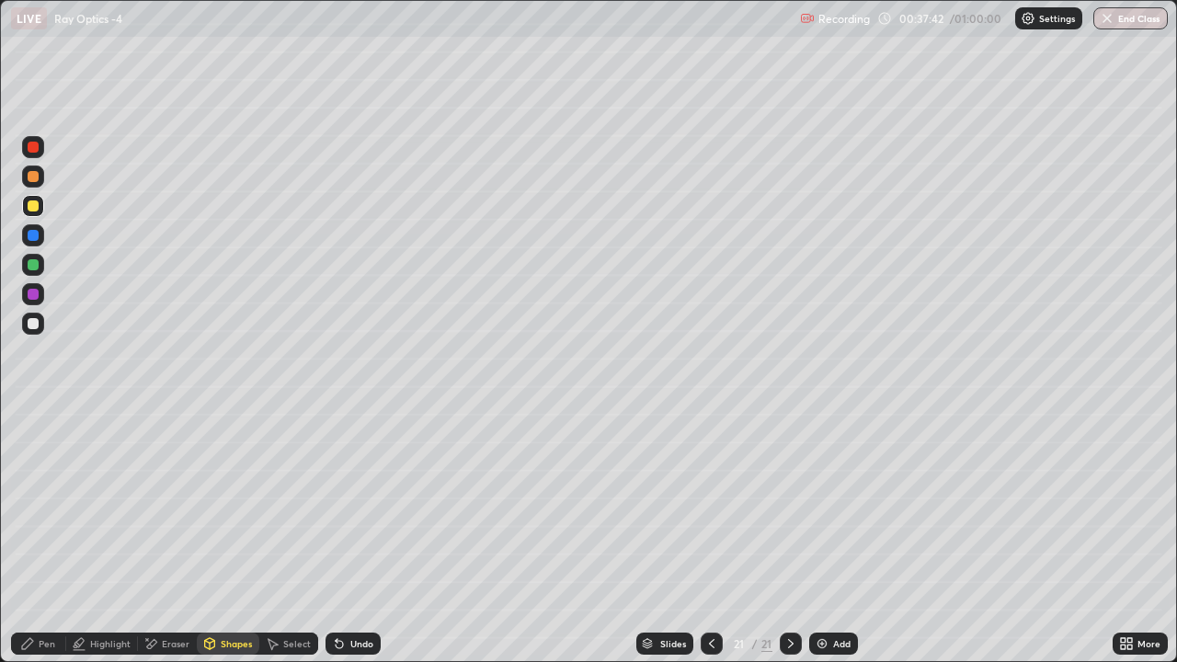
click at [29, 179] on div at bounding box center [33, 176] width 11 height 11
click at [26, 553] on div "Pen" at bounding box center [38, 644] width 55 height 22
click at [33, 325] on div at bounding box center [33, 323] width 11 height 11
click at [32, 176] on div at bounding box center [33, 176] width 11 height 11
click at [177, 553] on div "Eraser" at bounding box center [167, 644] width 59 height 22
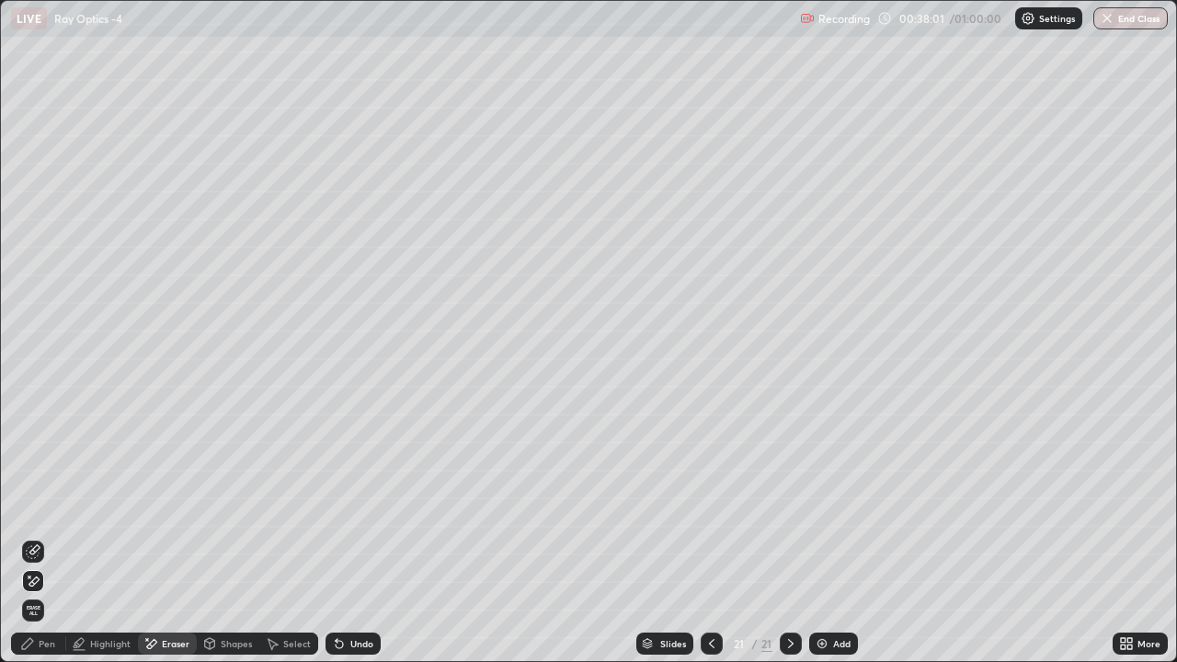
click at [234, 553] on div "Shapes" at bounding box center [236, 643] width 31 height 9
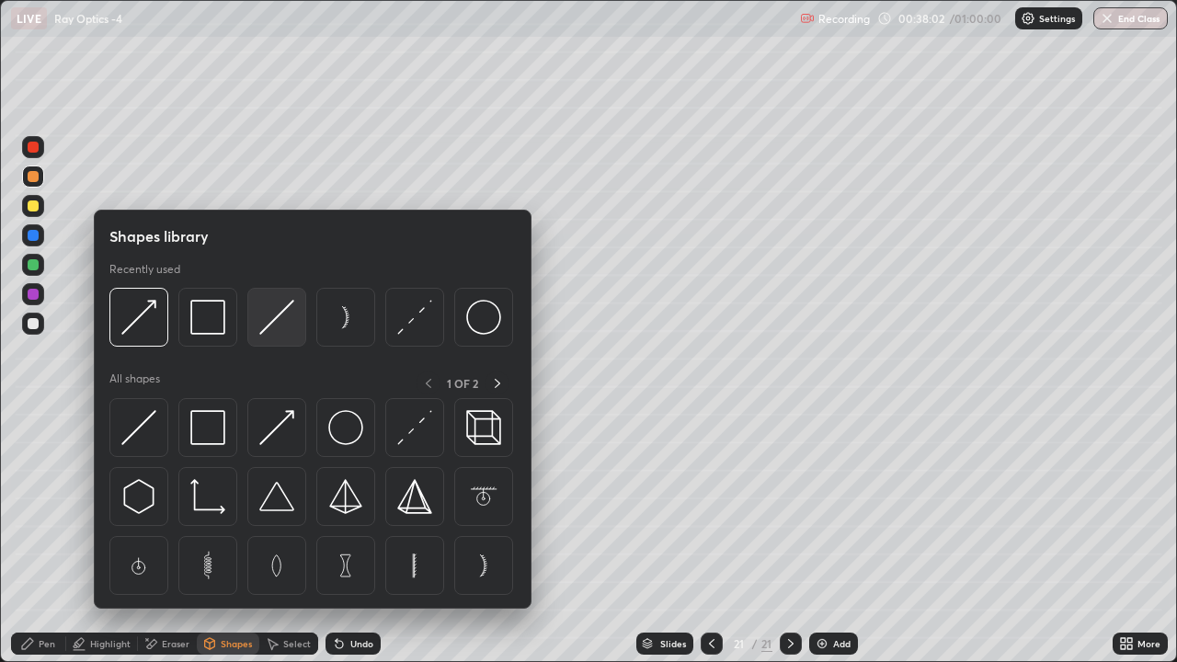
click at [273, 326] on img at bounding box center [276, 317] width 35 height 35
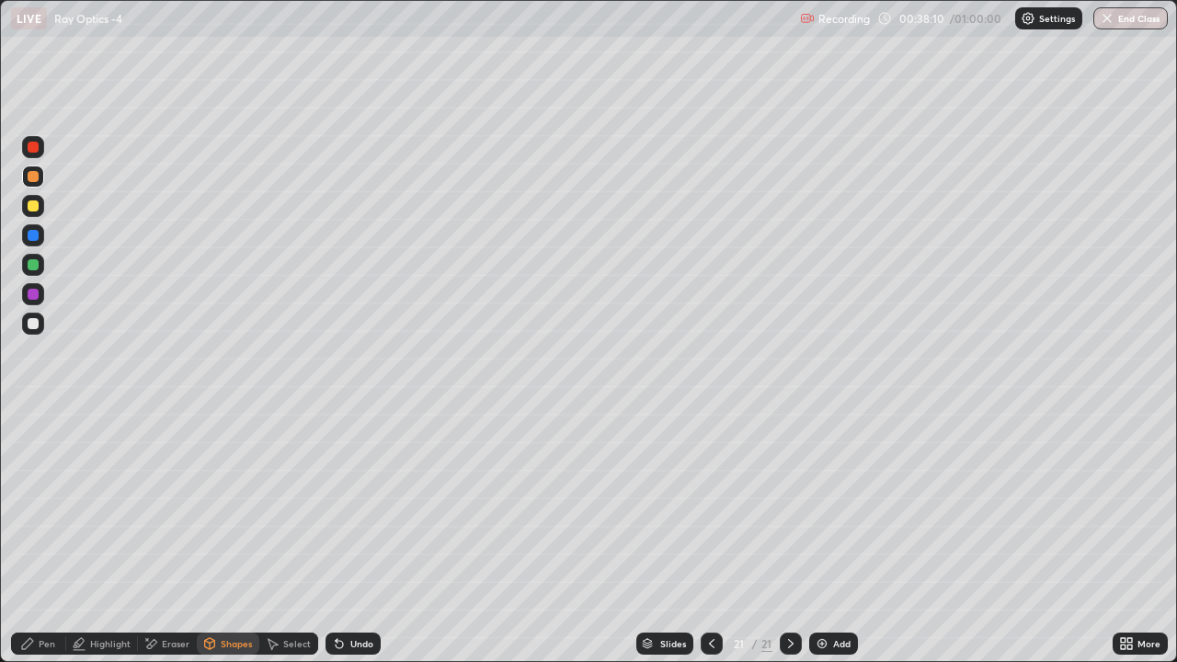
click at [163, 553] on div "Eraser" at bounding box center [176, 643] width 28 height 9
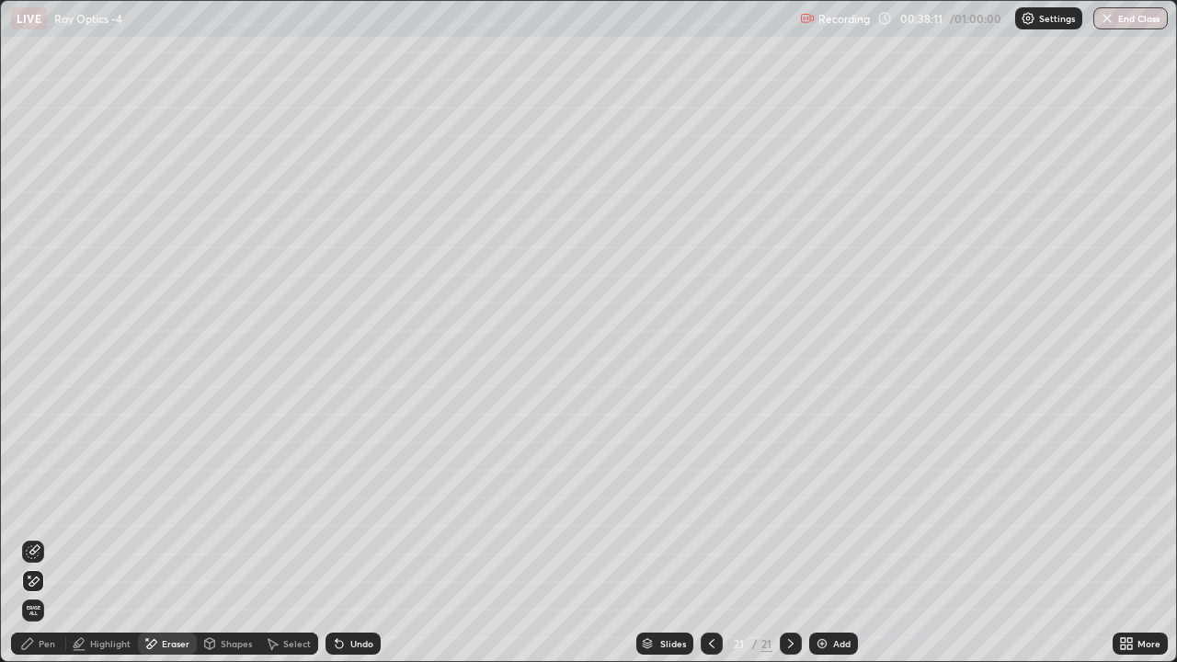
click at [24, 553] on icon at bounding box center [27, 643] width 11 height 11
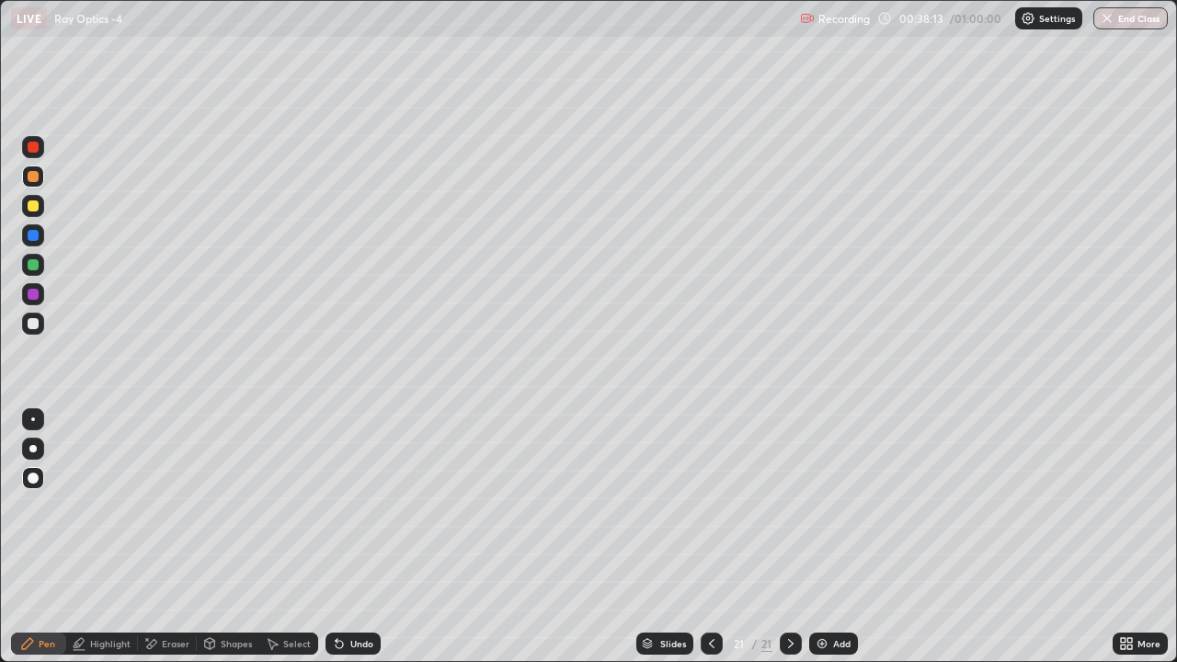
click at [117, 553] on div "Highlight" at bounding box center [102, 644] width 72 height 22
click at [28, 207] on div at bounding box center [33, 205] width 11 height 11
click at [39, 553] on div "Pen" at bounding box center [47, 643] width 17 height 9
click at [29, 320] on div at bounding box center [33, 323] width 11 height 11
click at [32, 178] on div at bounding box center [33, 176] width 11 height 11
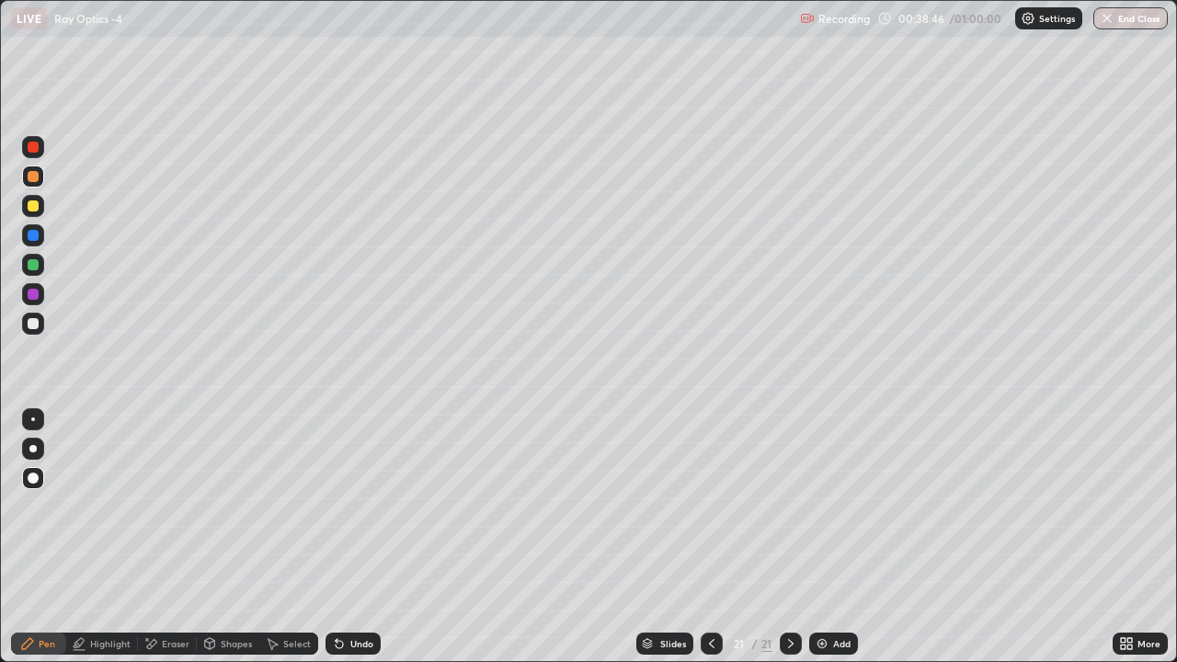
click at [29, 207] on div at bounding box center [33, 205] width 11 height 11
click at [34, 174] on div at bounding box center [33, 176] width 11 height 11
click at [29, 326] on div at bounding box center [33, 323] width 11 height 11
click at [33, 177] on div at bounding box center [33, 176] width 11 height 11
click at [37, 326] on div at bounding box center [33, 323] width 11 height 11
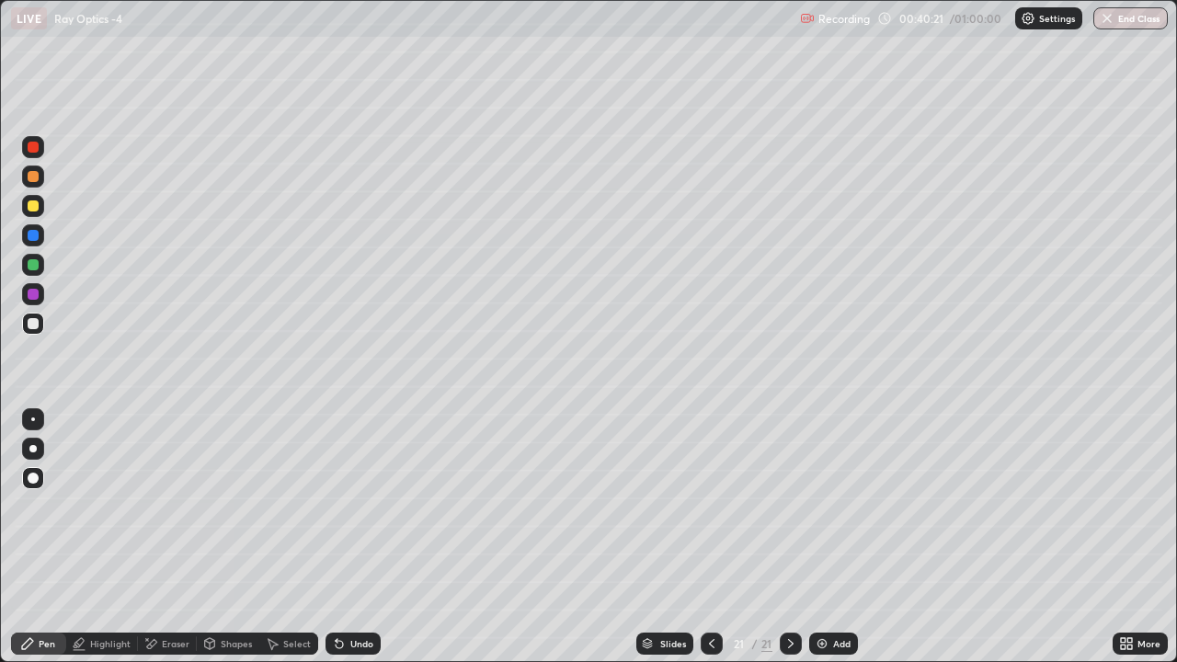
click at [32, 180] on div at bounding box center [33, 176] width 11 height 11
click at [828, 553] on div "Add" at bounding box center [833, 644] width 49 height 22
click at [709, 553] on icon at bounding box center [711, 643] width 15 height 15
click at [791, 553] on icon at bounding box center [790, 643] width 15 height 15
click at [363, 553] on div "Undo" at bounding box center [361, 643] width 23 height 9
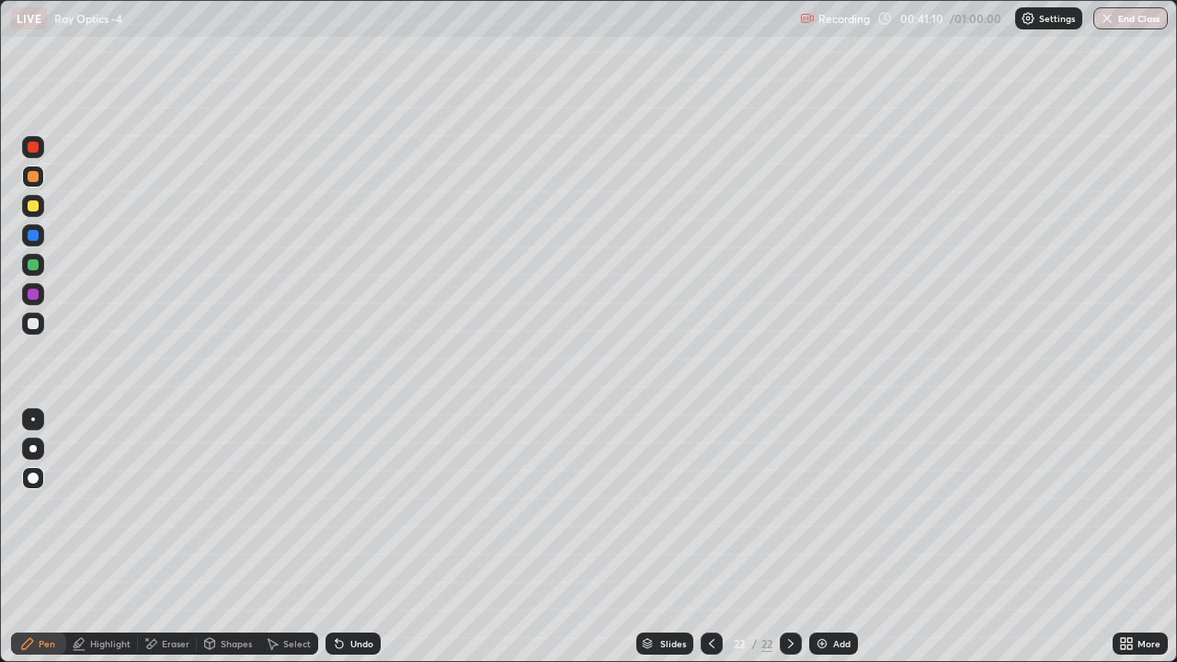
click at [353, 553] on div "Undo" at bounding box center [361, 643] width 23 height 9
click at [357, 553] on div "Undo" at bounding box center [361, 643] width 23 height 9
click at [714, 553] on div at bounding box center [712, 643] width 22 height 37
click at [825, 553] on img at bounding box center [822, 643] width 15 height 15
click at [34, 206] on div at bounding box center [33, 205] width 11 height 11
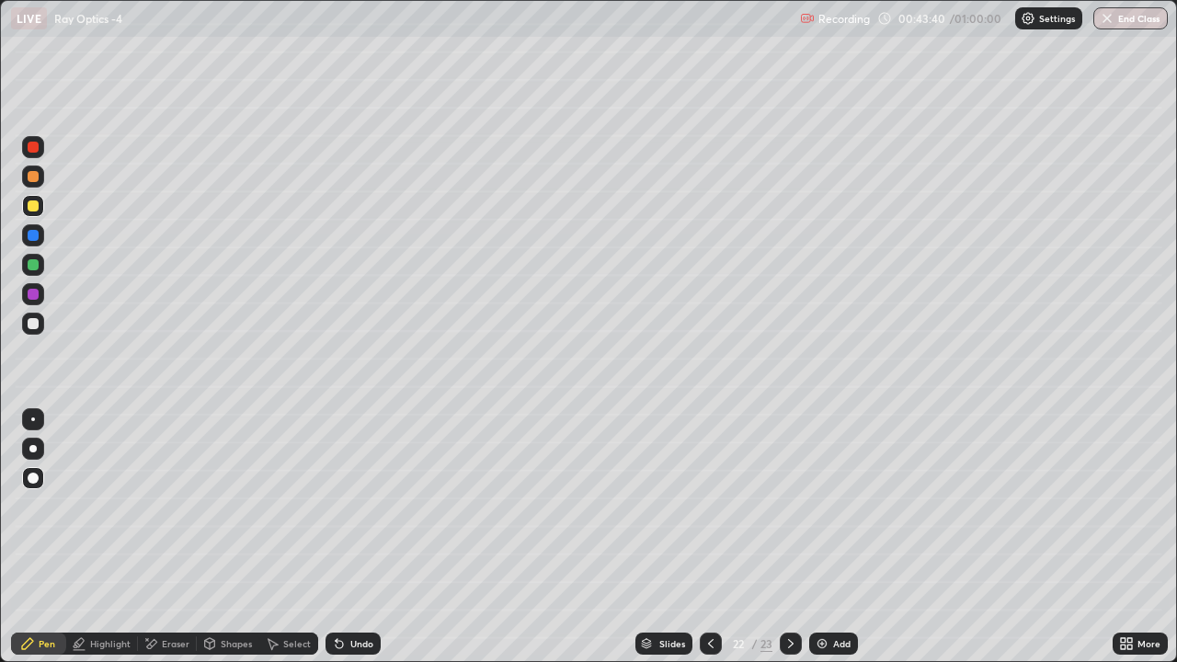
click at [32, 324] on div at bounding box center [33, 323] width 11 height 11
click at [35, 174] on div at bounding box center [33, 176] width 11 height 11
click at [33, 317] on div at bounding box center [33, 324] width 22 height 22
click at [34, 177] on div at bounding box center [33, 176] width 11 height 11
click at [222, 553] on div "Shapes" at bounding box center [228, 644] width 63 height 22
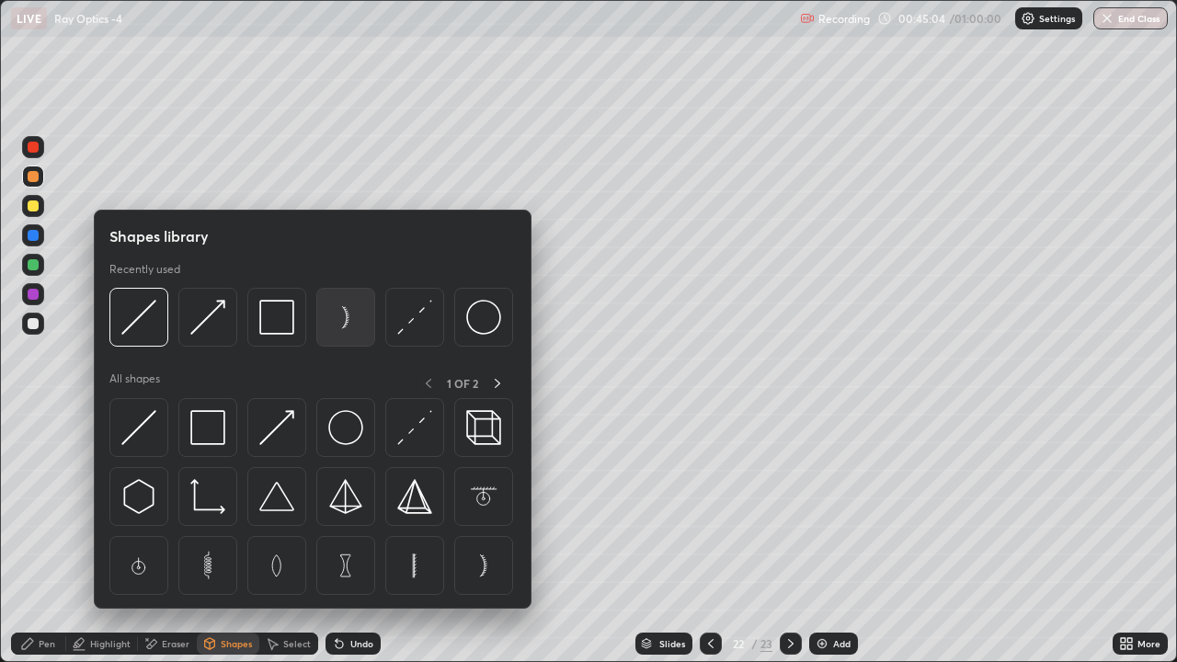
click at [349, 325] on img at bounding box center [345, 317] width 35 height 35
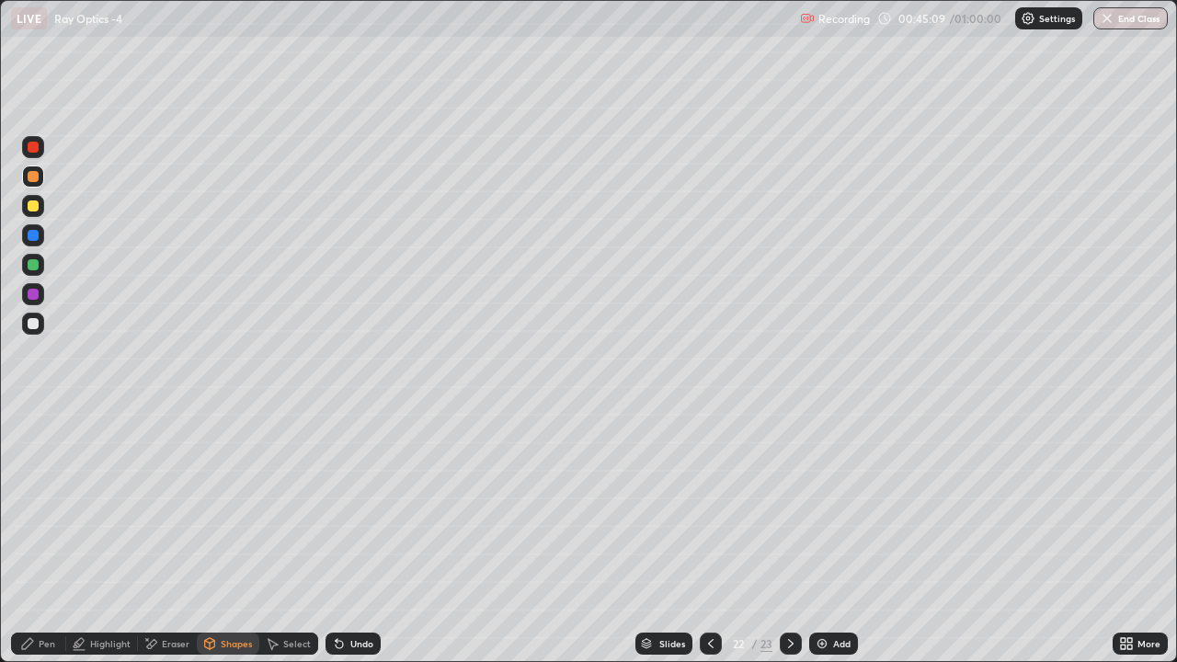
click at [234, 553] on div "Shapes" at bounding box center [236, 643] width 31 height 9
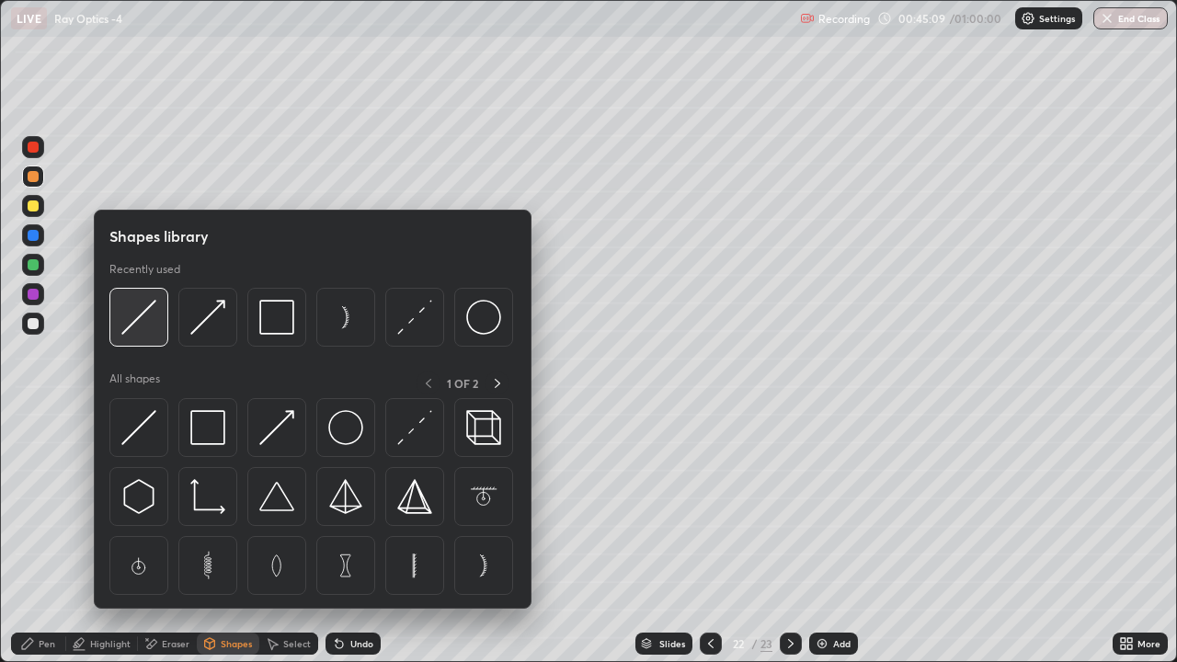
click at [149, 323] on img at bounding box center [138, 317] width 35 height 35
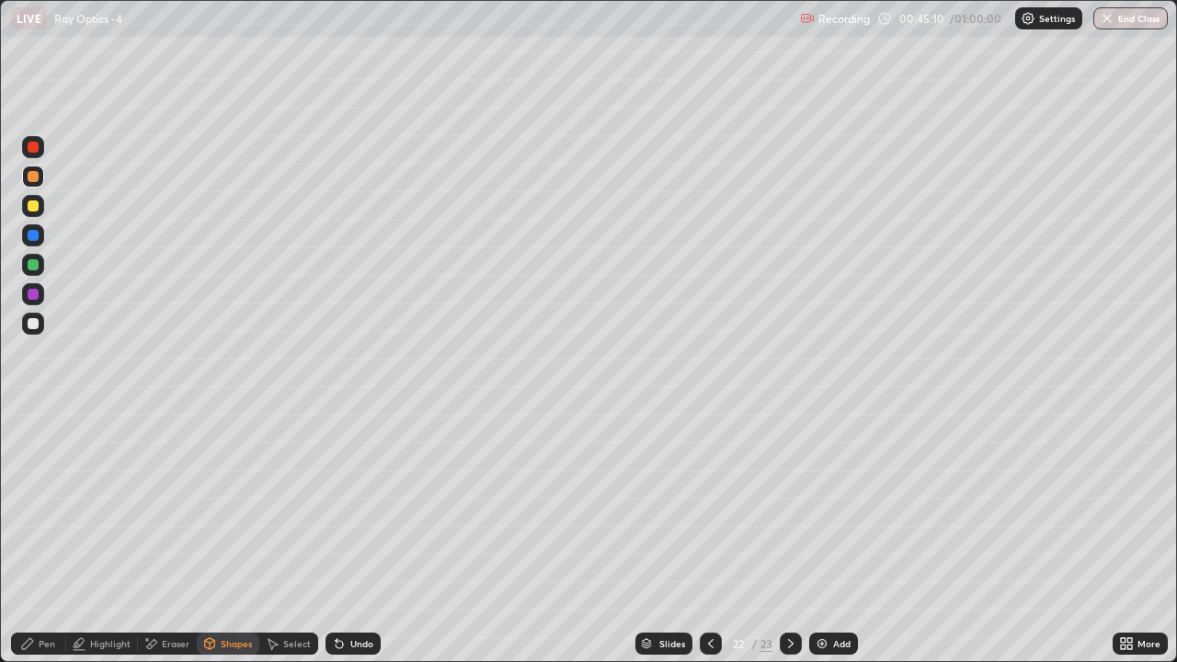
click at [38, 325] on div at bounding box center [33, 323] width 11 height 11
click at [48, 553] on div "Pen" at bounding box center [47, 643] width 17 height 9
click at [34, 206] on div at bounding box center [33, 205] width 11 height 11
click at [182, 553] on div "Eraser" at bounding box center [167, 644] width 59 height 22
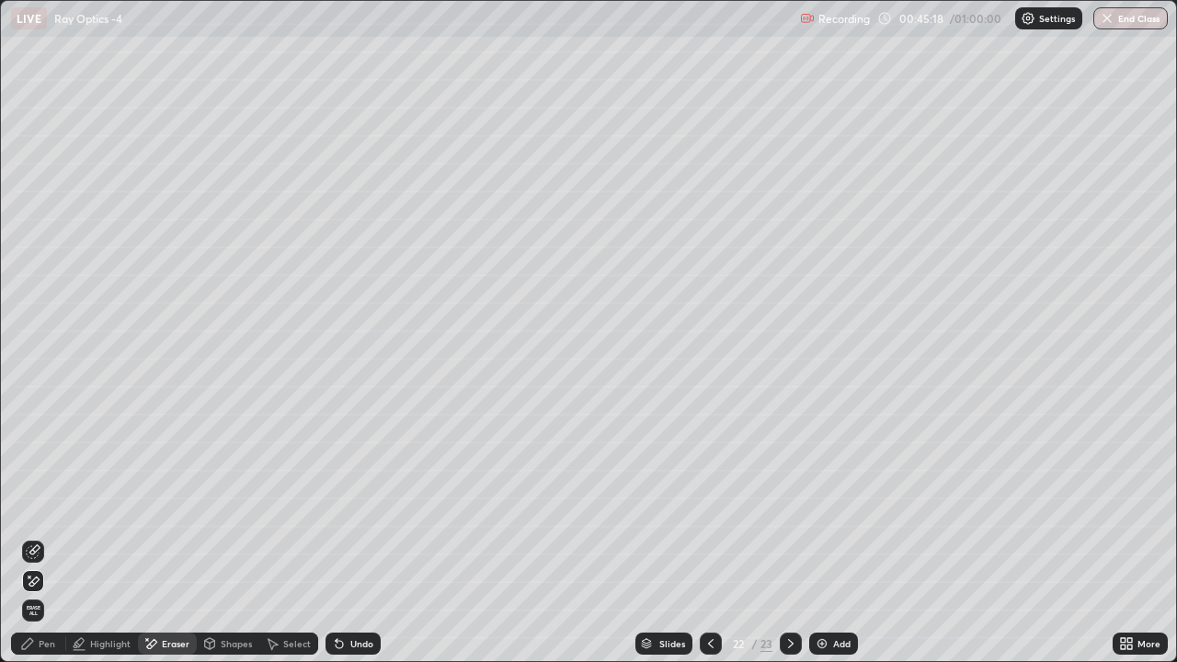
click at [235, 553] on div "Shapes" at bounding box center [228, 644] width 63 height 22
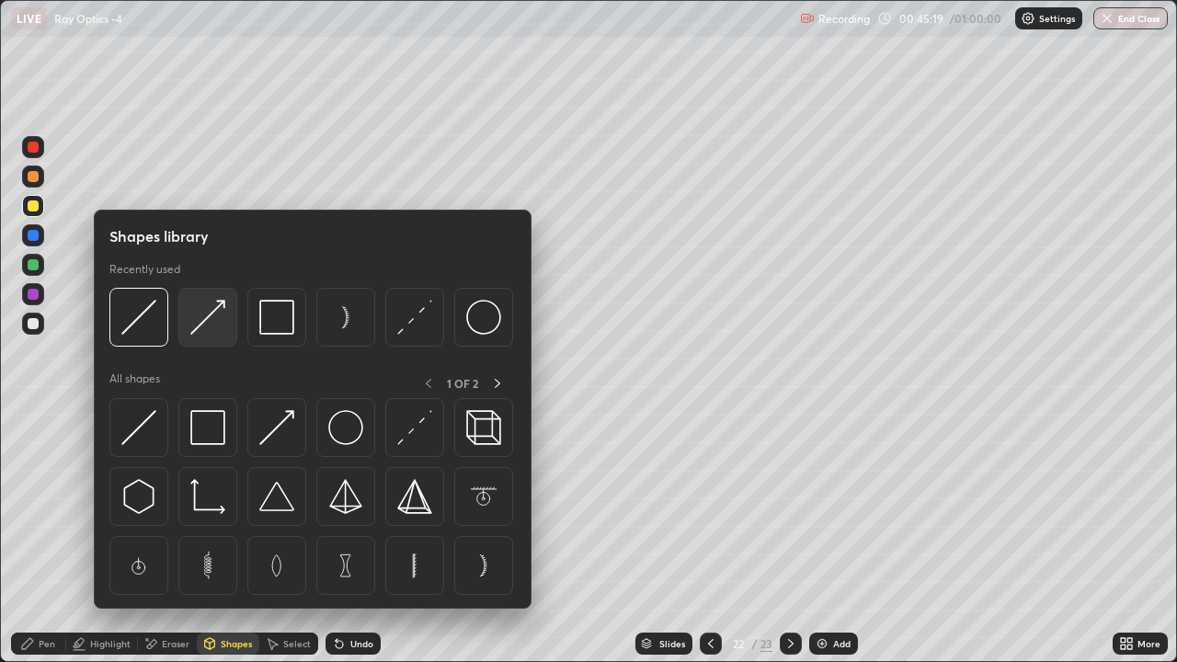
click at [208, 336] on div at bounding box center [207, 317] width 59 height 59
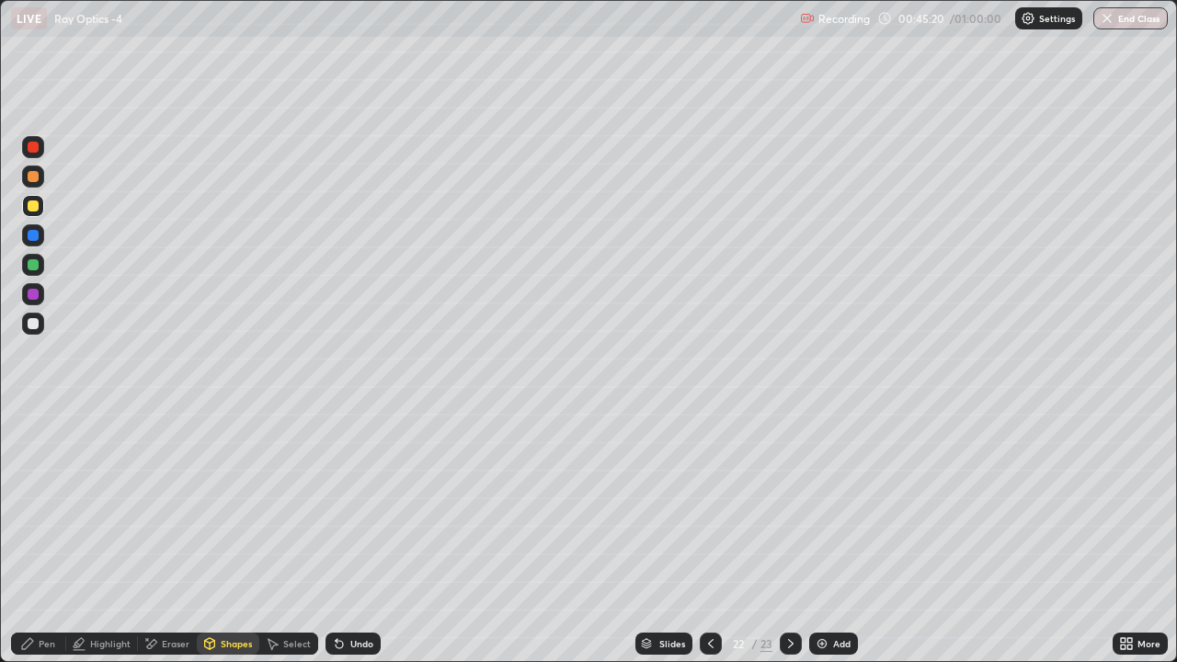
click at [37, 180] on div at bounding box center [33, 176] width 11 height 11
click at [32, 269] on div at bounding box center [33, 264] width 11 height 11
click at [47, 553] on div "Pen" at bounding box center [38, 644] width 55 height 22
click at [30, 180] on div at bounding box center [33, 176] width 11 height 11
click at [709, 553] on icon at bounding box center [710, 643] width 15 height 15
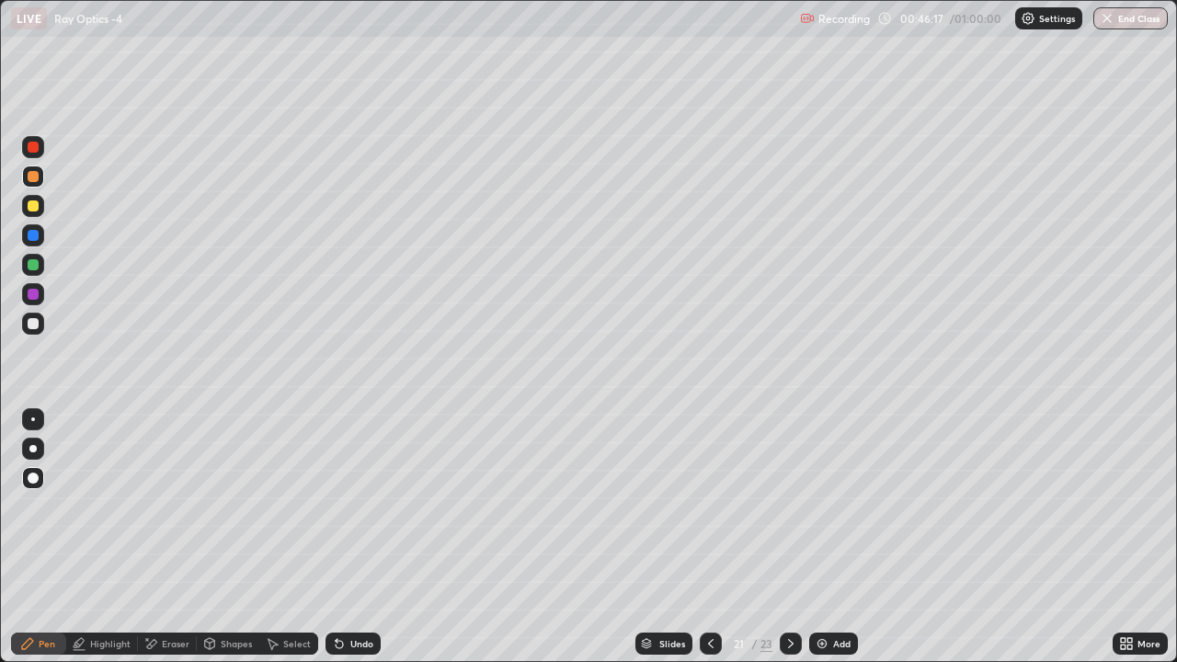
click at [788, 553] on icon at bounding box center [790, 643] width 15 height 15
click at [23, 317] on div at bounding box center [33, 324] width 22 height 22
click at [29, 172] on div at bounding box center [33, 176] width 11 height 11
click at [35, 328] on div at bounding box center [33, 323] width 11 height 11
click at [789, 553] on icon at bounding box center [790, 643] width 15 height 15
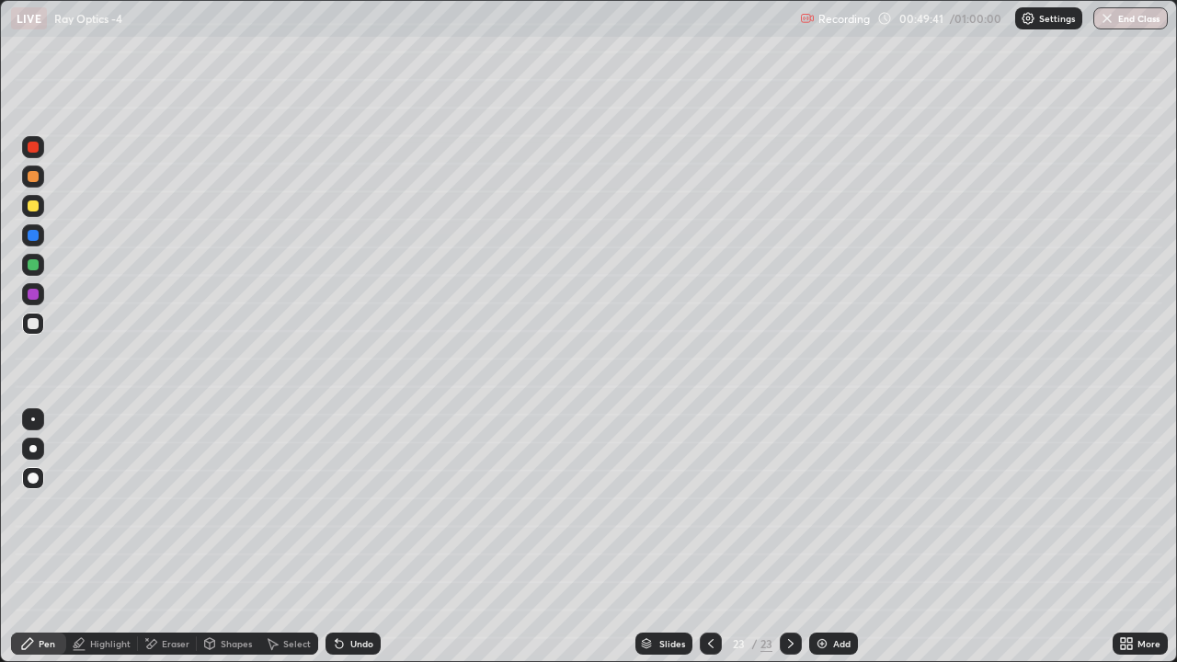
click at [833, 553] on div "Add" at bounding box center [841, 643] width 17 height 9
click at [29, 181] on div at bounding box center [33, 176] width 11 height 11
click at [28, 209] on div at bounding box center [33, 205] width 11 height 11
click at [230, 553] on div "Shapes" at bounding box center [236, 643] width 31 height 9
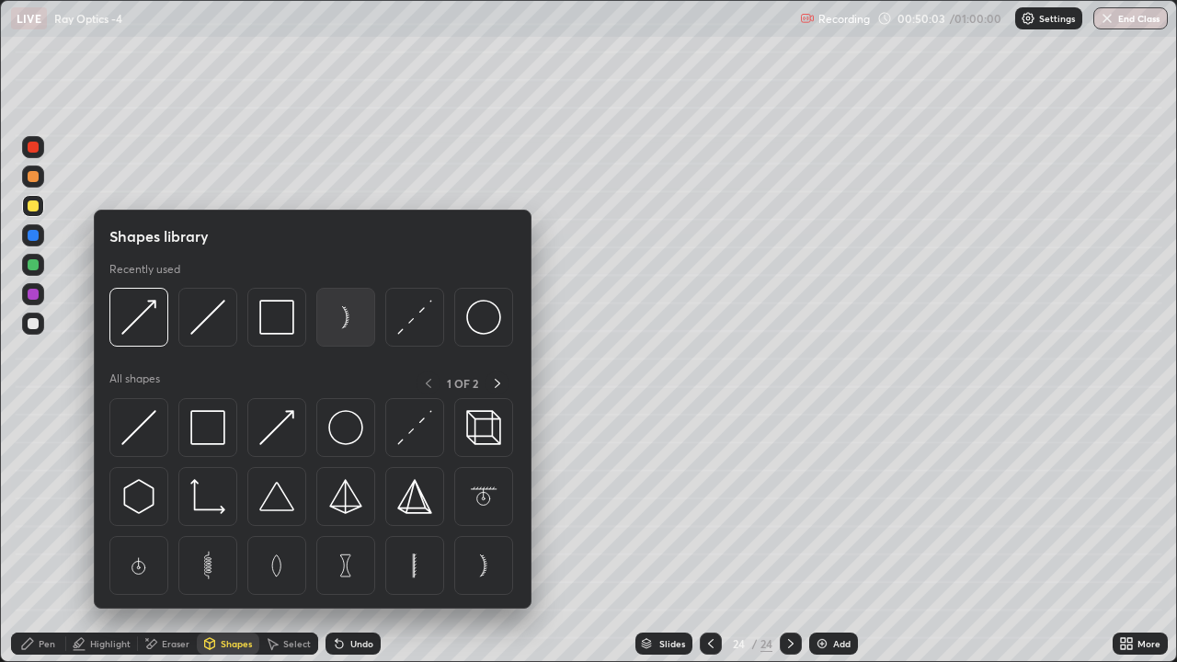
click at [343, 325] on img at bounding box center [345, 317] width 35 height 35
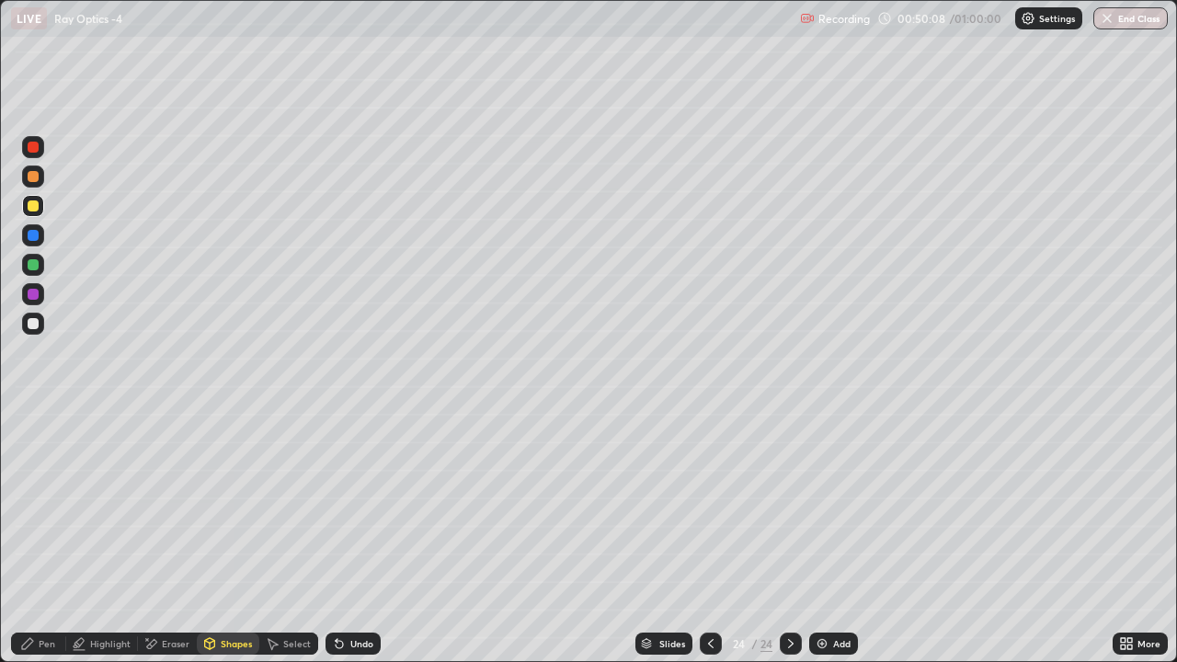
click at [233, 553] on div "Shapes" at bounding box center [236, 643] width 31 height 9
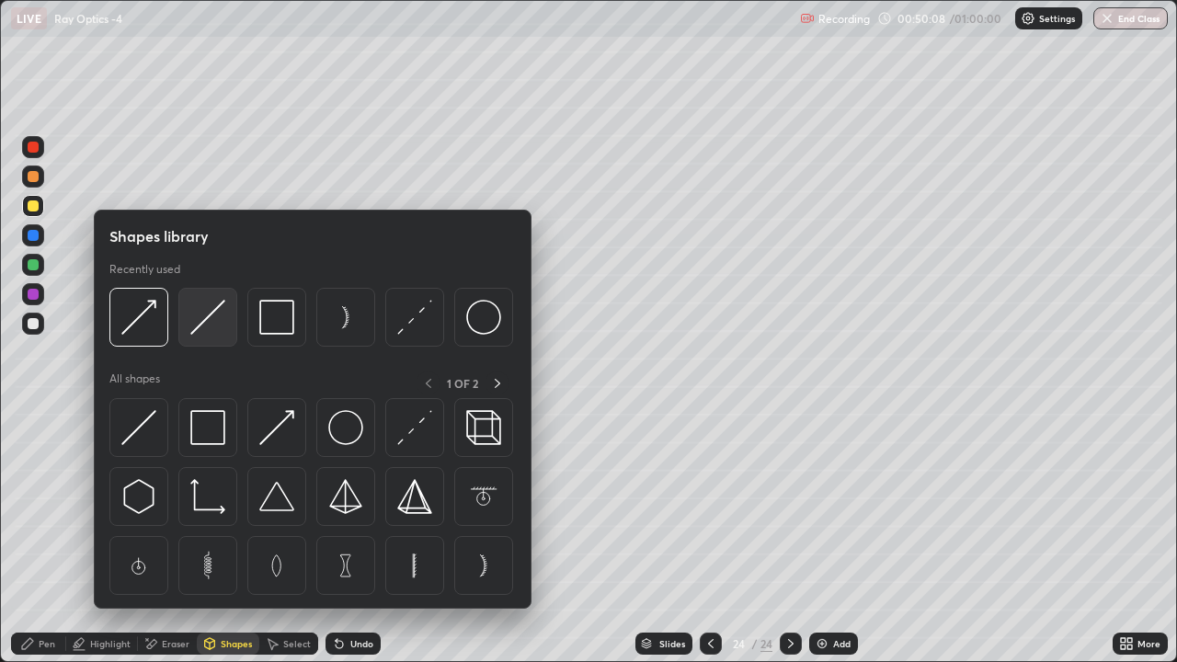
click at [211, 321] on img at bounding box center [207, 317] width 35 height 35
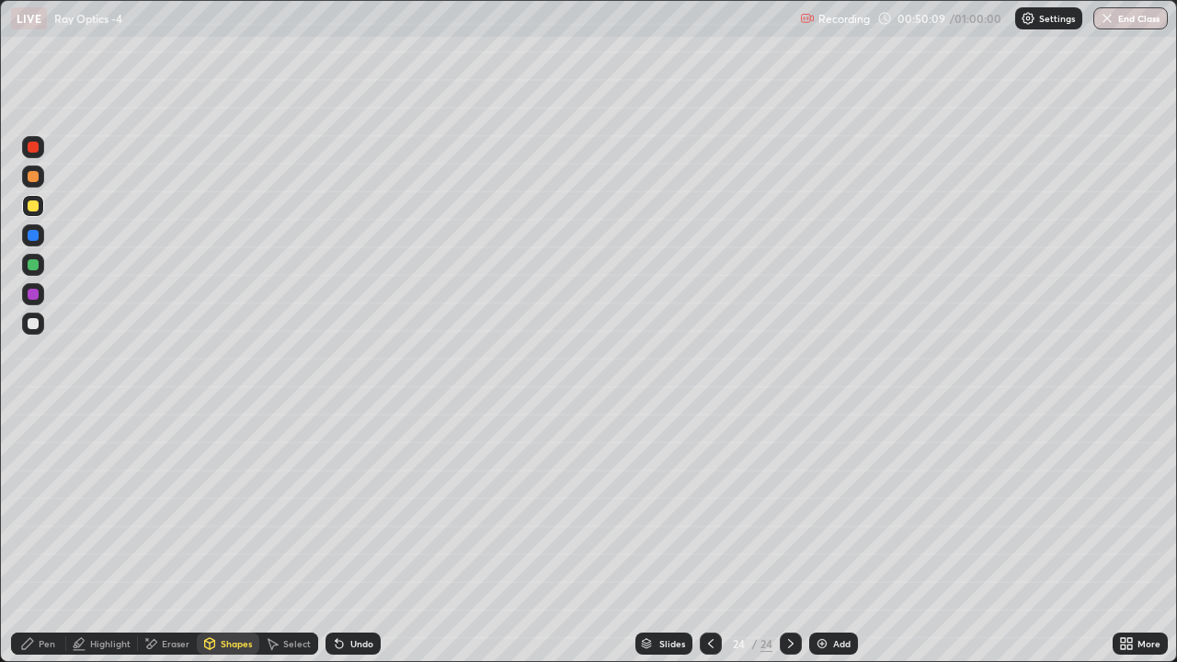
click at [35, 330] on div at bounding box center [33, 324] width 22 height 22
click at [44, 553] on div "Pen" at bounding box center [47, 643] width 17 height 9
click at [35, 184] on div at bounding box center [33, 177] width 22 height 22
click at [223, 553] on div "Shapes" at bounding box center [236, 643] width 31 height 9
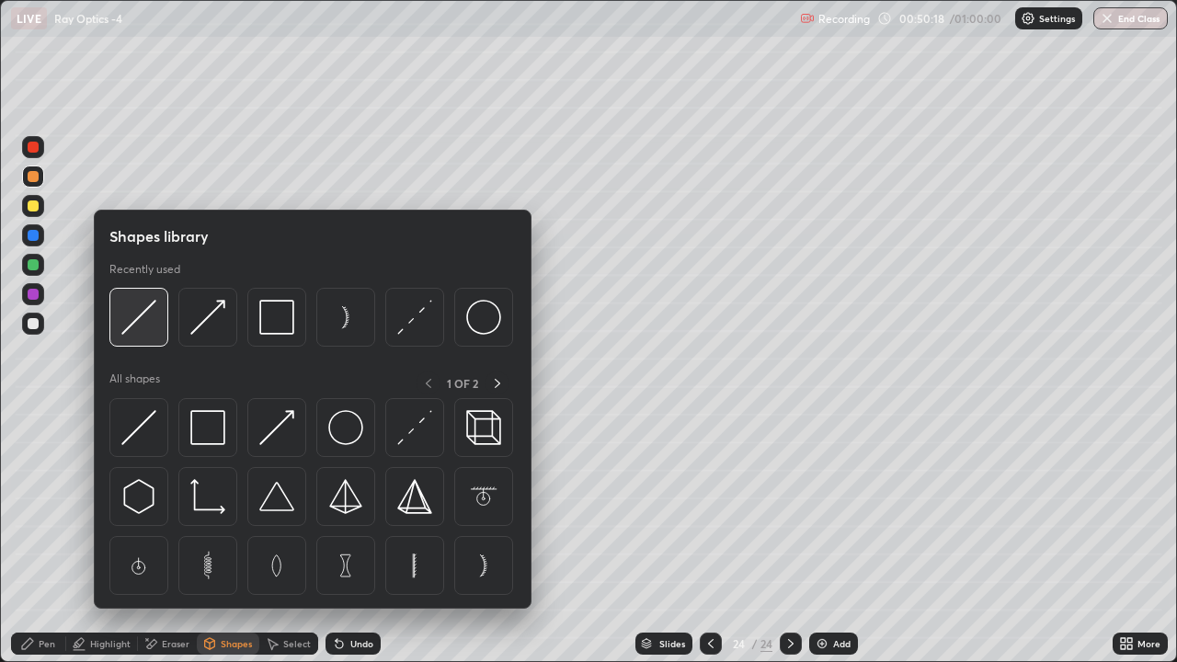
click at [147, 321] on img at bounding box center [138, 317] width 35 height 35
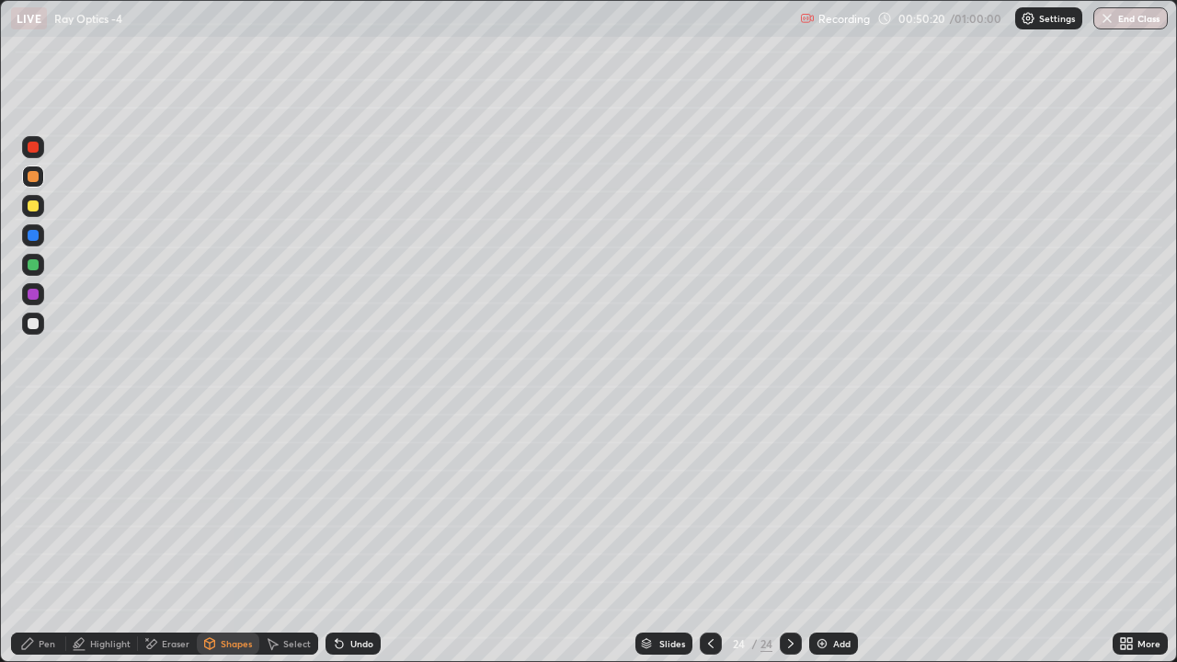
click at [34, 328] on div at bounding box center [33, 323] width 11 height 11
click at [30, 257] on div at bounding box center [33, 265] width 22 height 22
click at [36, 236] on div at bounding box center [33, 235] width 11 height 11
click at [40, 553] on div "Pen" at bounding box center [38, 644] width 55 height 22
click at [31, 175] on div at bounding box center [33, 176] width 11 height 11
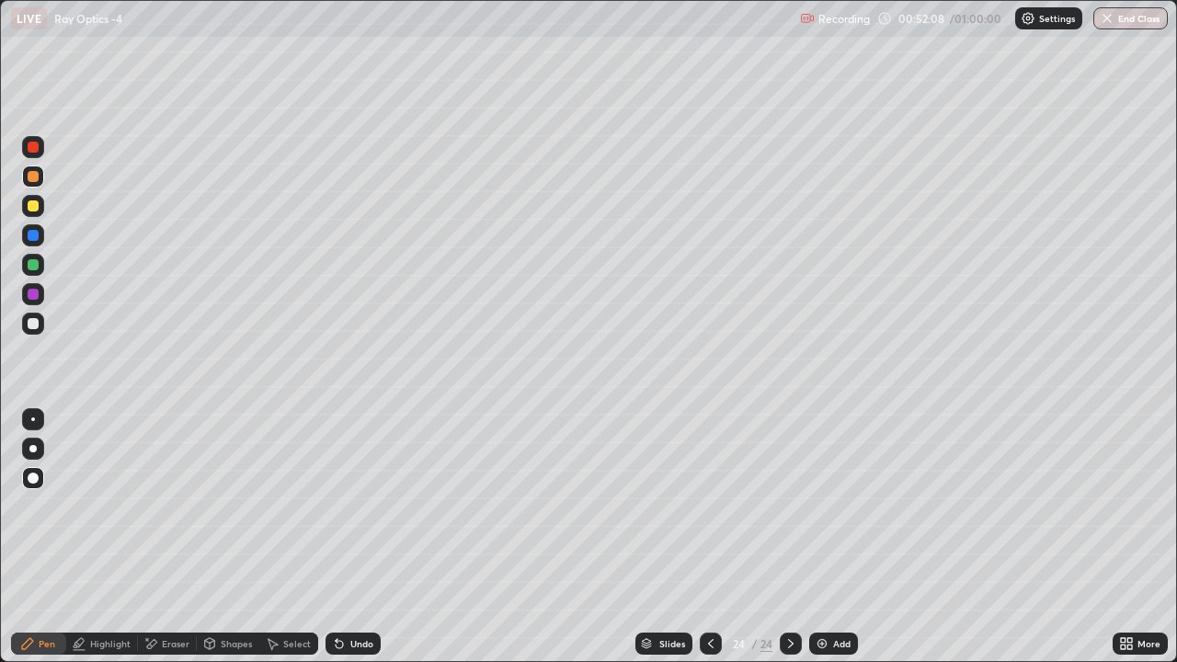
click at [841, 553] on div "Add" at bounding box center [841, 643] width 17 height 9
click at [33, 202] on div at bounding box center [33, 205] width 11 height 11
click at [29, 322] on div at bounding box center [33, 323] width 11 height 11
click at [346, 553] on div "Undo" at bounding box center [353, 644] width 55 height 22
click at [33, 206] on div at bounding box center [33, 205] width 11 height 11
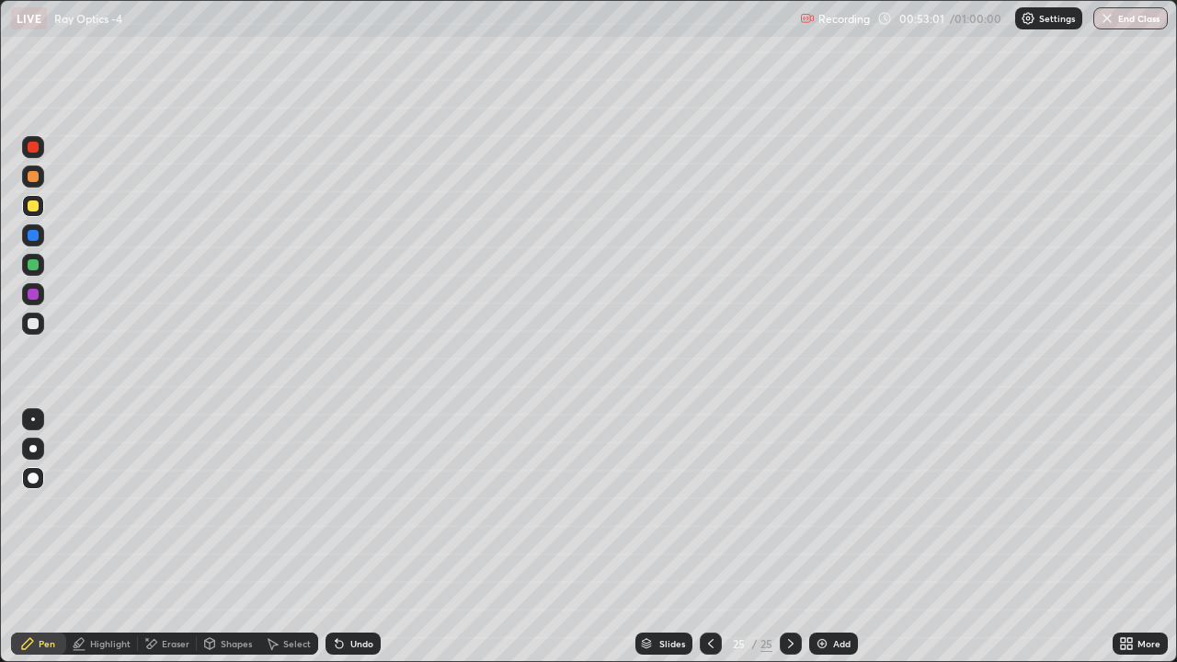
click at [31, 180] on div at bounding box center [33, 176] width 11 height 11
click at [34, 320] on div at bounding box center [33, 323] width 11 height 11
click at [829, 553] on div "Add" at bounding box center [833, 644] width 49 height 22
click at [1119, 22] on button "End Class" at bounding box center [1131, 18] width 73 height 22
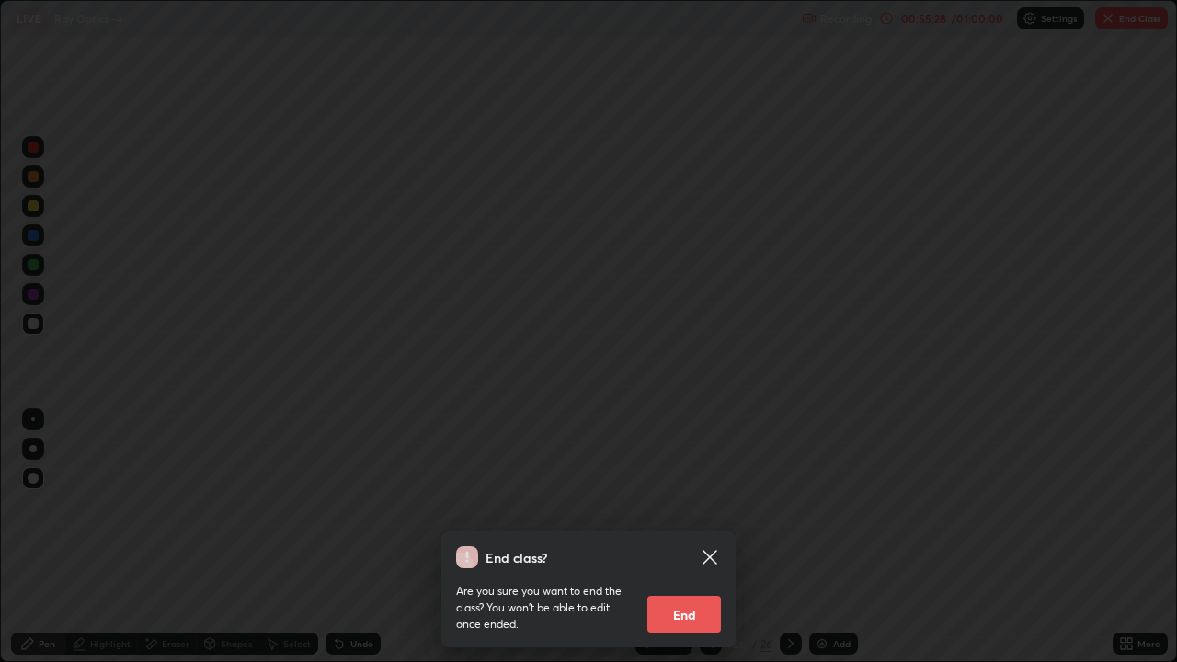
click at [666, 553] on button "End" at bounding box center [684, 614] width 74 height 37
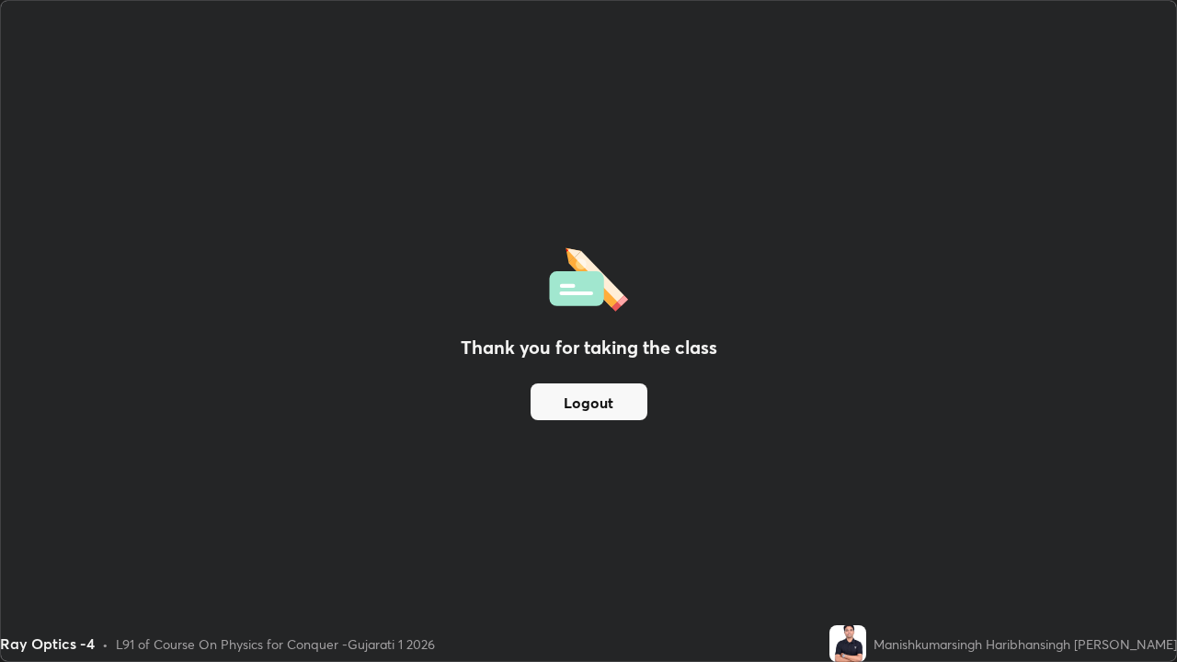
click at [579, 401] on button "Logout" at bounding box center [589, 401] width 117 height 37
